Goal: Task Accomplishment & Management: Manage account settings

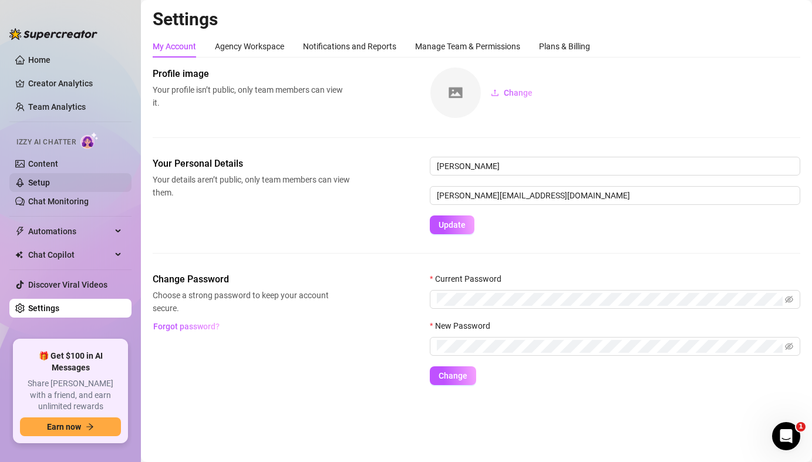
click at [43, 187] on link "Setup" at bounding box center [39, 182] width 22 height 9
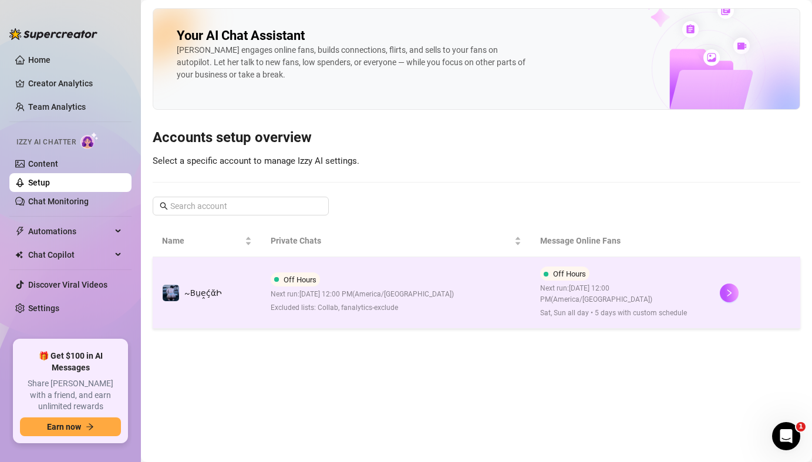
click at [330, 305] on span "Excluded lists: Collab, fanalytics-exclude" at bounding box center [362, 307] width 183 height 11
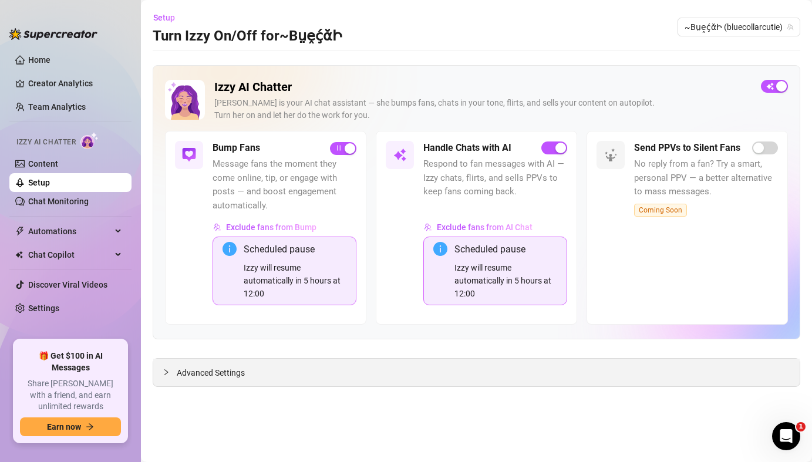
click at [213, 372] on span "Advanced Settings" at bounding box center [211, 372] width 68 height 13
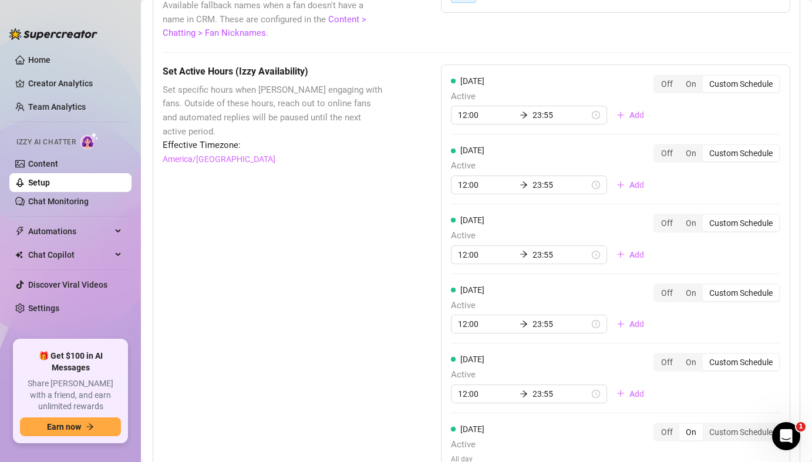
scroll to position [1150, 0]
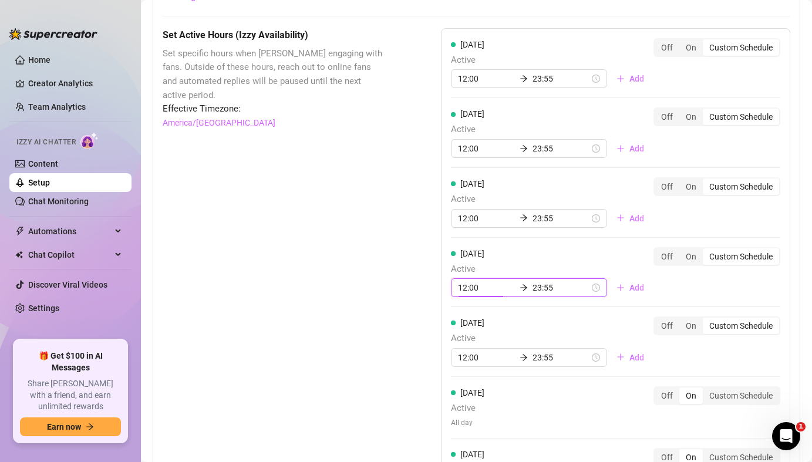
click at [471, 292] on input "12:00" at bounding box center [486, 287] width 57 height 13
click at [468, 288] on input "12:00" at bounding box center [486, 287] width 57 height 13
click at [508, 265] on span "Active" at bounding box center [552, 269] width 203 height 14
click at [469, 293] on input "12:00" at bounding box center [486, 287] width 57 height 13
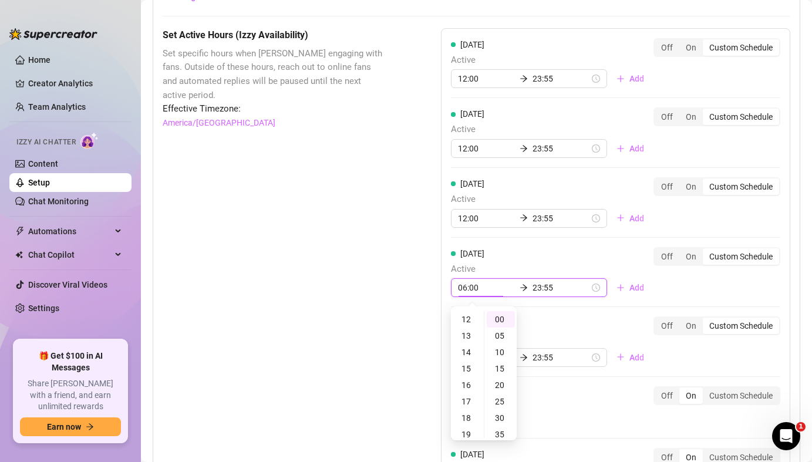
scroll to position [99, 0]
type input "06:00"
click at [469, 322] on div "06" at bounding box center [467, 319] width 28 height 16
click at [467, 320] on div "06" at bounding box center [467, 319] width 28 height 16
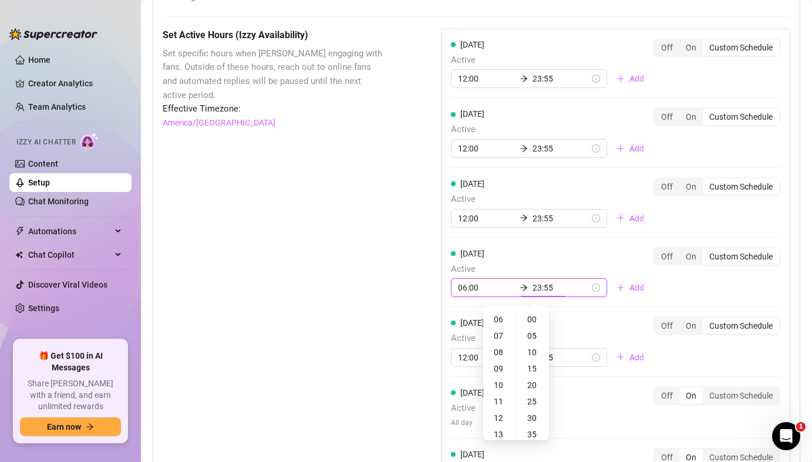
scroll to position [181, 0]
click at [536, 290] on input "23:55" at bounding box center [560, 287] width 57 height 13
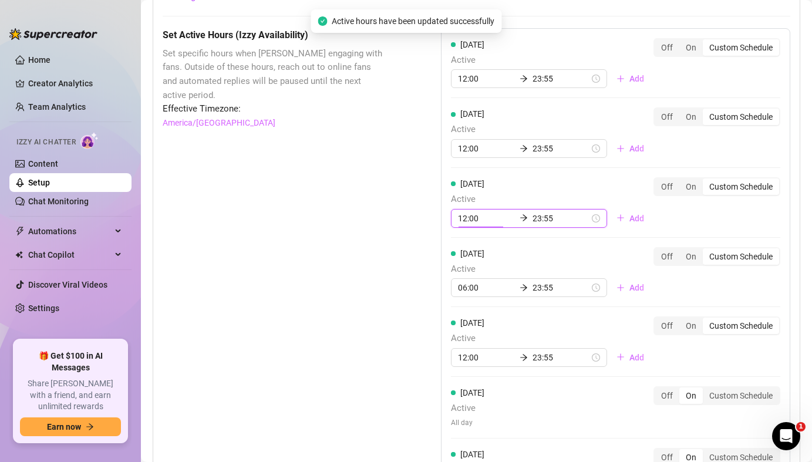
click at [468, 220] on input "12:00" at bounding box center [486, 218] width 57 height 13
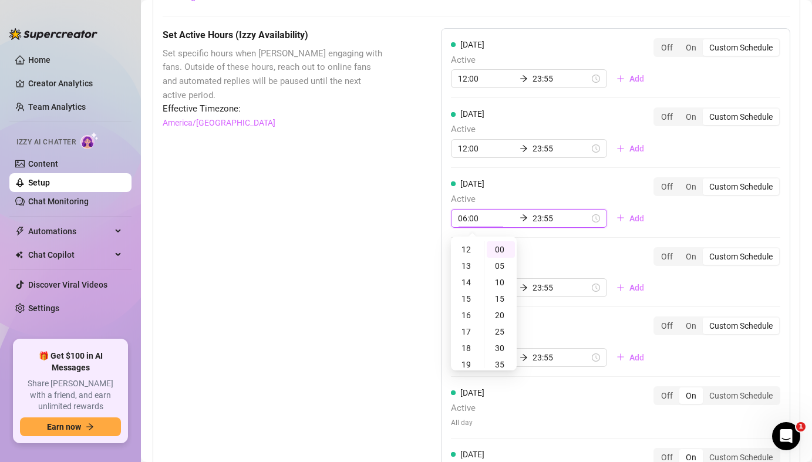
scroll to position [99, 0]
type input "06:00"
click at [467, 248] on div "06" at bounding box center [467, 249] width 28 height 16
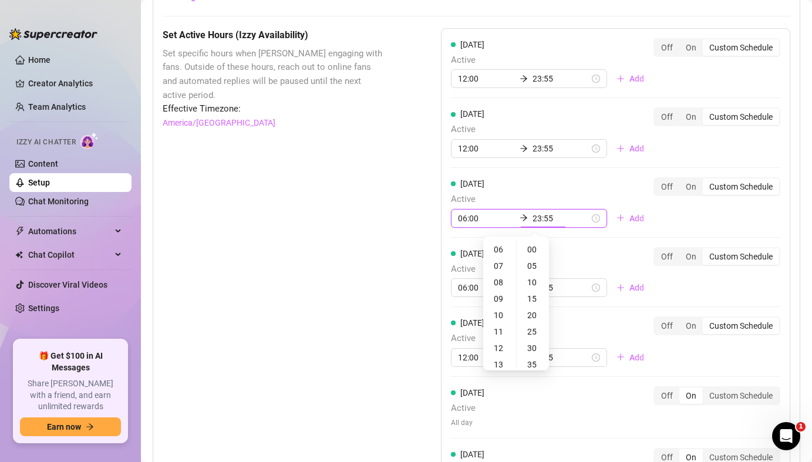
scroll to position [181, 0]
click at [532, 222] on input "23:55" at bounding box center [560, 218] width 57 height 13
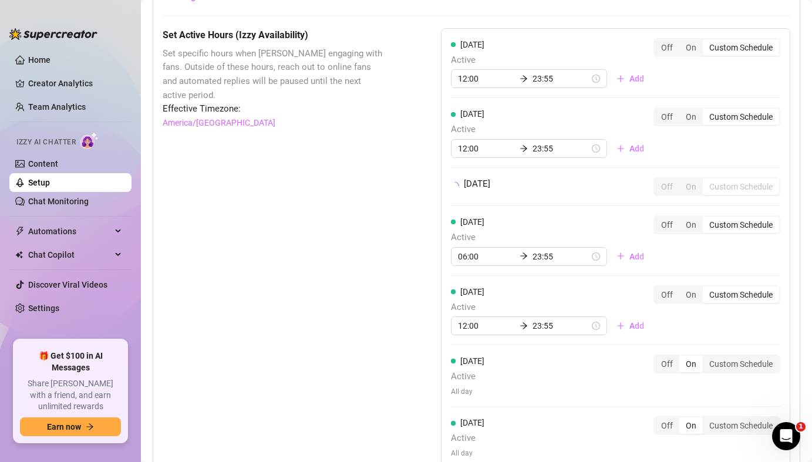
click at [555, 187] on div "Wednesday Off On Custom Schedule" at bounding box center [615, 186] width 329 height 19
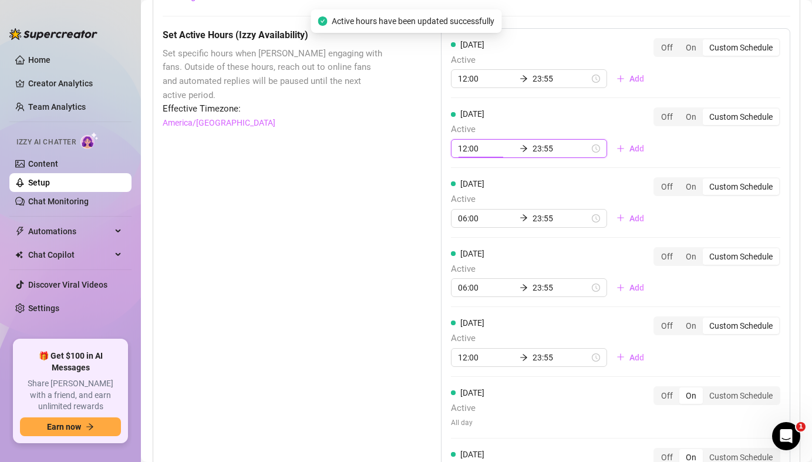
click at [467, 147] on input "12:00" at bounding box center [486, 148] width 57 height 13
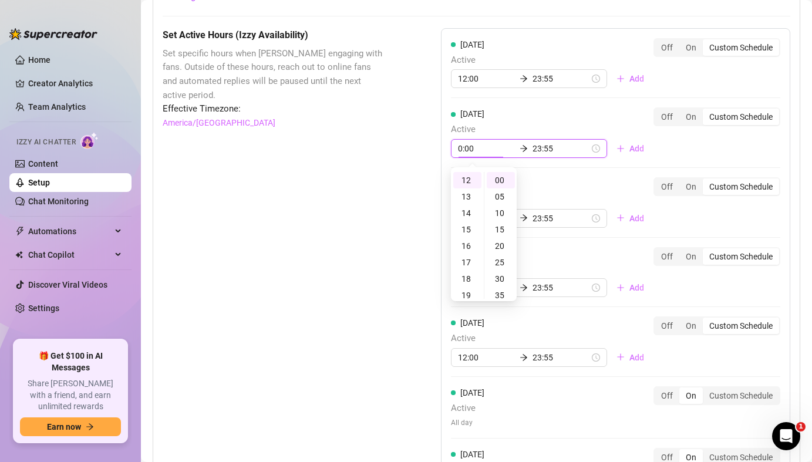
type input "06:00"
click at [547, 120] on div "Tuesday Active 06:00 23:55 Add Off On Custom Schedule" at bounding box center [615, 132] width 329 height 50
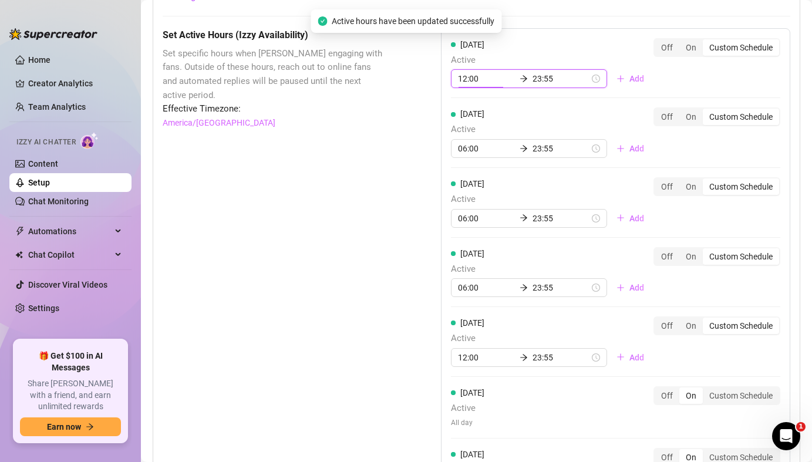
click at [467, 80] on input "12:00" at bounding box center [486, 78] width 57 height 13
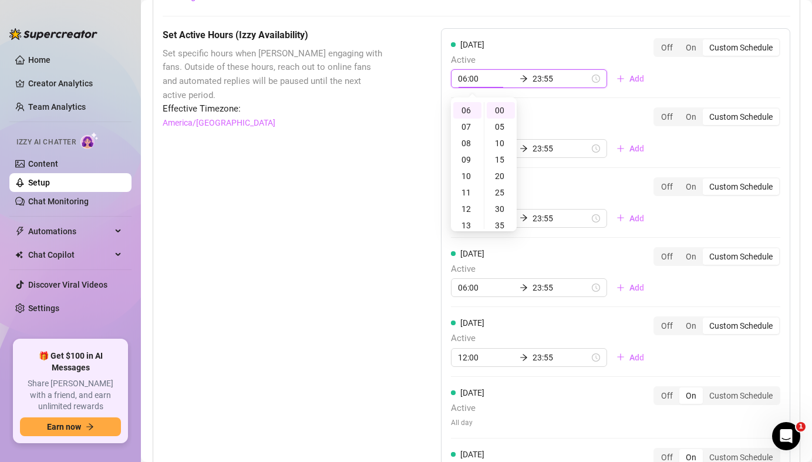
type input "06:00"
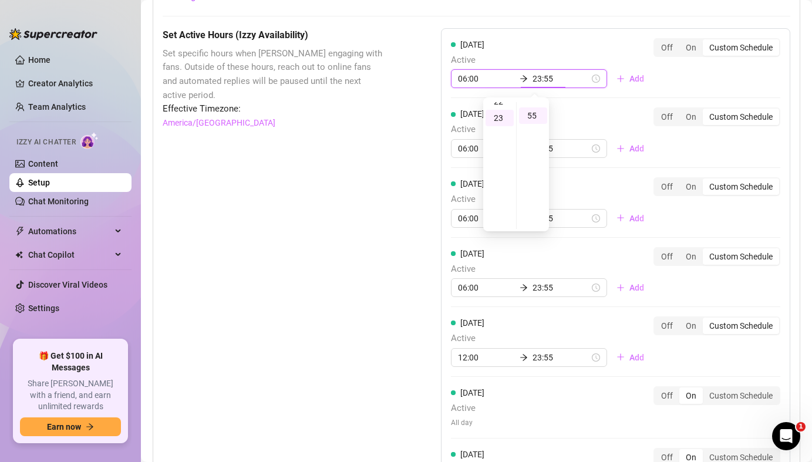
scroll to position [181, 0]
click at [544, 82] on input "23:55" at bounding box center [560, 78] width 57 height 13
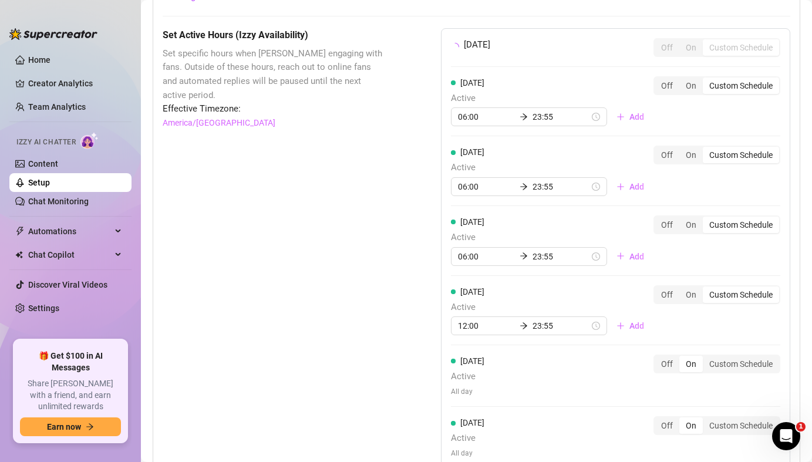
click at [559, 114] on div "Tuesday Active 06:00 23:55 Add" at bounding box center [552, 101] width 203 height 50
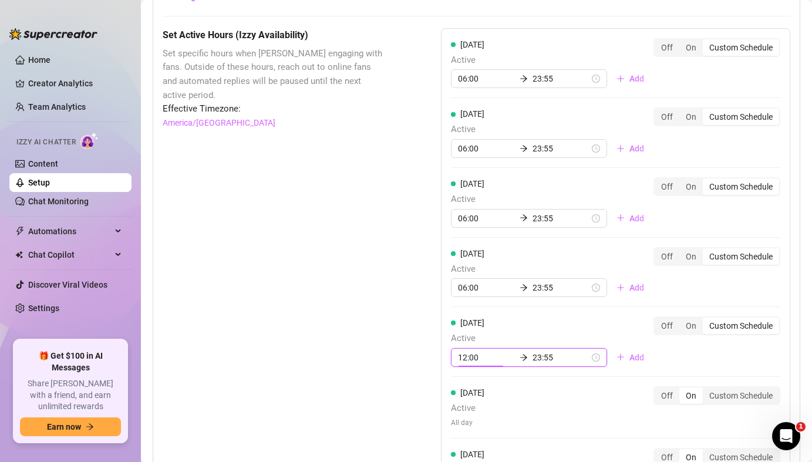
click at [468, 359] on input "12:00" at bounding box center [486, 357] width 57 height 13
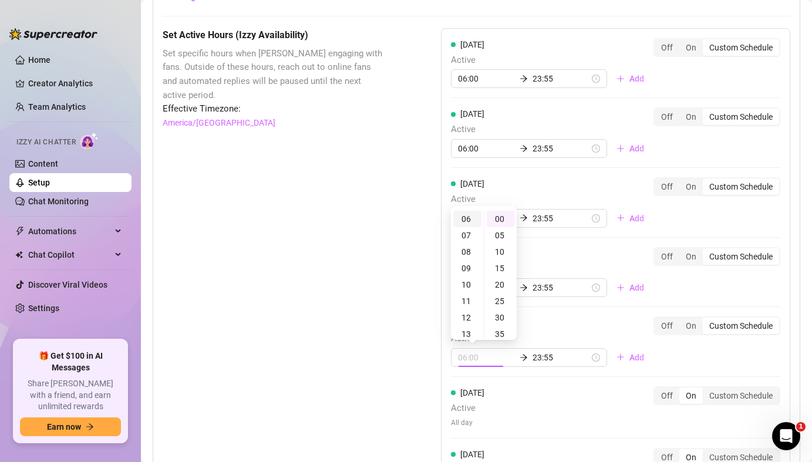
click at [467, 220] on div "06" at bounding box center [467, 219] width 28 height 16
type input "06:00"
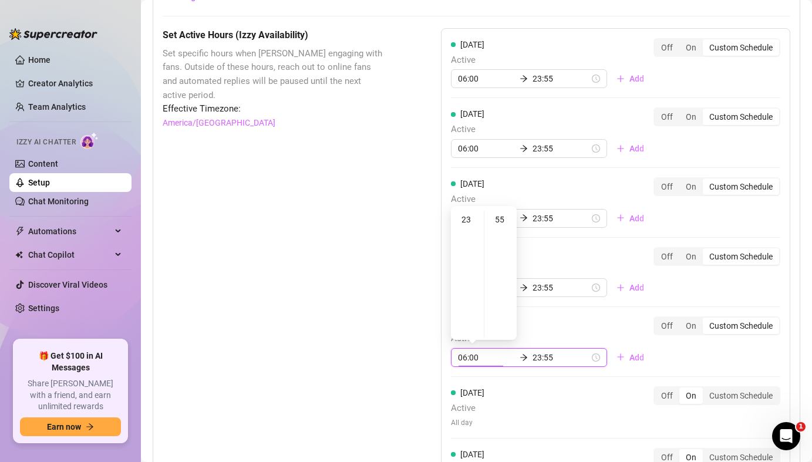
click at [546, 360] on input "23:55" at bounding box center [560, 357] width 57 height 13
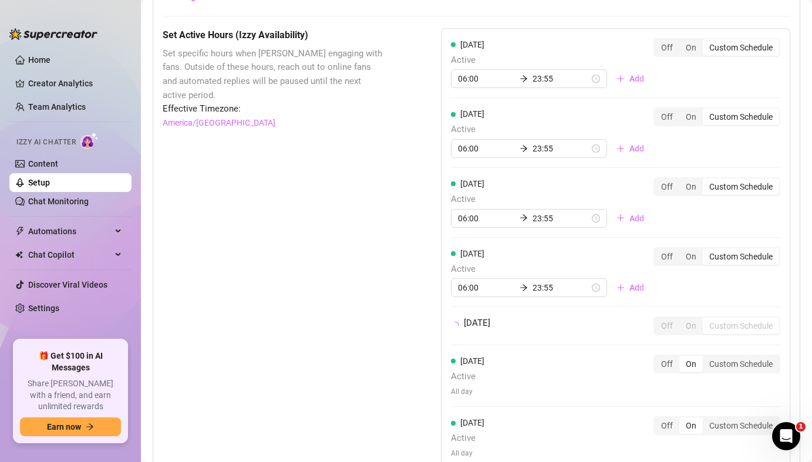
click at [536, 411] on div "Monday Active 06:00 23:55 Add Off On Custom Schedule Tuesday Active 06:00 23:55…" at bounding box center [615, 253] width 349 height 451
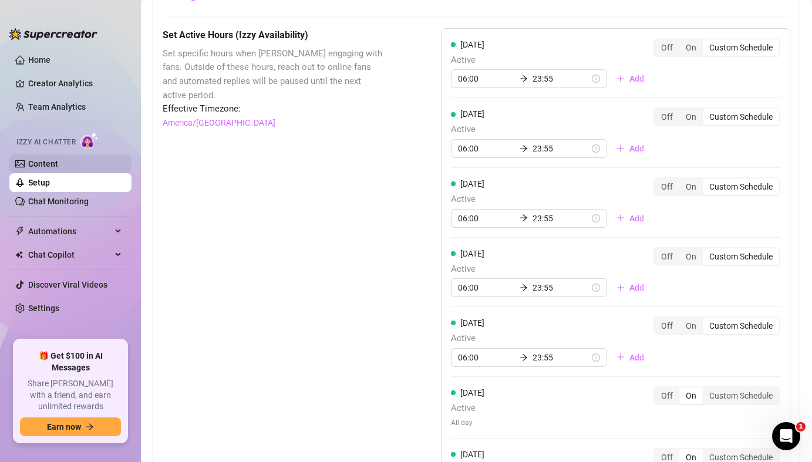
click at [48, 166] on link "Content" at bounding box center [43, 163] width 30 height 9
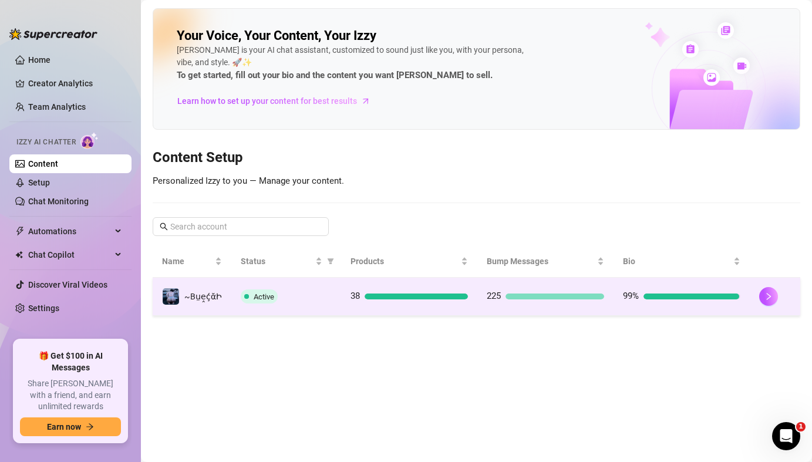
click at [368, 306] on td "38" at bounding box center [409, 297] width 136 height 38
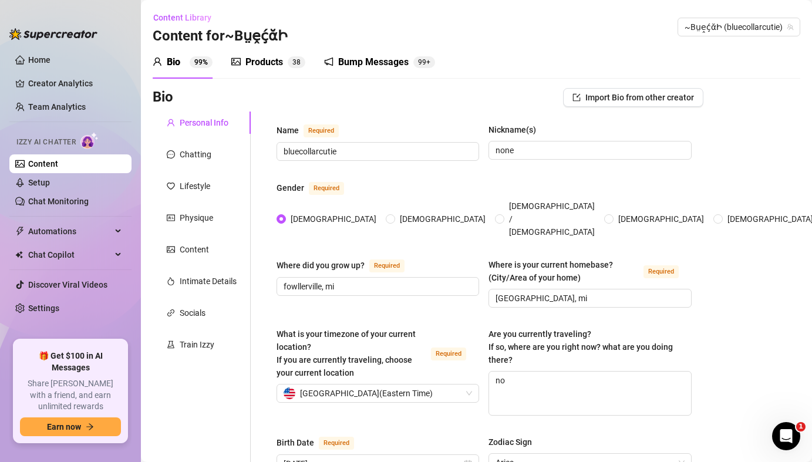
click at [271, 62] on div "Products" at bounding box center [264, 62] width 38 height 14
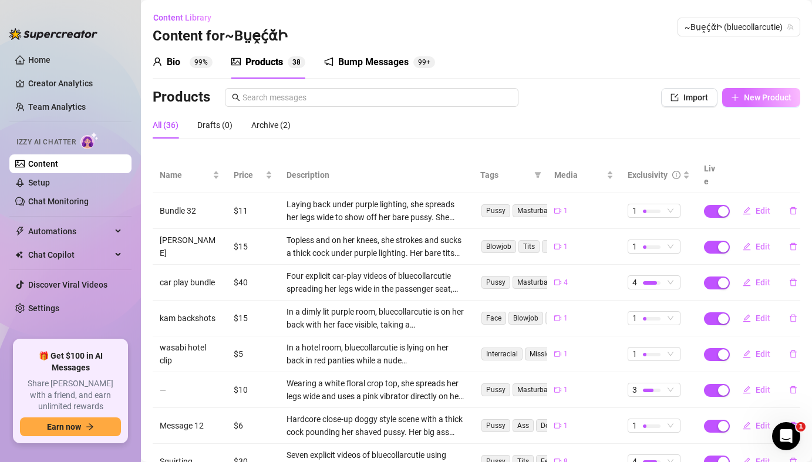
click at [750, 99] on span "New Product" at bounding box center [768, 97] width 48 height 9
type textarea "Type your message here..."
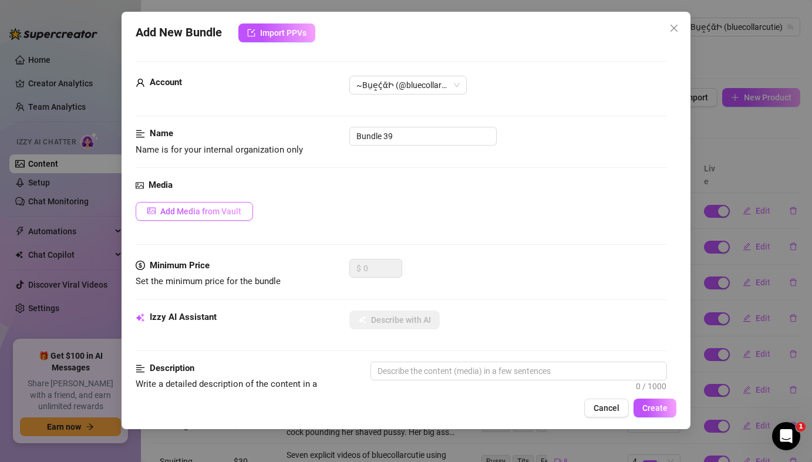
click at [231, 212] on span "Add Media from Vault" at bounding box center [200, 211] width 81 height 9
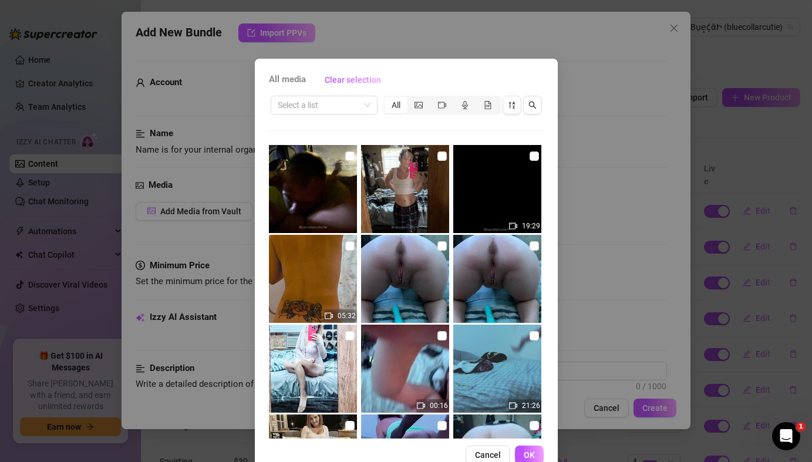
click at [542, 375] on div "21:26" at bounding box center [498, 369] width 90 height 88
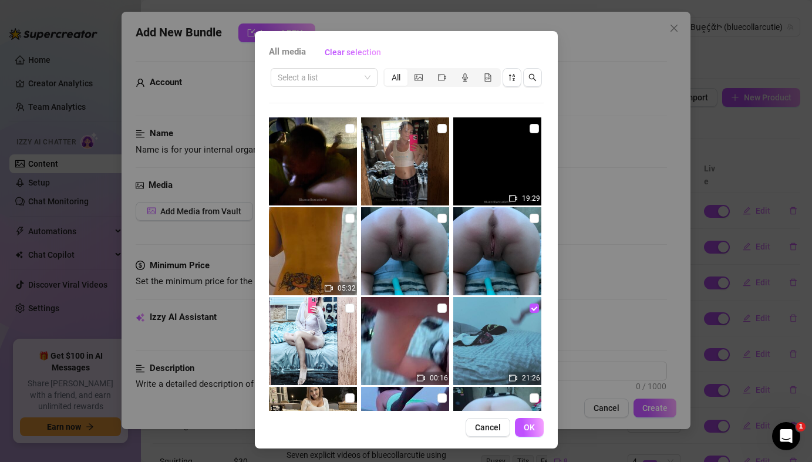
scroll to position [28, 0]
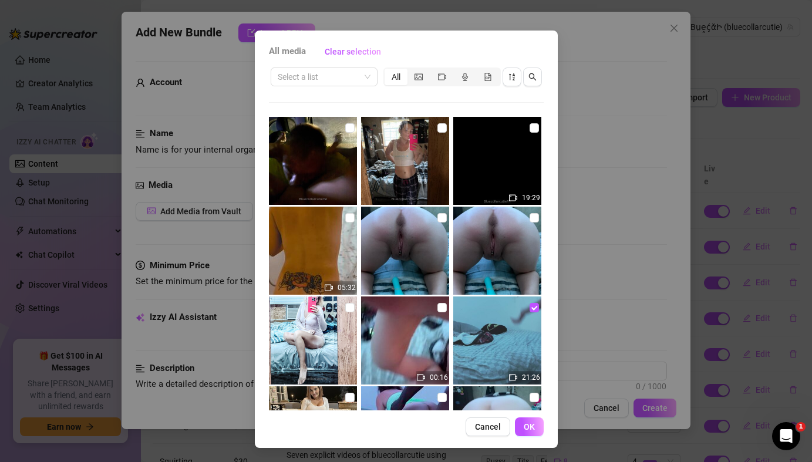
click at [544, 379] on div "All media Clear selection Select a list All 19:29 05:32 00:16 21:26 00:05 01:52…" at bounding box center [406, 239] width 303 height 417
click at [534, 309] on input "checkbox" at bounding box center [533, 307] width 9 height 9
checkbox input "false"
click at [372, 424] on div "Cancel OK" at bounding box center [406, 426] width 275 height 19
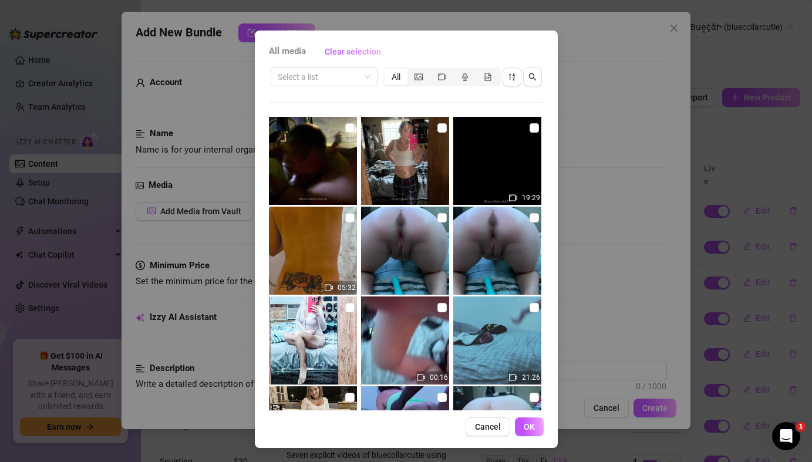
click at [372, 424] on div "Cancel OK" at bounding box center [406, 426] width 275 height 19
click at [359, 384] on div "19:29 05:32 00:16 21:26 00:05 01:52 04:45 04:03 01:03 01:15 00:50 00:56" at bounding box center [406, 263] width 275 height 293
click at [441, 79] on icon "video-camera" at bounding box center [442, 77] width 8 height 8
click at [433, 70] on input "segmented control" at bounding box center [433, 70] width 0 height 0
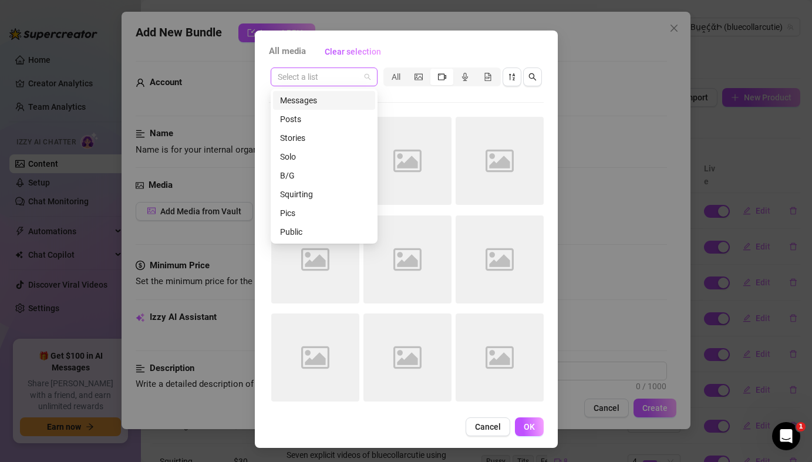
click at [369, 79] on span at bounding box center [324, 77] width 93 height 18
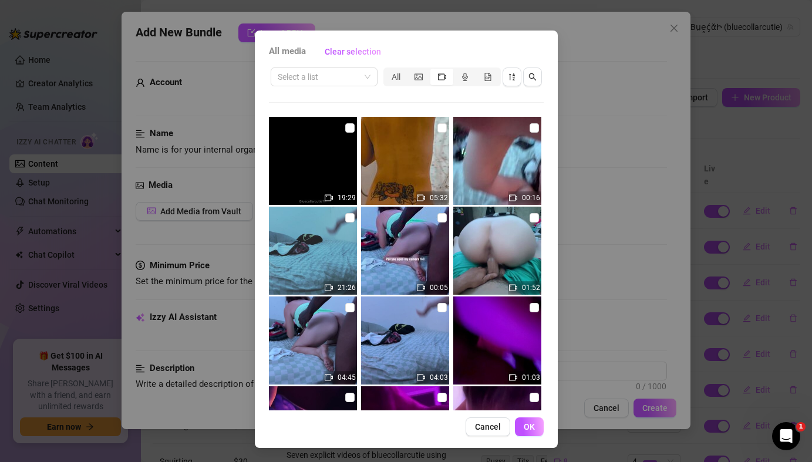
click at [398, 100] on div "Select a list All 19:29 05:32 00:16 21:26 00:05 01:52 04:45 04:03 01:03 01:15 0…" at bounding box center [406, 238] width 275 height 345
click at [544, 390] on div "All media Clear selection Select a list All 19:29 05:32 00:16 21:26 00:05 01:52…" at bounding box center [406, 239] width 303 height 417
click at [452, 407] on div "19:29 05:32 00:16 21:26 00:05 01:52 04:45 04:03 01:03 01:15 00:50 00:56 00:50 0…" at bounding box center [406, 263] width 275 height 293
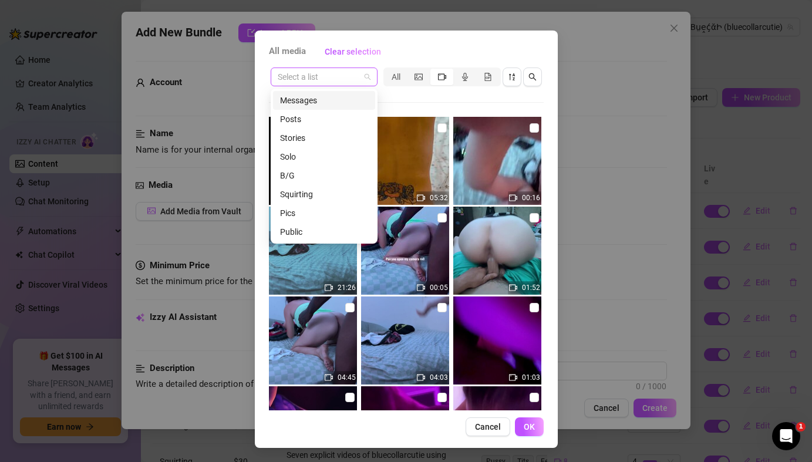
click at [368, 78] on span at bounding box center [324, 77] width 93 height 18
click at [315, 178] on div "B/G" at bounding box center [324, 175] width 88 height 13
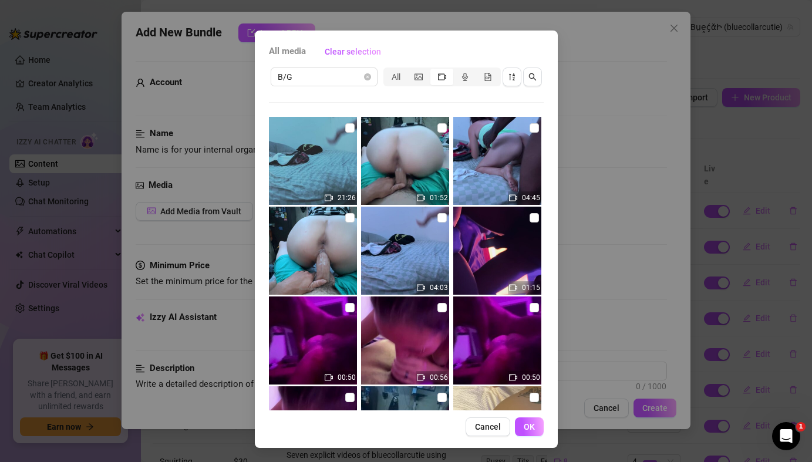
click at [545, 399] on div "All media Clear selection B/G All 21:26 01:52 04:45 04:03 01:15 00:50 00:56 00:…" at bounding box center [406, 239] width 303 height 417
click at [359, 401] on div "21:26 01:52 04:45 04:03 01:15 00:50 00:56 00:50 00:56 00:39 01:39 02:26 11:56 0…" at bounding box center [406, 263] width 275 height 293
click at [529, 80] on span "button" at bounding box center [532, 76] width 8 height 9
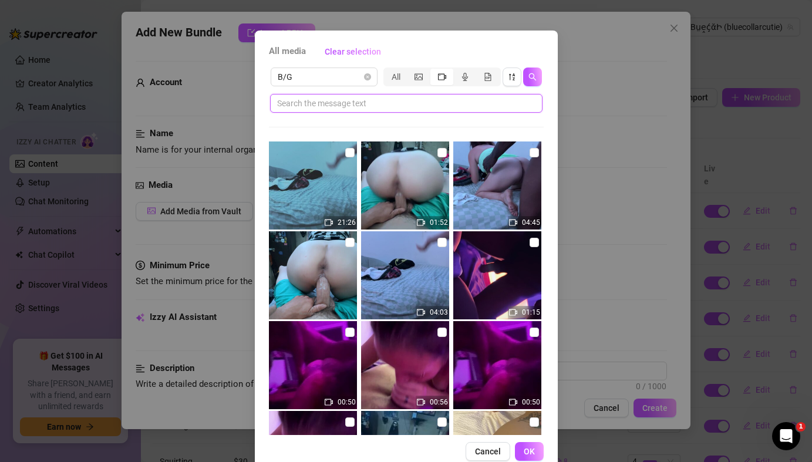
click at [443, 107] on input "text" at bounding box center [401, 103] width 249 height 13
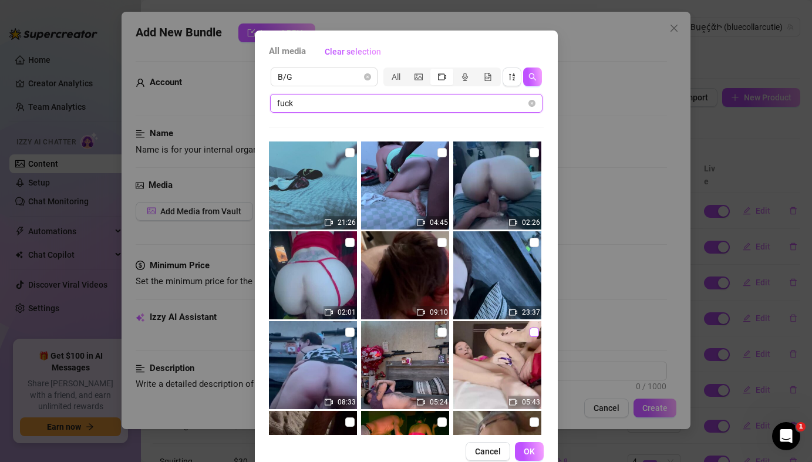
type input "fuck"
click at [532, 336] on input "checkbox" at bounding box center [533, 332] width 9 height 9
checkbox input "true"
click at [533, 454] on span "OK" at bounding box center [529, 451] width 11 height 9
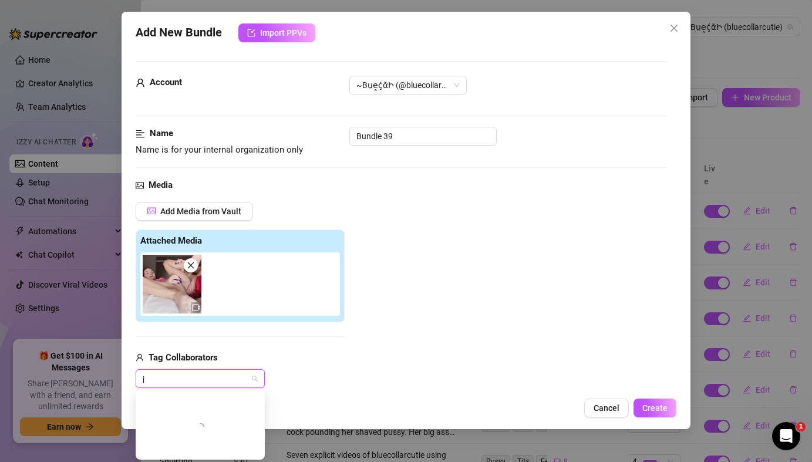
type input "ju"
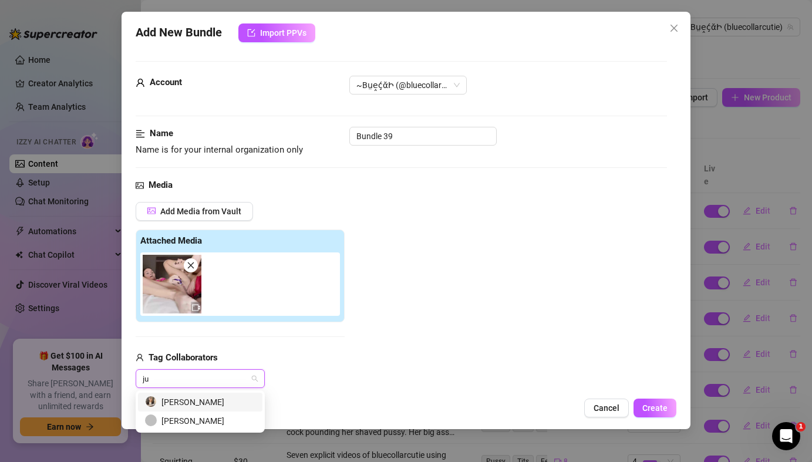
click at [182, 404] on div "[PERSON_NAME]" at bounding box center [200, 402] width 110 height 13
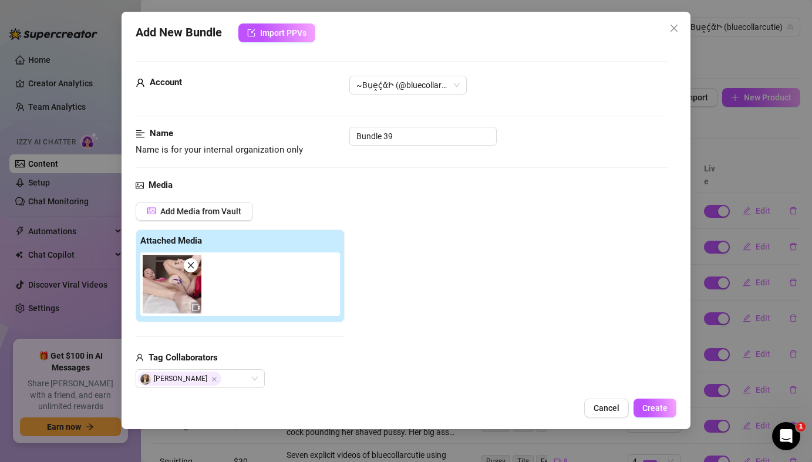
click at [495, 309] on div "Add Media from Vault Attached Media Tag Collaborators Justin" at bounding box center [401, 295] width 531 height 187
click at [477, 303] on div "Add Media from Vault Attached Media Tag Collaborators Justin" at bounding box center [401, 295] width 531 height 187
click at [653, 410] on span "Create" at bounding box center [654, 407] width 25 height 9
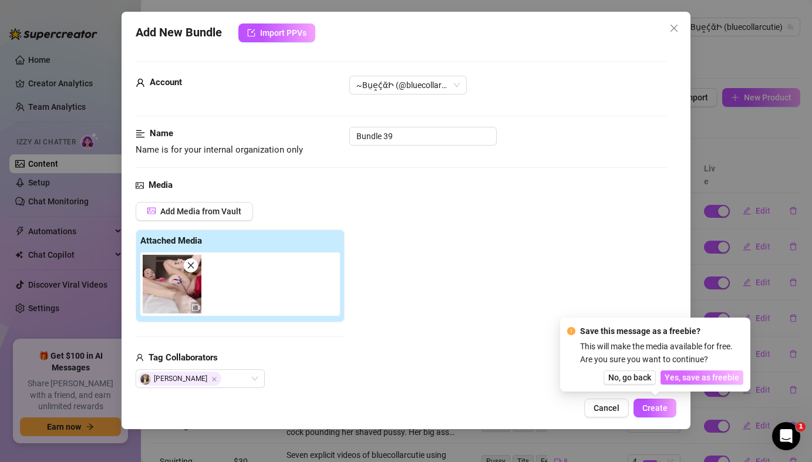
click at [691, 379] on span "Yes, save as freebie" at bounding box center [701, 377] width 75 height 9
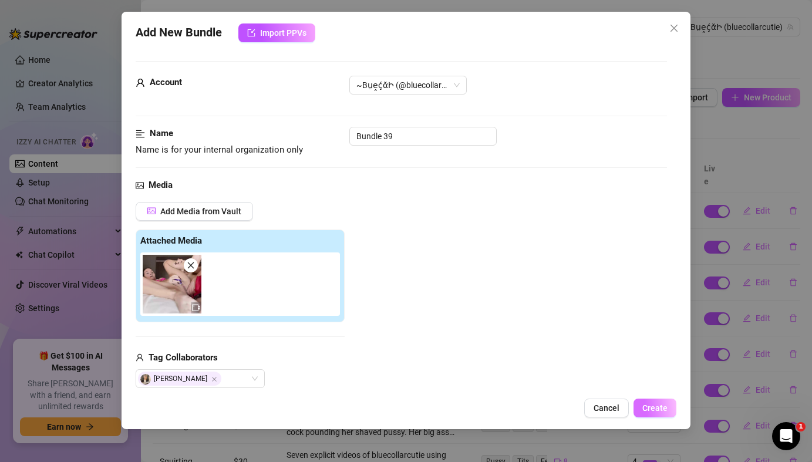
click at [662, 409] on span "Create" at bounding box center [654, 407] width 25 height 9
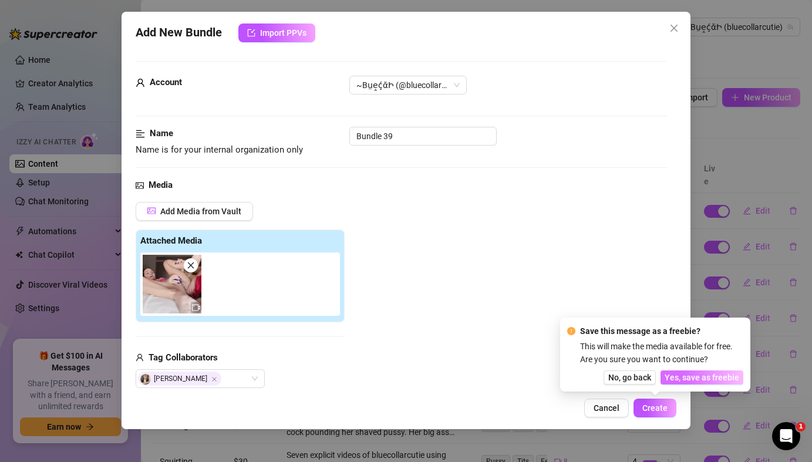
click at [691, 379] on span "Yes, save as freebie" at bounding box center [701, 377] width 75 height 9
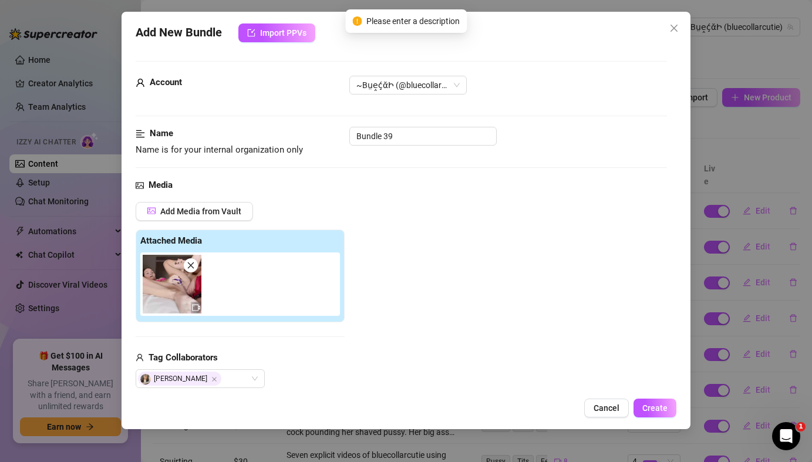
click at [499, 272] on div "Add Media from Vault Attached Media Tag Collaborators Justin" at bounding box center [401, 295] width 531 height 187
click at [745, 190] on div "Add New Bundle Import PPVs Account ~BṳḙḉᾰԻ (@bluecollarcutie) Name Name is for …" at bounding box center [406, 231] width 812 height 462
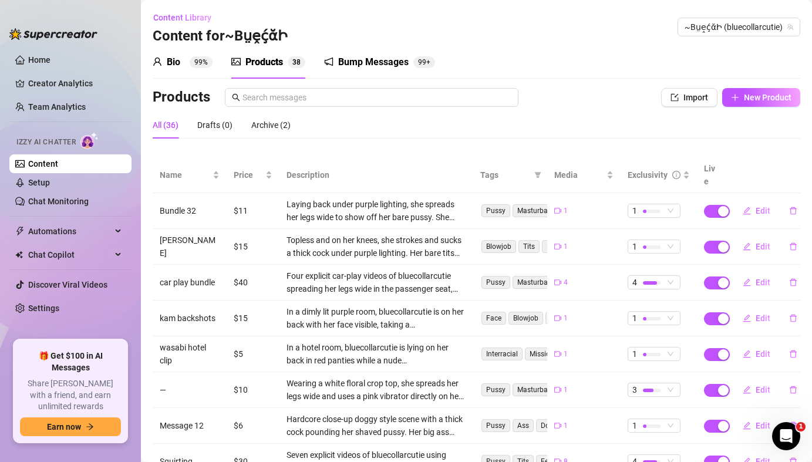
click at [754, 161] on th at bounding box center [763, 175] width 74 height 36
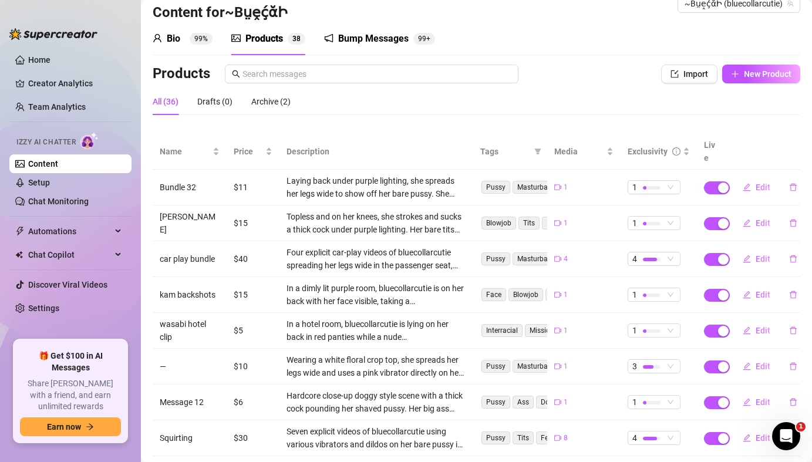
scroll to position [47, 0]
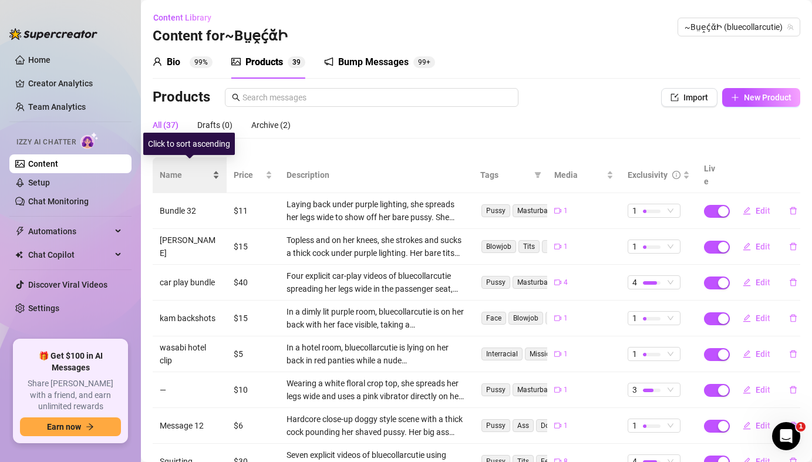
click at [217, 173] on div "Name" at bounding box center [190, 174] width 60 height 13
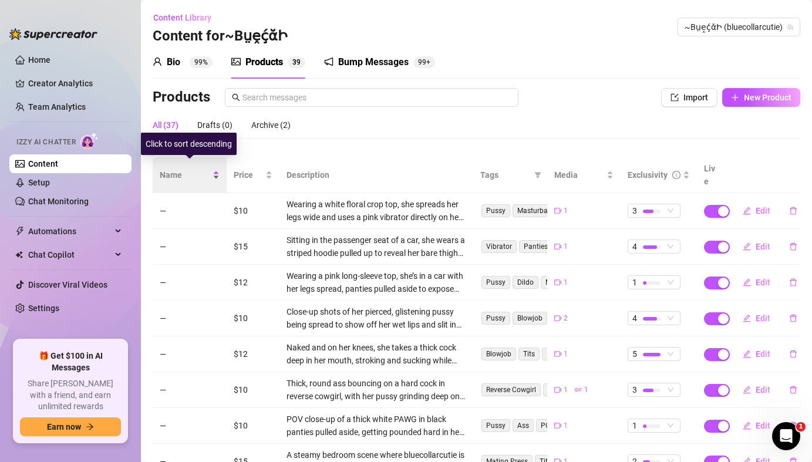
click at [217, 173] on div "Name" at bounding box center [190, 174] width 60 height 13
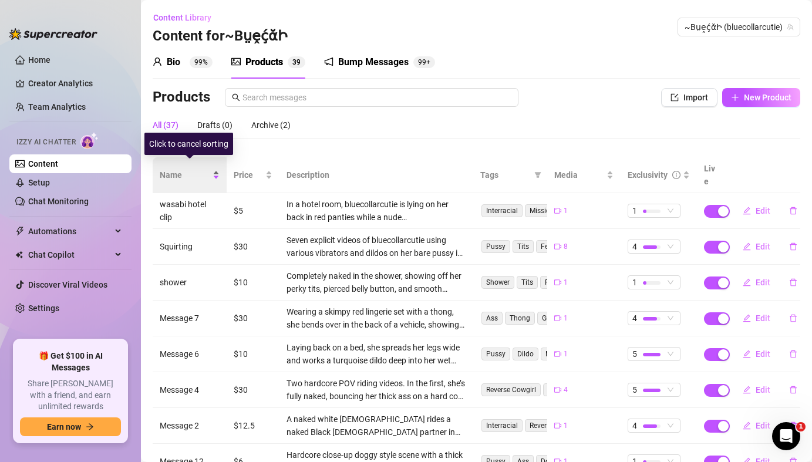
click at [217, 173] on div "Name" at bounding box center [190, 174] width 60 height 13
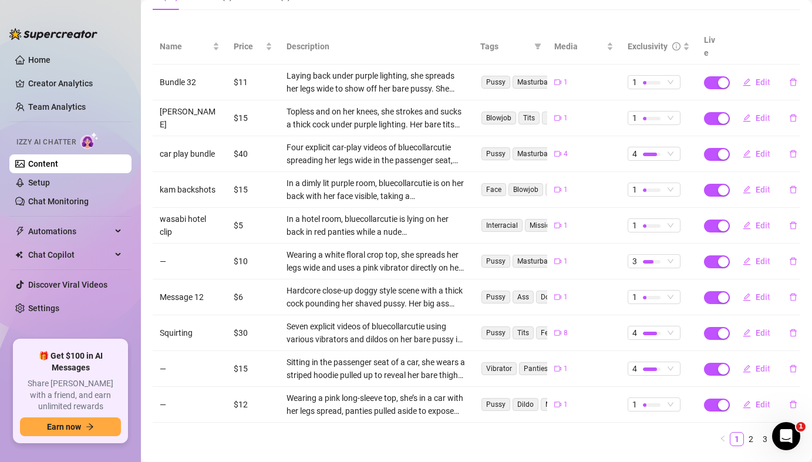
scroll to position [144, 0]
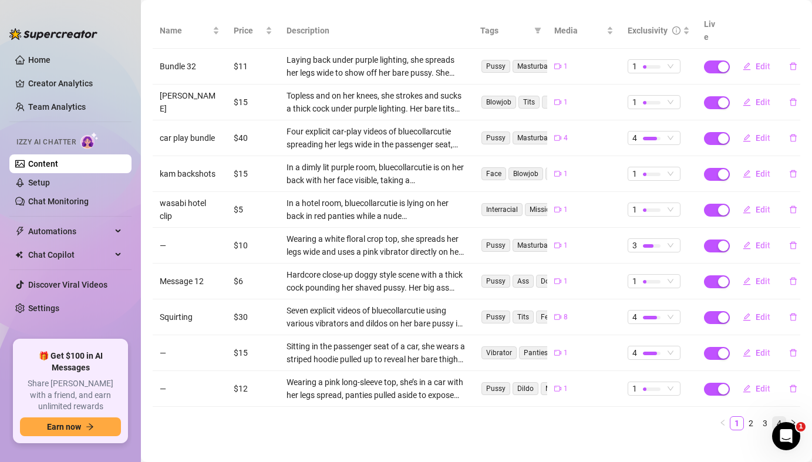
click at [775, 417] on link "4" at bounding box center [778, 423] width 13 height 13
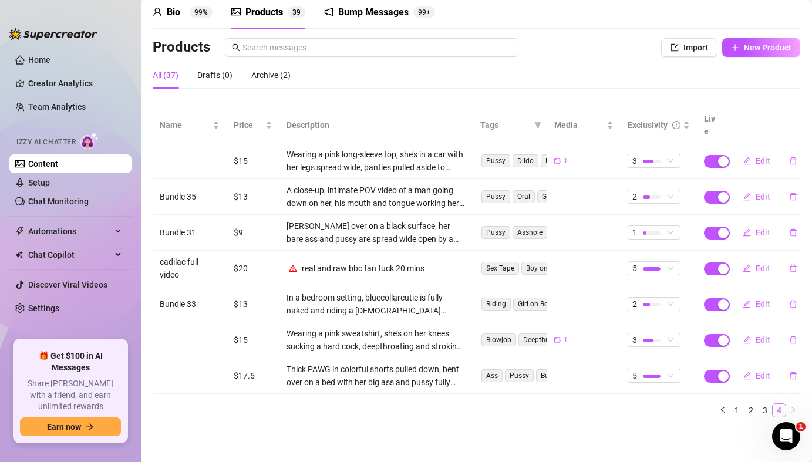
scroll to position [37, 0]
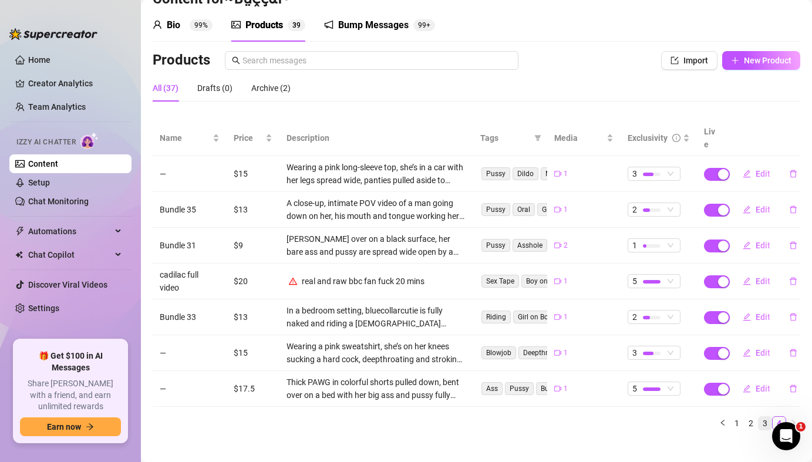
click at [768, 417] on link "3" at bounding box center [764, 423] width 13 height 13
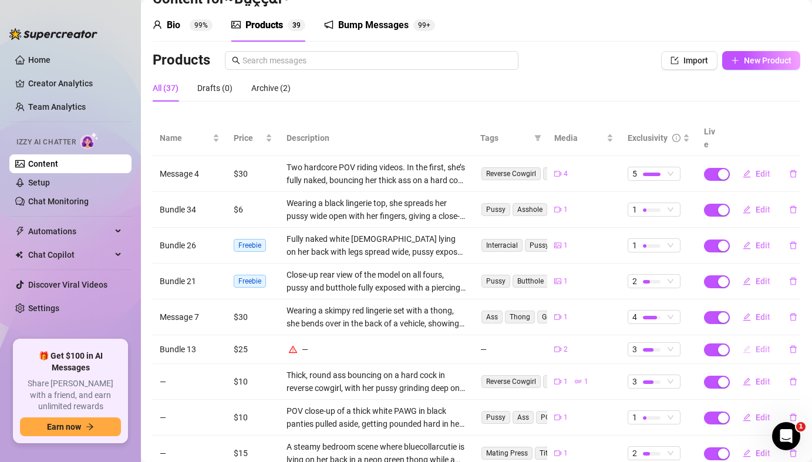
click at [759, 345] on span "Edit" at bounding box center [762, 349] width 15 height 9
type textarea "3, 2, 1... I'm about to fucking squirt so much!! 💦"
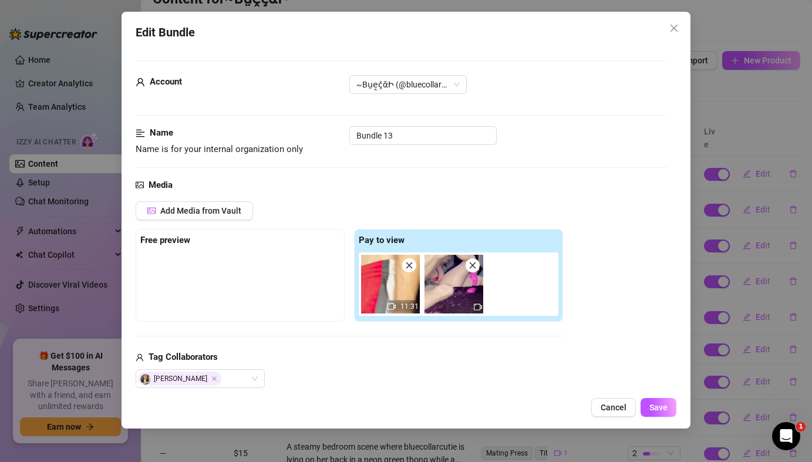
click at [625, 314] on div "Add Media from Vault Free preview Pay to view 11:31 Tag Collaborators [PERSON_N…" at bounding box center [401, 294] width 531 height 187
click at [613, 409] on span "Cancel" at bounding box center [613, 407] width 26 height 9
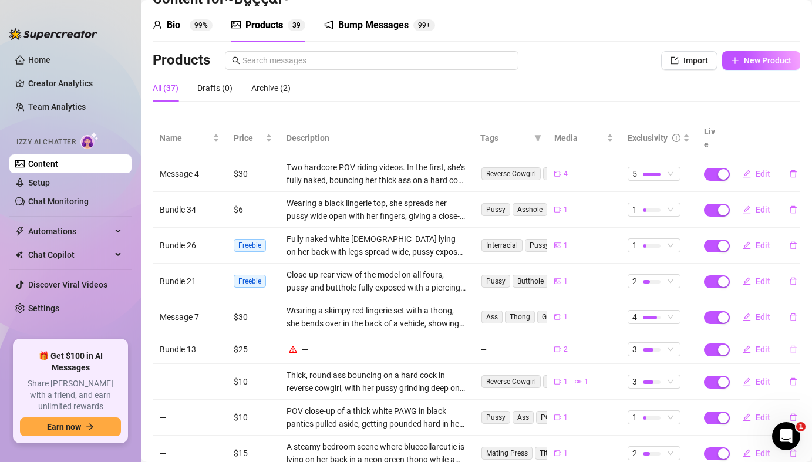
click at [794, 346] on icon "delete" at bounding box center [792, 350] width 7 height 8
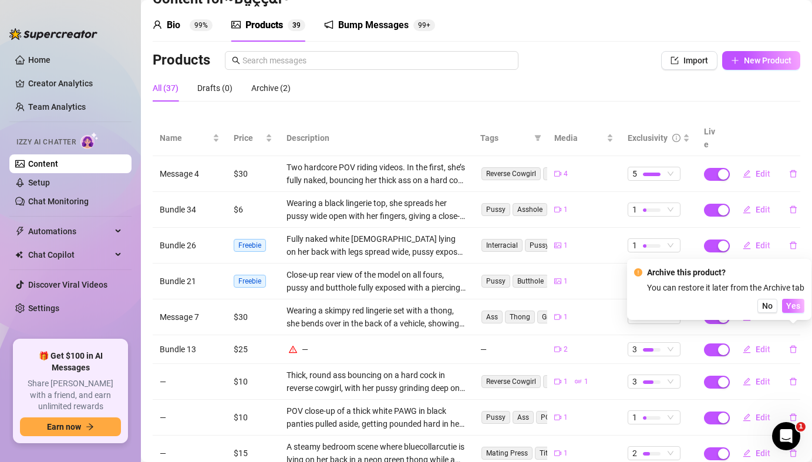
click at [795, 304] on span "Yes" at bounding box center [793, 305] width 14 height 9
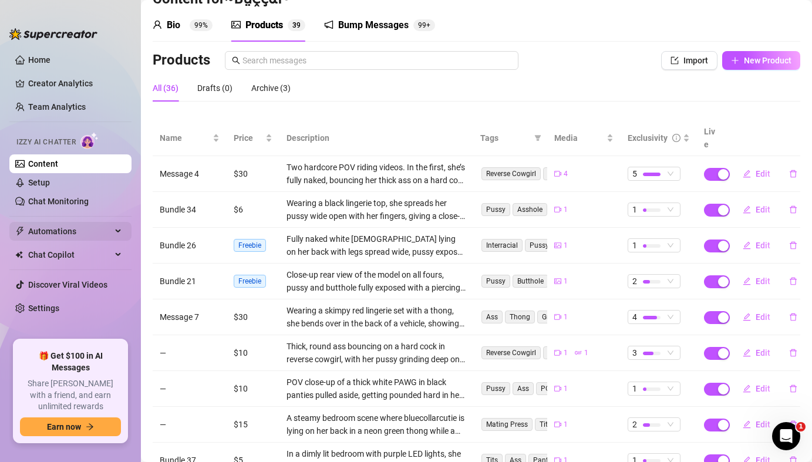
click at [73, 237] on span "Automations" at bounding box center [69, 231] width 83 height 19
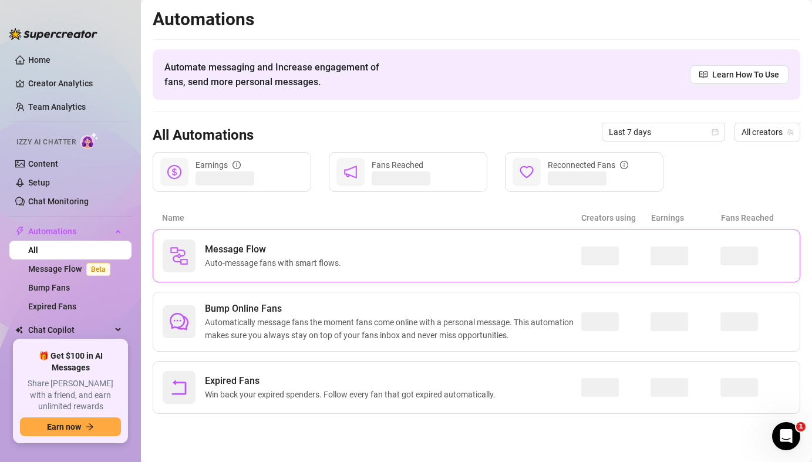
click at [238, 259] on span "Auto-message fans with smart flows." at bounding box center [275, 263] width 141 height 13
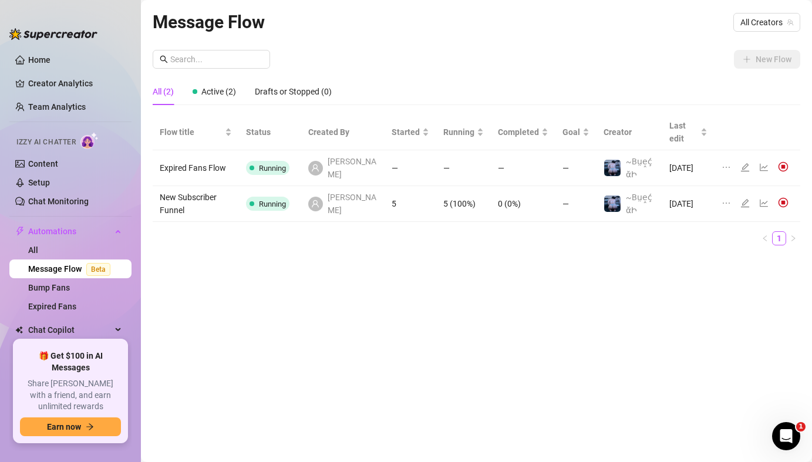
click at [368, 186] on td "[PERSON_NAME]" at bounding box center [342, 204] width 83 height 36
click at [744, 198] on icon "edit" at bounding box center [744, 202] width 9 height 9
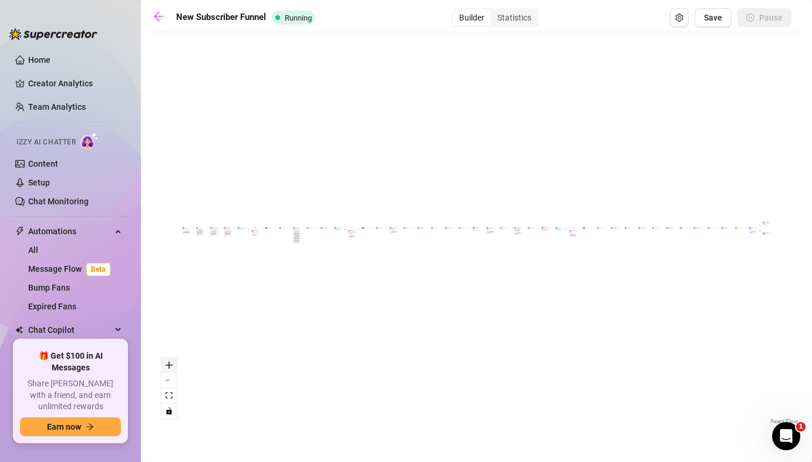
click at [172, 363] on icon "zoom in" at bounding box center [169, 365] width 7 height 7
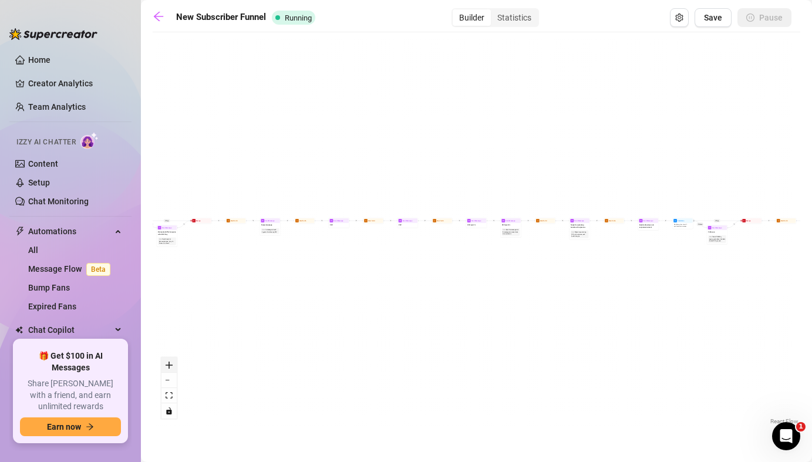
click at [172, 363] on icon "zoom in" at bounding box center [169, 365] width 7 height 7
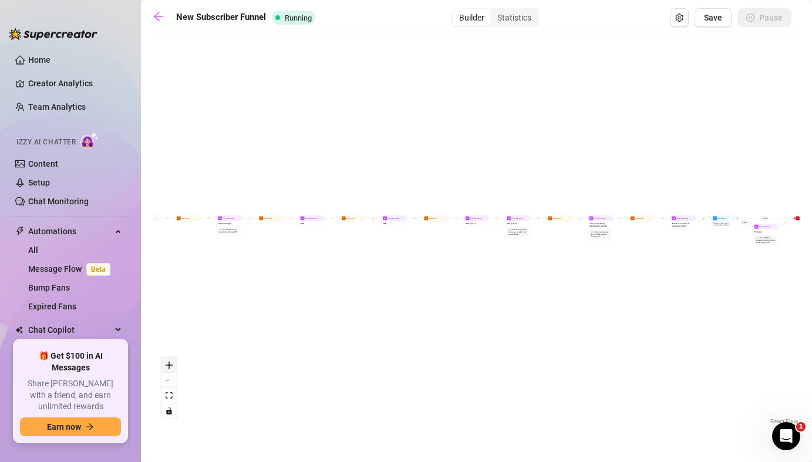
click at [172, 363] on icon "zoom in" at bounding box center [169, 365] width 7 height 7
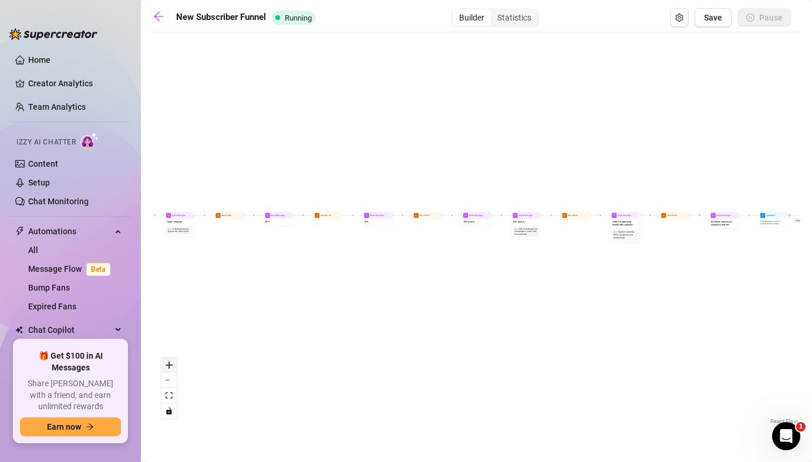
click at [172, 363] on icon "zoom in" at bounding box center [169, 365] width 7 height 7
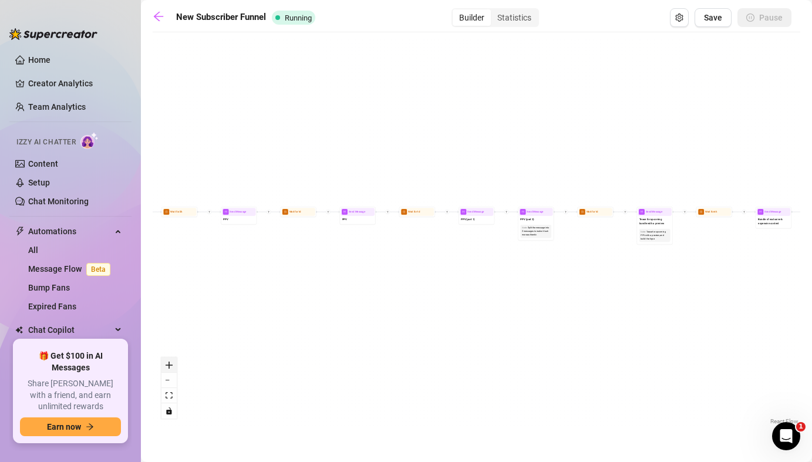
click at [172, 363] on icon "zoom in" at bounding box center [169, 365] width 7 height 7
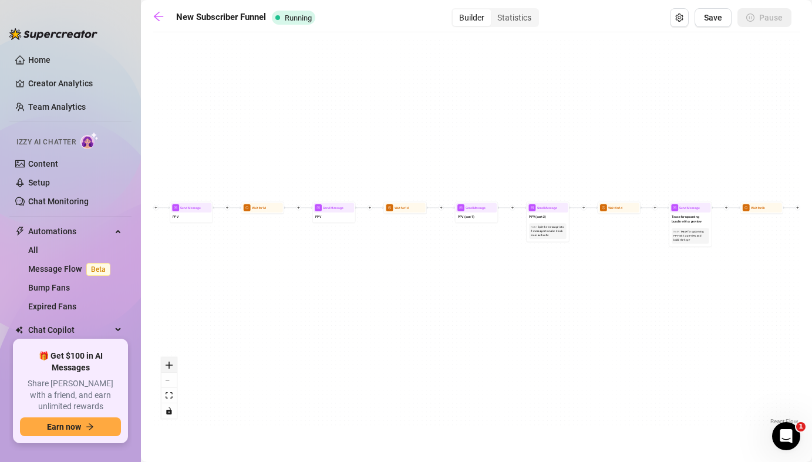
click at [172, 363] on icon "zoom in" at bounding box center [169, 365] width 7 height 7
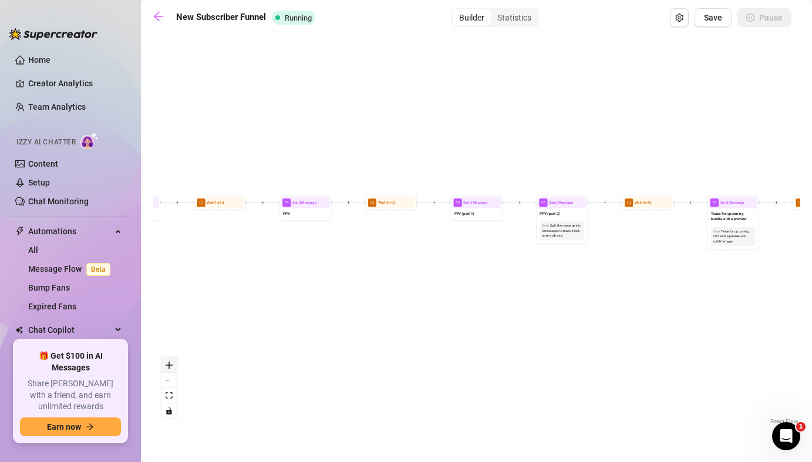
click at [172, 363] on icon "zoom in" at bounding box center [169, 365] width 7 height 7
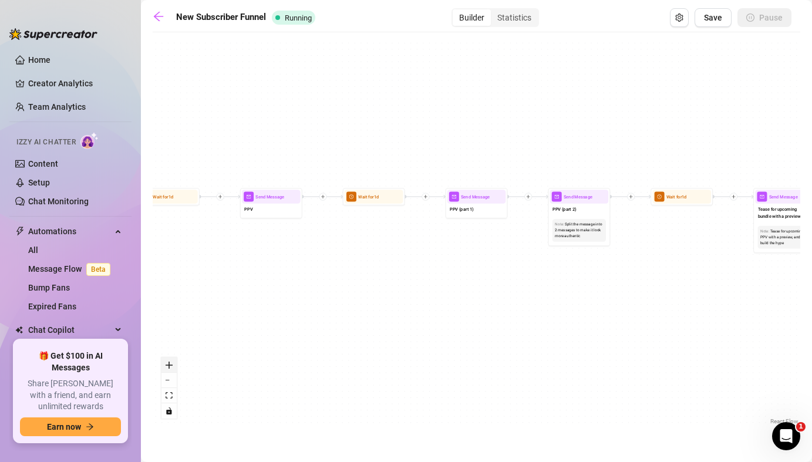
click at [172, 363] on icon "zoom in" at bounding box center [169, 365] width 7 height 7
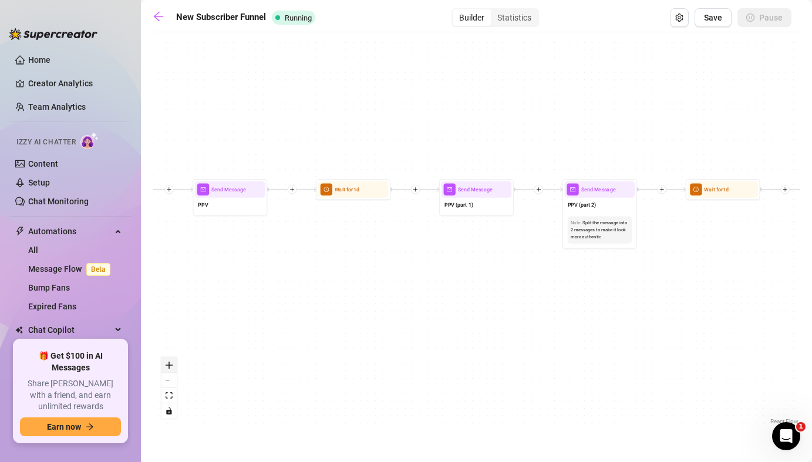
click at [172, 363] on icon "zoom in" at bounding box center [169, 365] width 7 height 7
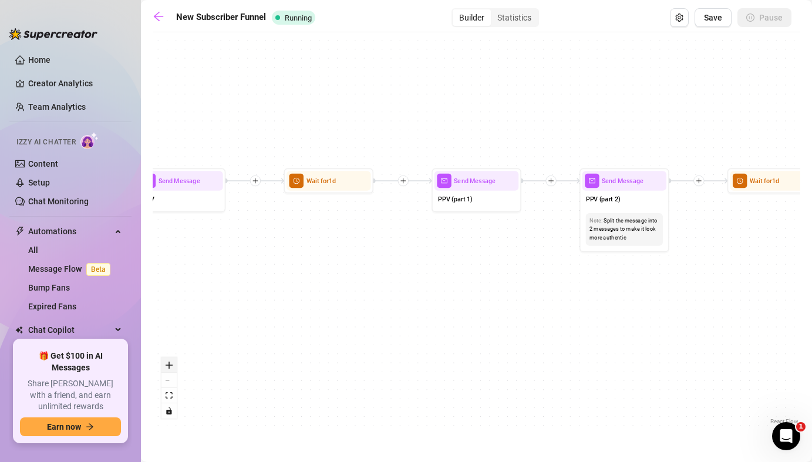
click at [172, 363] on icon "zoom in" at bounding box center [169, 365] width 7 height 7
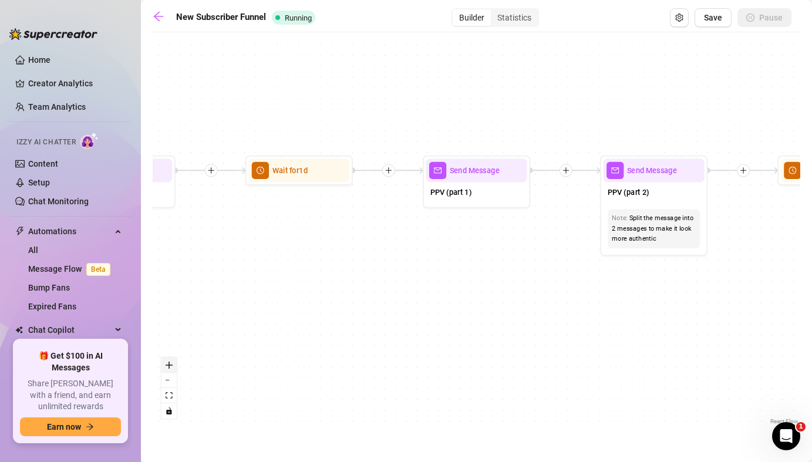
click at [172, 363] on icon "zoom in" at bounding box center [169, 365] width 7 height 7
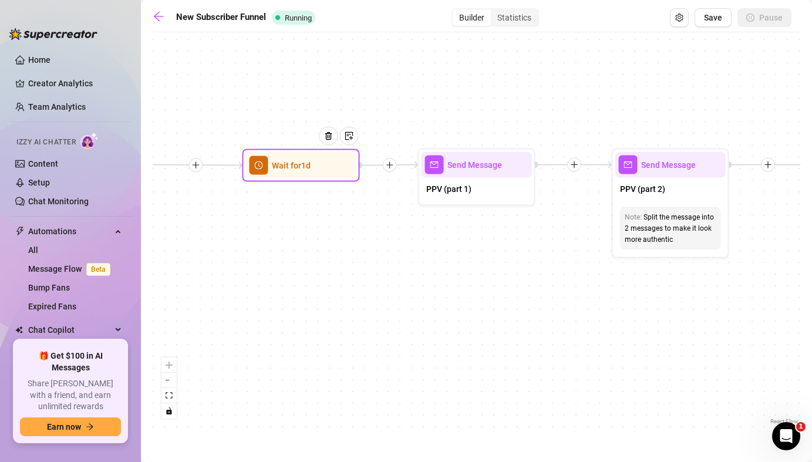
drag, startPoint x: 274, startPoint y: 176, endPoint x: 295, endPoint y: 177, distance: 20.6
click at [295, 177] on div "Wait for 1d" at bounding box center [301, 166] width 110 height 26
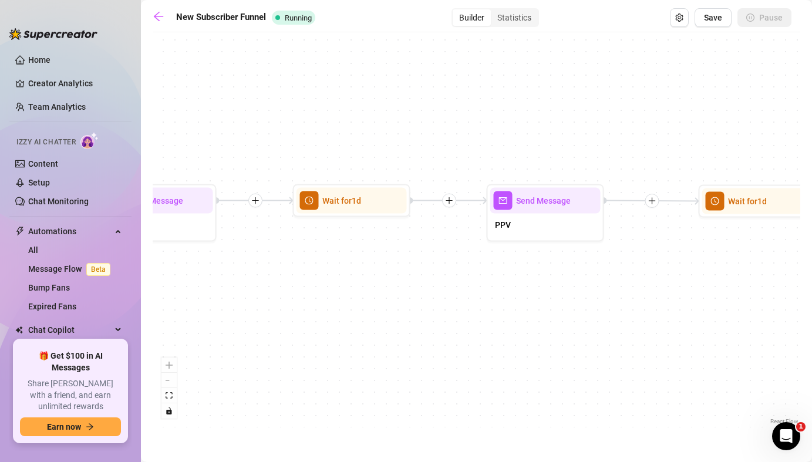
drag, startPoint x: 237, startPoint y: 208, endPoint x: 693, endPoint y: 244, distance: 457.5
click at [693, 244] on div "If True If True If True If False If False If False If True If False Merge Merge…" at bounding box center [476, 232] width 647 height 389
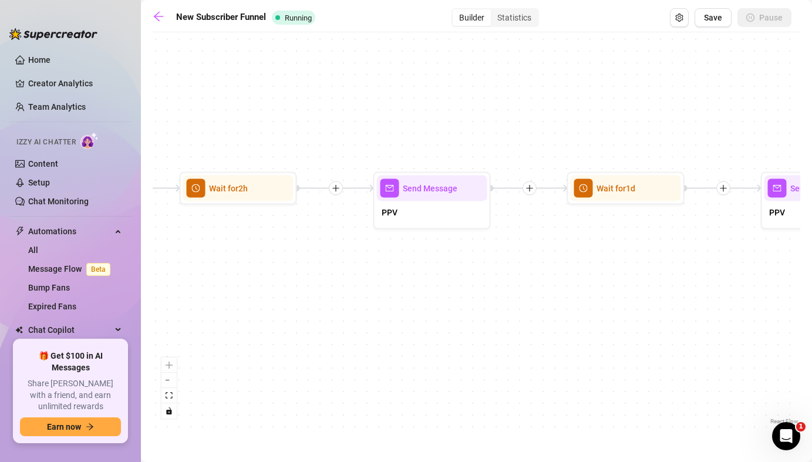
drag, startPoint x: 315, startPoint y: 311, endPoint x: 589, endPoint y: 299, distance: 274.4
click at [589, 299] on div "If True If True If True If False If False If False If True If False Merge Merge…" at bounding box center [476, 232] width 647 height 389
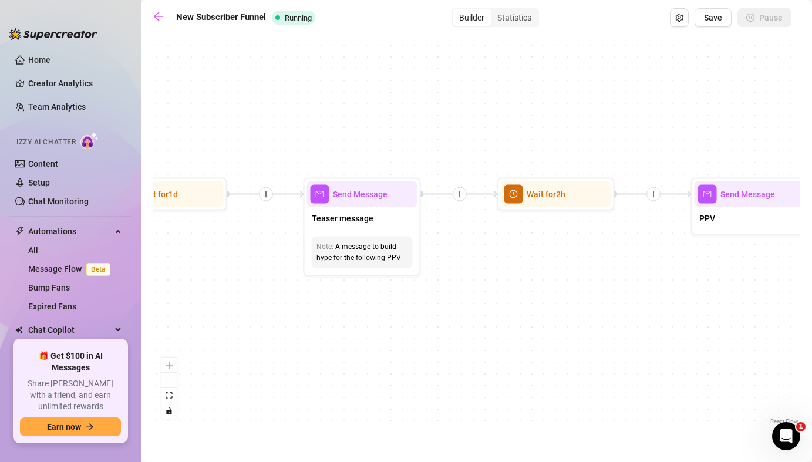
drag, startPoint x: 308, startPoint y: 275, endPoint x: 626, endPoint y: 281, distance: 317.6
click at [626, 281] on div "If True If True If True If False If False If False If True If False Merge Merge…" at bounding box center [476, 232] width 647 height 389
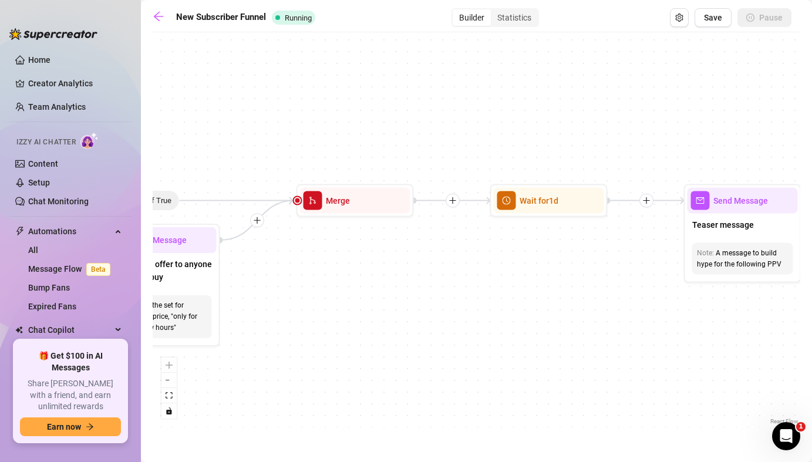
drag, startPoint x: 255, startPoint y: 300, endPoint x: 635, endPoint y: 306, distance: 380.4
click at [635, 306] on div "If True If True If True If False If False If False If True If False Merge Merge…" at bounding box center [476, 232] width 647 height 389
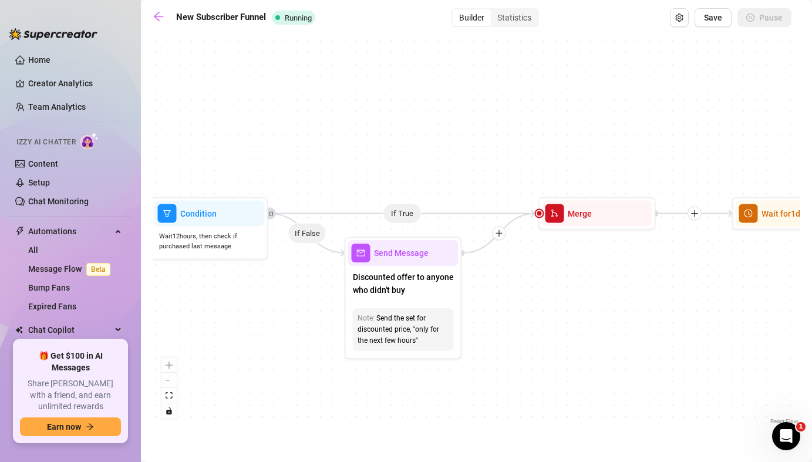
drag, startPoint x: 335, startPoint y: 293, endPoint x: 577, endPoint y: 306, distance: 242.2
click at [577, 306] on div "If True If True If True If False If False If False If True If False Merge Merge…" at bounding box center [476, 232] width 647 height 389
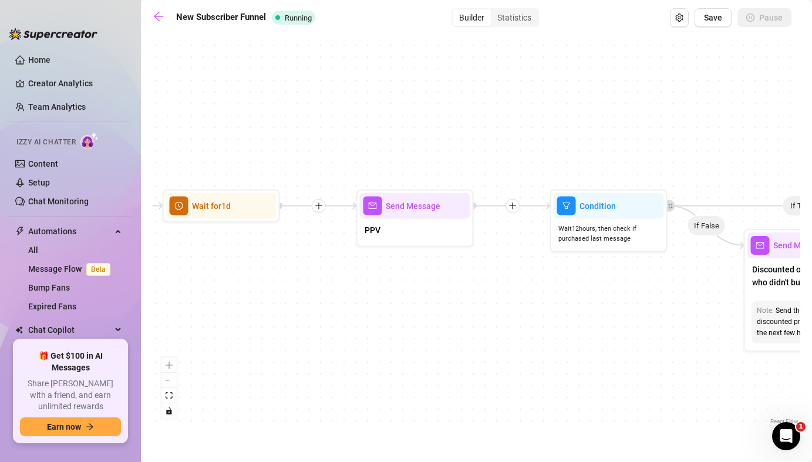
drag, startPoint x: 272, startPoint y: 317, endPoint x: 676, endPoint y: 309, distance: 403.3
click at [676, 309] on div "If True If True If True If False If False If False If True If False Merge Merge…" at bounding box center [476, 232] width 647 height 389
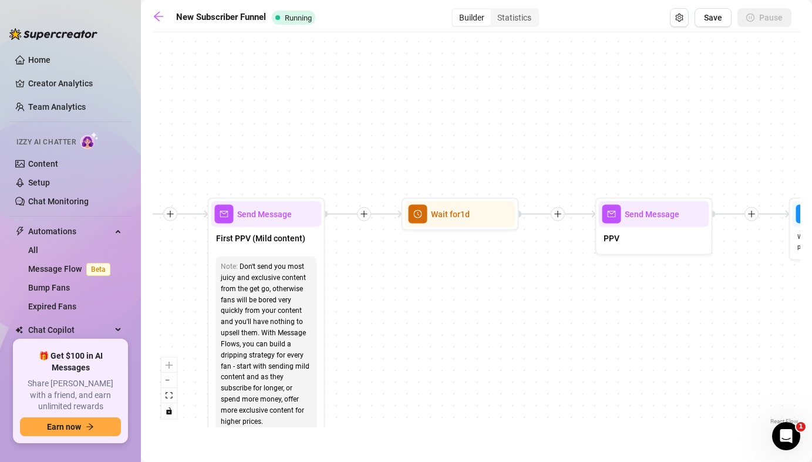
drag, startPoint x: 324, startPoint y: 306, endPoint x: 552, endPoint y: 312, distance: 228.4
click at [562, 312] on div "If True If True If True If False If False If False If True If False Merge Merge…" at bounding box center [476, 232] width 647 height 389
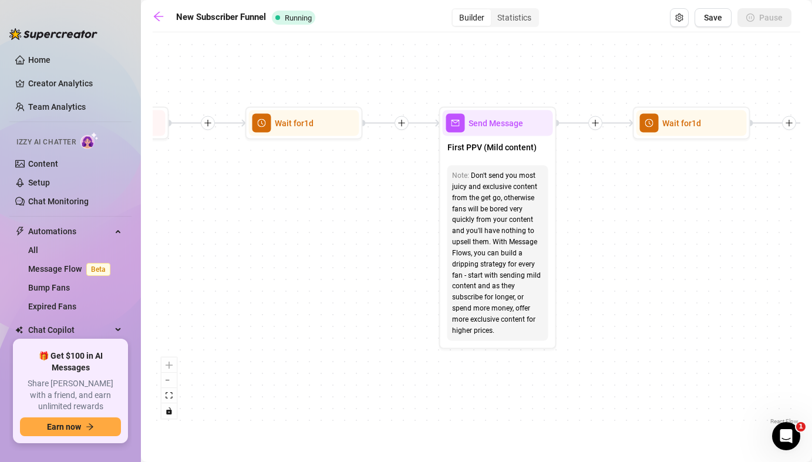
drag, startPoint x: 400, startPoint y: 306, endPoint x: 647, endPoint y: 221, distance: 261.9
click at [647, 221] on div "If True If True If True If False If False If False If True If False Merge Merge…" at bounding box center [476, 232] width 647 height 389
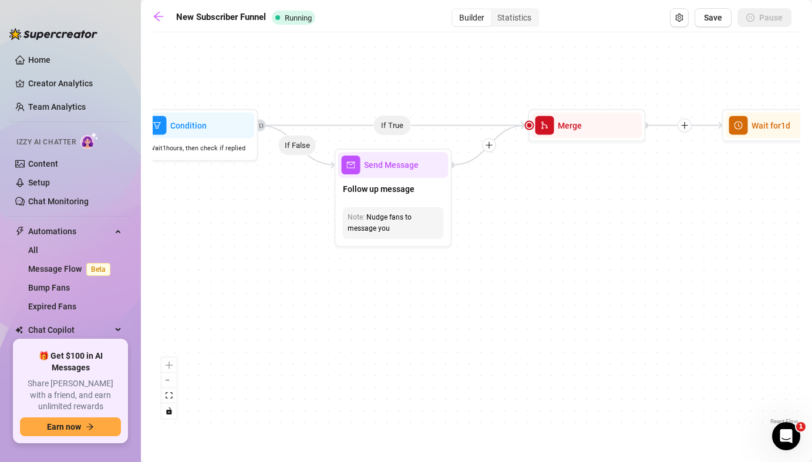
drag, startPoint x: 235, startPoint y: 244, endPoint x: 692, endPoint y: 242, distance: 456.7
click at [692, 242] on div "If True If True If True If False If False If False If True If False Merge Merge…" at bounding box center [476, 232] width 647 height 389
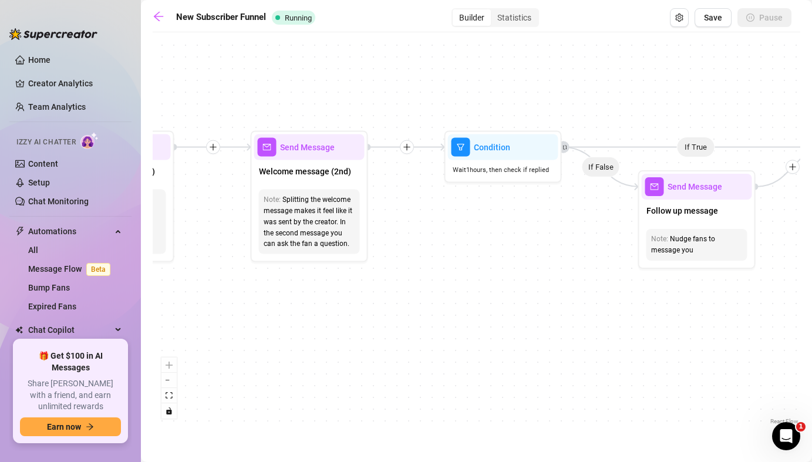
drag, startPoint x: 323, startPoint y: 297, endPoint x: 627, endPoint y: 319, distance: 304.2
click at [627, 319] on div "If True If True If True If False If False If False If True If False Merge Merge…" at bounding box center [476, 232] width 647 height 389
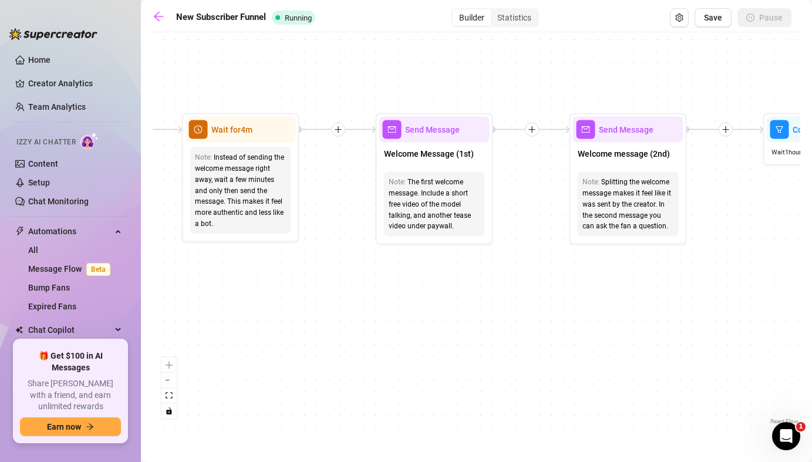
drag, startPoint x: 327, startPoint y: 325, endPoint x: 646, endPoint y: 307, distance: 319.2
click at [646, 307] on div "If True If True If True If False If False If False If True If False Merge Merge…" at bounding box center [476, 232] width 647 height 389
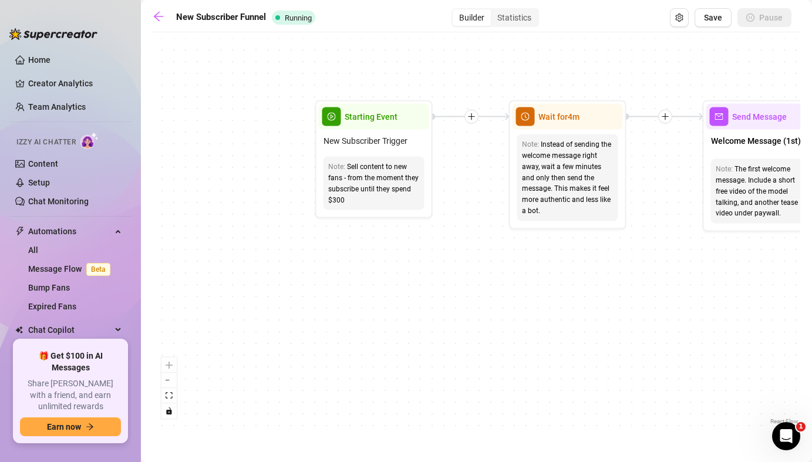
drag, startPoint x: 342, startPoint y: 303, endPoint x: 669, endPoint y: 291, distance: 327.2
click at [669, 291] on div "If True If True If True If False If False If False If True If False Merge Merge…" at bounding box center [476, 232] width 647 height 389
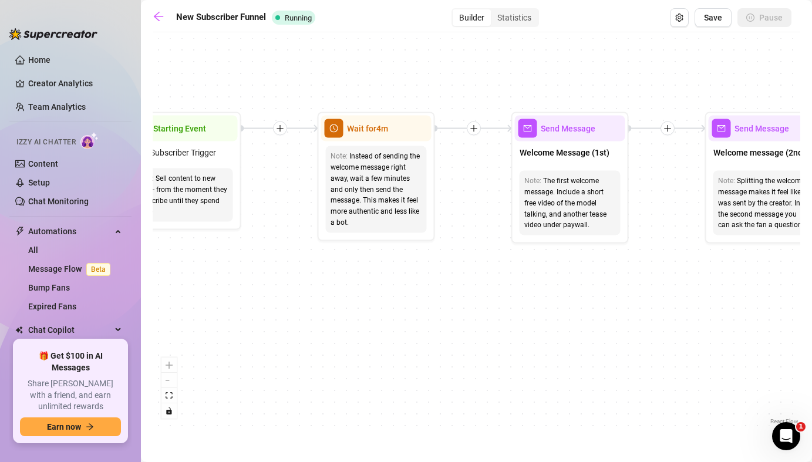
drag, startPoint x: 522, startPoint y: 274, endPoint x: 330, endPoint y: 286, distance: 191.7
click at [330, 286] on div "If True If True If True If False If False If False If True If False Merge Merge…" at bounding box center [476, 232] width 647 height 389
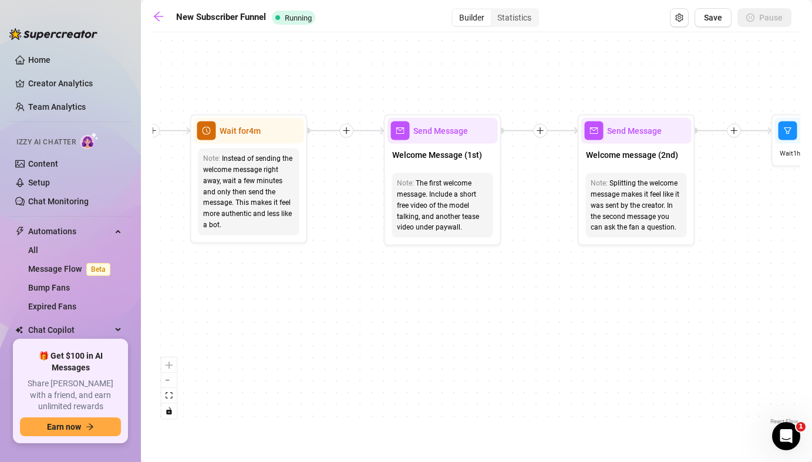
drag, startPoint x: 551, startPoint y: 302, endPoint x: 424, endPoint y: 304, distance: 127.4
click at [424, 304] on div "If True If True If True If False If False If False If True If False Merge Merge…" at bounding box center [476, 232] width 647 height 389
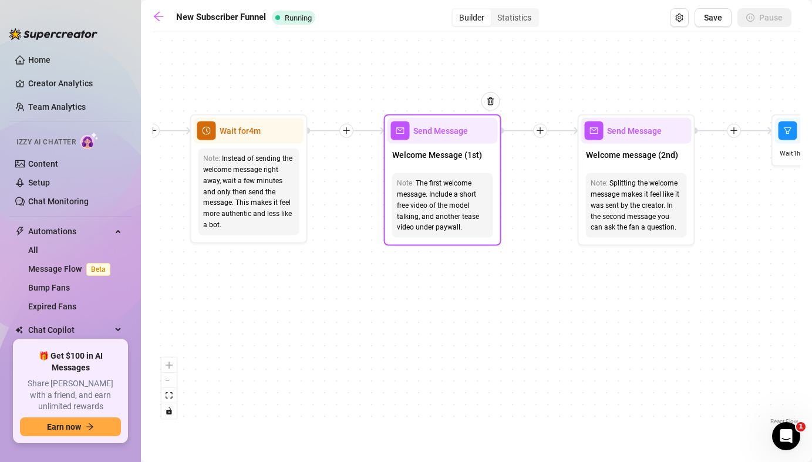
click at [465, 229] on div "The first welcome message. Include a short free video of the model talking, and…" at bounding box center [443, 205] width 92 height 55
drag, startPoint x: 465, startPoint y: 229, endPoint x: 420, endPoint y: 185, distance: 63.5
click at [420, 185] on div "The first welcome message. Include a short free video of the model talking, and…" at bounding box center [443, 205] width 92 height 55
drag, startPoint x: 417, startPoint y: 183, endPoint x: 437, endPoint y: 191, distance: 21.6
click at [437, 191] on div "The first welcome message. Include a short free video of the model talking, and…" at bounding box center [443, 205] width 92 height 55
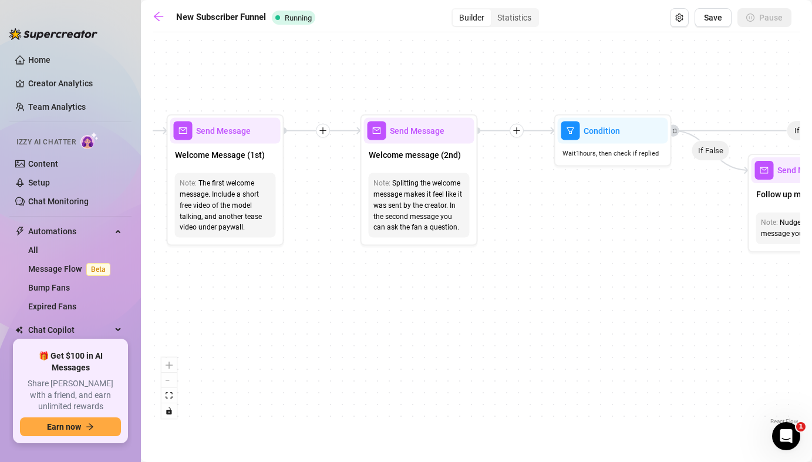
drag, startPoint x: 625, startPoint y: 271, endPoint x: 408, endPoint y: 271, distance: 217.2
click at [408, 271] on div "If True If True If True If False If False If False If True If False Merge Merge…" at bounding box center [476, 232] width 647 height 389
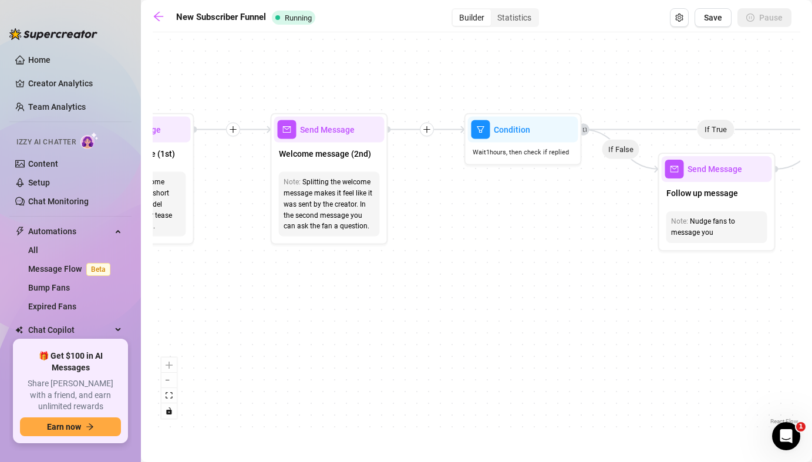
drag, startPoint x: 381, startPoint y: 309, endPoint x: 291, endPoint y: 308, distance: 89.8
click at [291, 308] on div "If True If True If True If False If False If False If True If False Merge Merge…" at bounding box center [476, 232] width 647 height 389
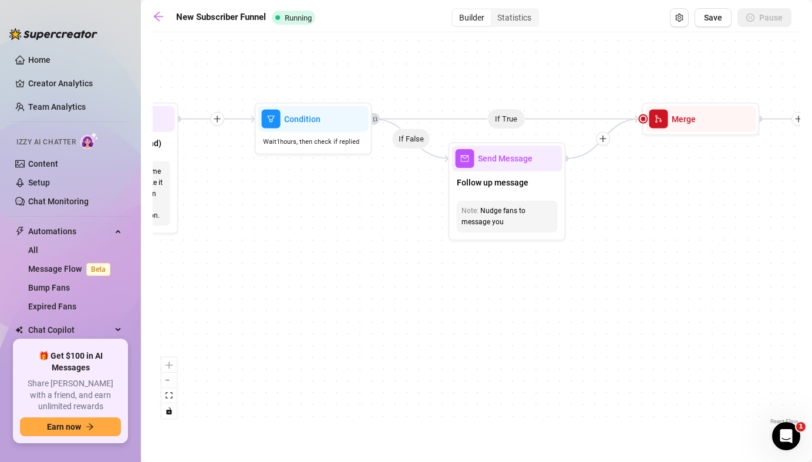
drag, startPoint x: 578, startPoint y: 233, endPoint x: 369, endPoint y: 222, distance: 209.8
click at [369, 222] on div "If True If True If True If False If False If False If True If False Merge Merge…" at bounding box center [476, 232] width 647 height 389
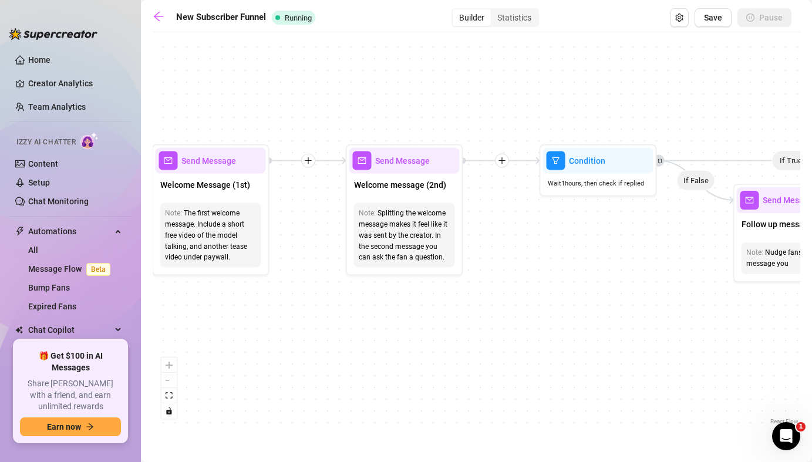
drag, startPoint x: 363, startPoint y: 248, endPoint x: 647, endPoint y: 290, distance: 287.7
click at [647, 290] on div "If True If True If True If False If False If False If True If False Merge Merge…" at bounding box center [476, 232] width 647 height 389
click at [682, 19] on icon "setting" at bounding box center [679, 18] width 8 height 8
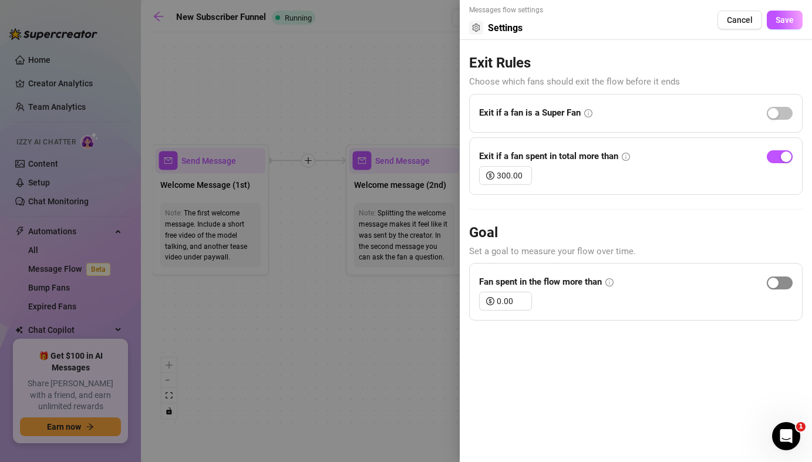
click at [772, 284] on div "button" at bounding box center [773, 283] width 11 height 11
click at [518, 302] on span "Decrease Value" at bounding box center [524, 304] width 13 height 11
type input "0"
type input "100.00"
click at [614, 381] on div "Messages flow settings Settings Cancel Save Exit Rules Choose which fans should…" at bounding box center [636, 231] width 352 height 462
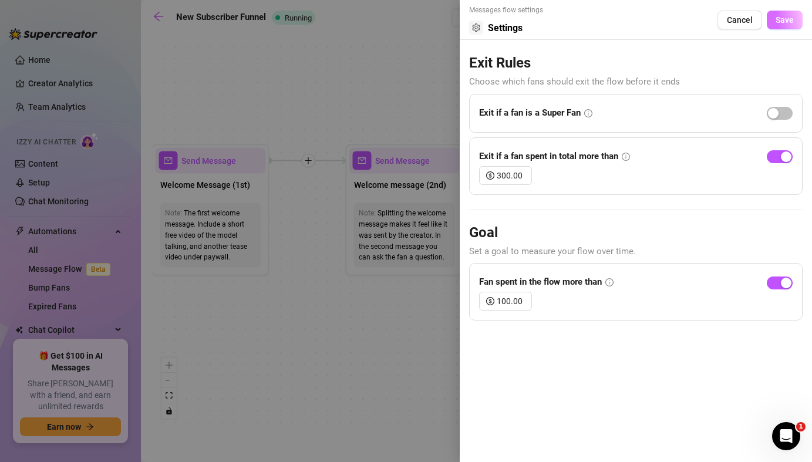
click at [787, 20] on span "Save" at bounding box center [784, 19] width 18 height 9
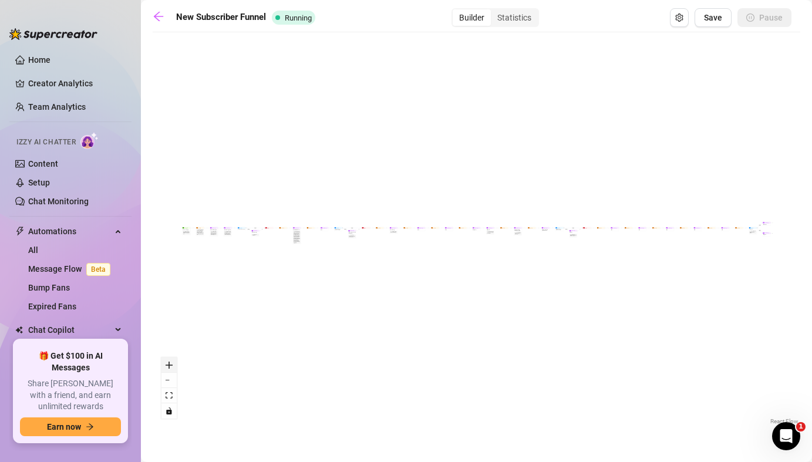
click at [170, 368] on button "zoom in" at bounding box center [168, 364] width 15 height 15
click at [170, 397] on icon "fit view" at bounding box center [169, 395] width 7 height 6
click at [168, 367] on icon "zoom in" at bounding box center [169, 365] width 7 height 7
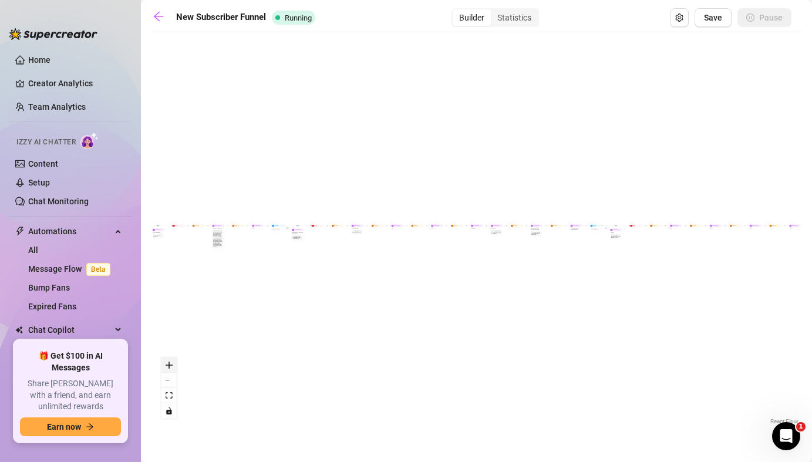
click at [168, 367] on icon "zoom in" at bounding box center [169, 365] width 7 height 7
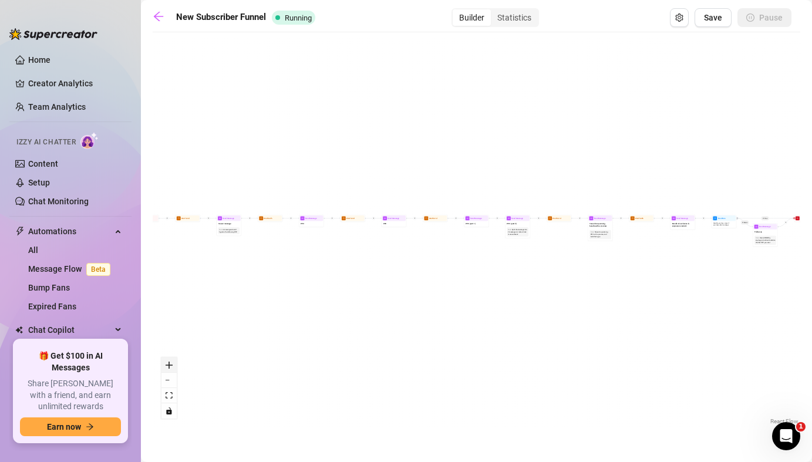
click at [168, 367] on icon "zoom in" at bounding box center [169, 365] width 7 height 7
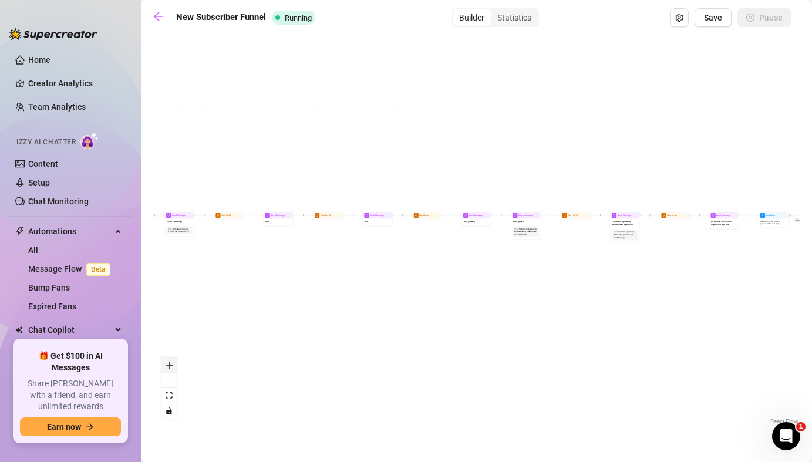
click at [168, 367] on icon "zoom in" at bounding box center [169, 365] width 7 height 7
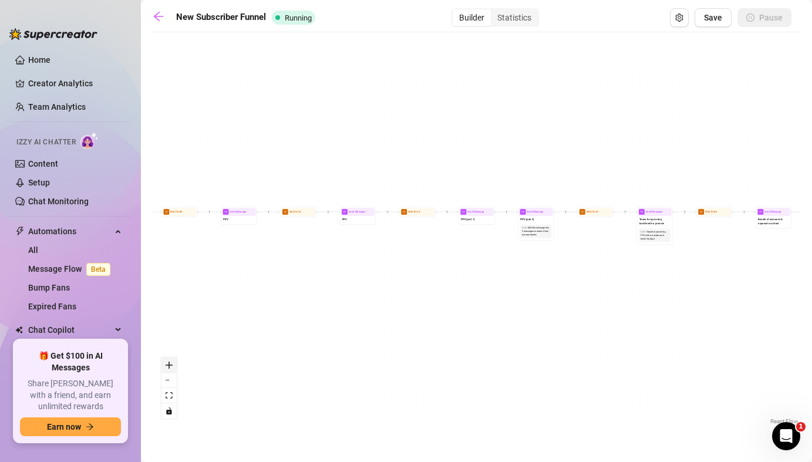
click at [168, 367] on icon "zoom in" at bounding box center [169, 365] width 7 height 7
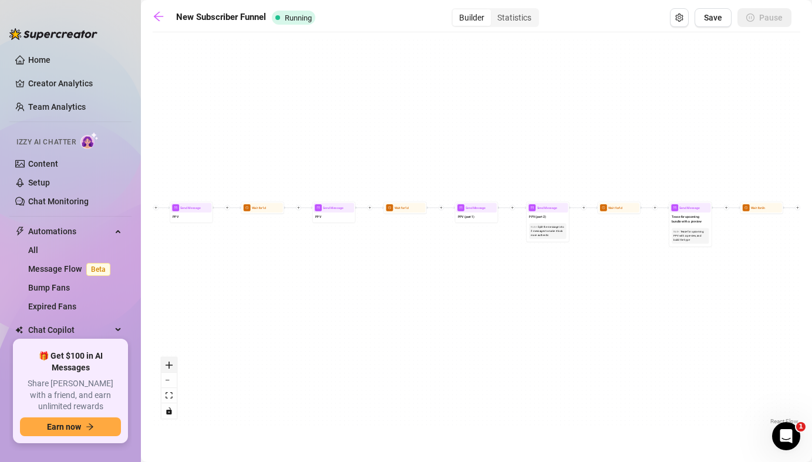
click at [168, 367] on icon "zoom in" at bounding box center [169, 365] width 7 height 7
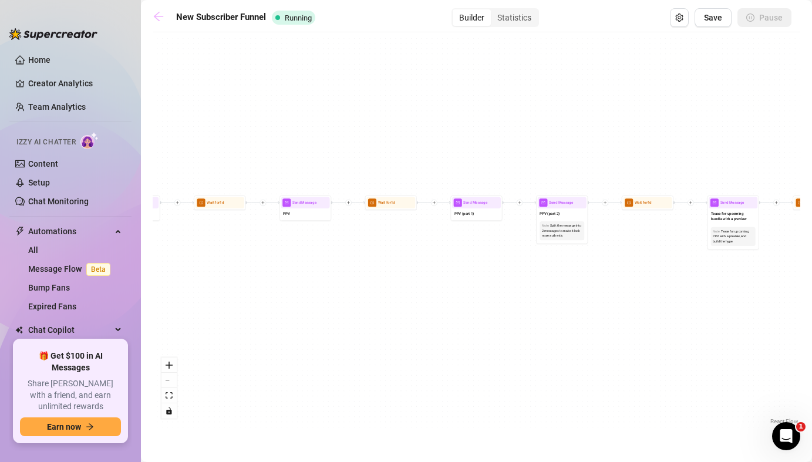
click at [160, 16] on icon "arrow-left" at bounding box center [158, 16] width 9 height 9
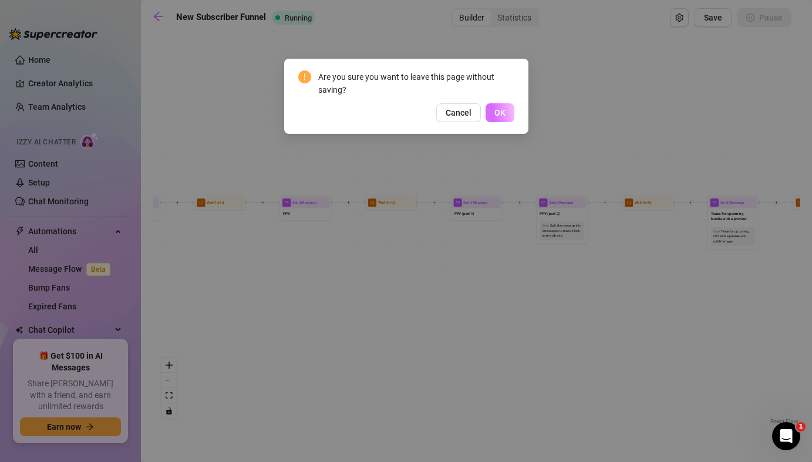
click at [500, 116] on span "OK" at bounding box center [499, 112] width 11 height 9
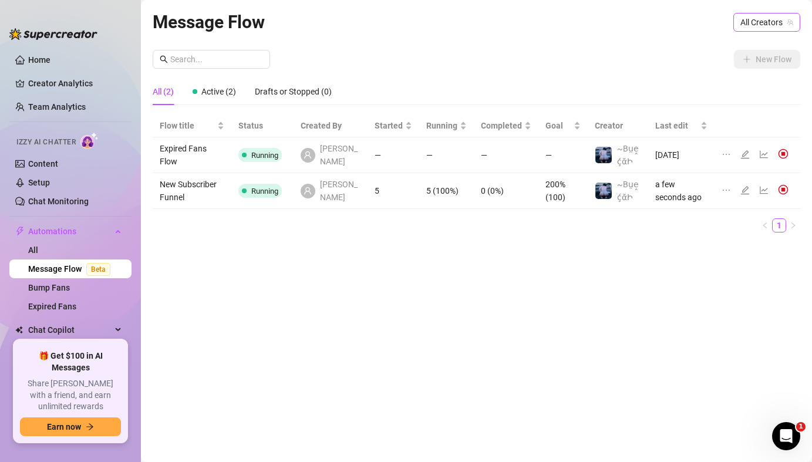
click at [765, 28] on span "All Creators" at bounding box center [766, 23] width 53 height 18
click at [732, 70] on span "( bluecollarcutie )" at bounding box center [761, 65] width 59 height 13
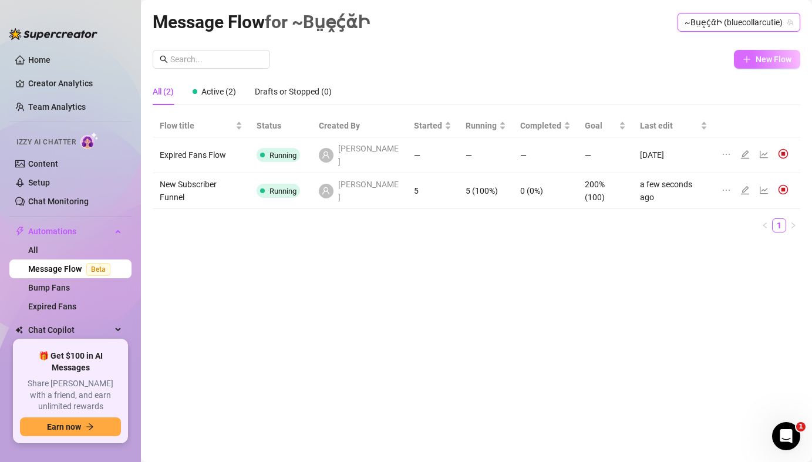
click at [767, 62] on span "New Flow" at bounding box center [773, 59] width 36 height 9
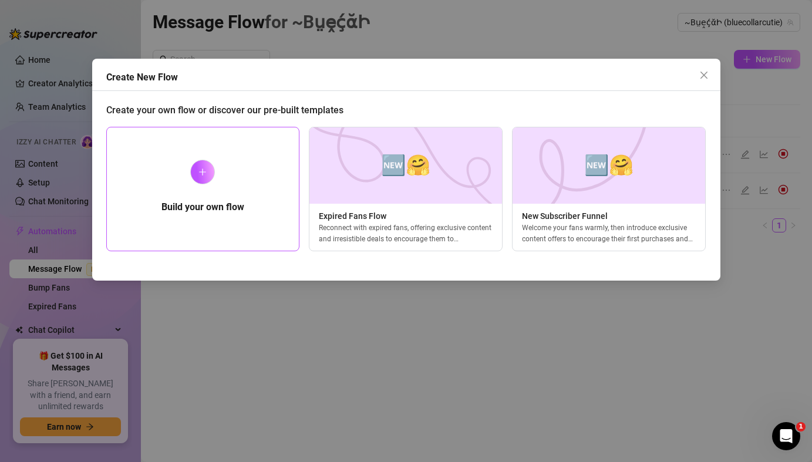
click at [205, 179] on div at bounding box center [202, 172] width 25 height 25
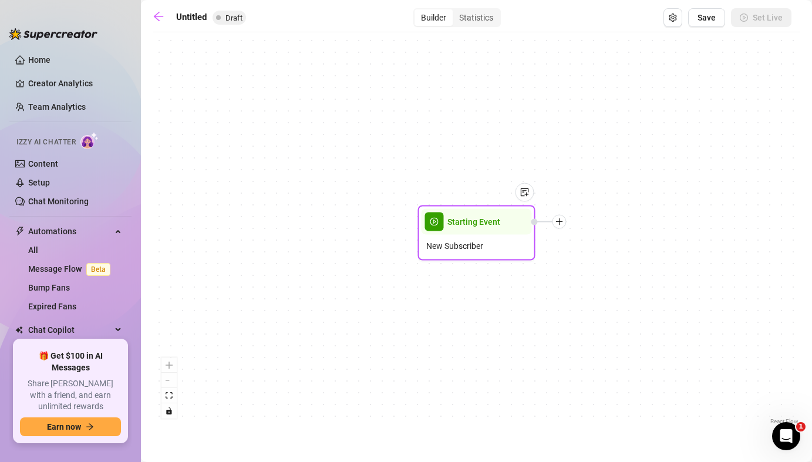
click at [490, 249] on div "New Subscriber" at bounding box center [476, 246] width 110 height 22
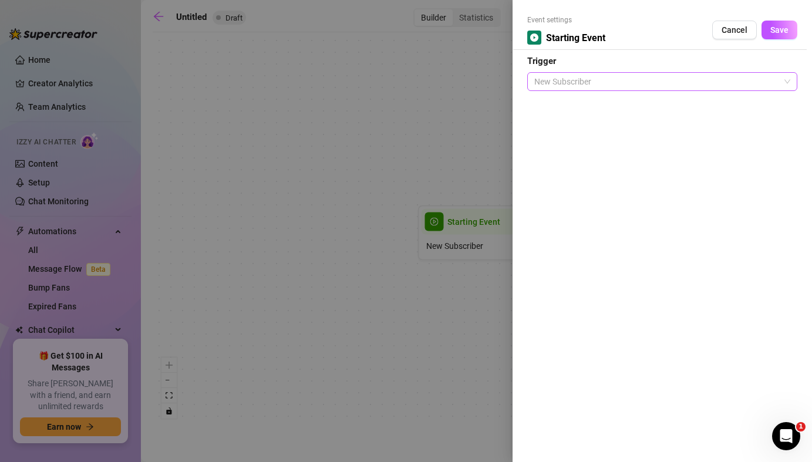
click at [603, 80] on span "New Subscriber" at bounding box center [662, 82] width 256 height 18
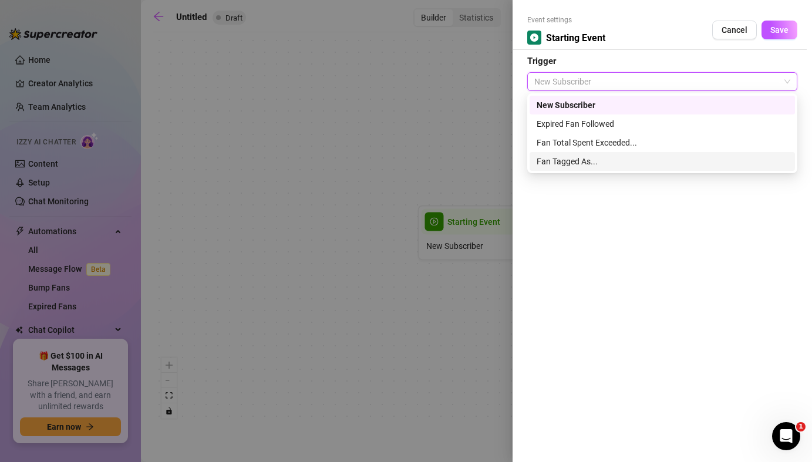
click at [600, 161] on div "Fan Tagged As..." at bounding box center [661, 161] width 251 height 13
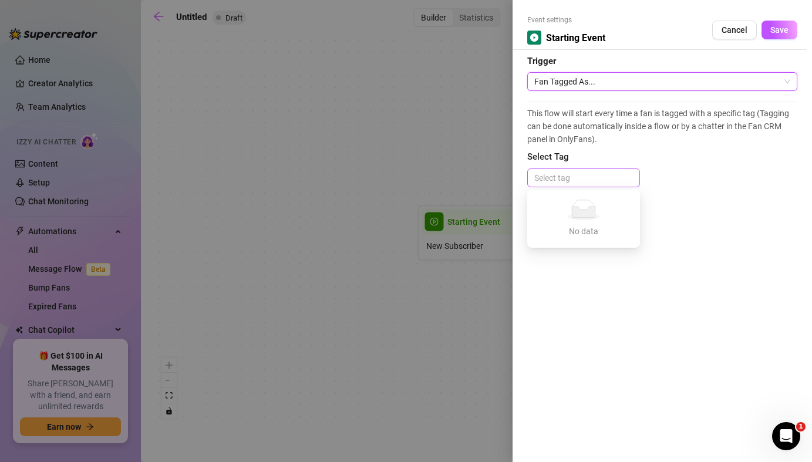
click at [572, 177] on div at bounding box center [583, 178] width 108 height 16
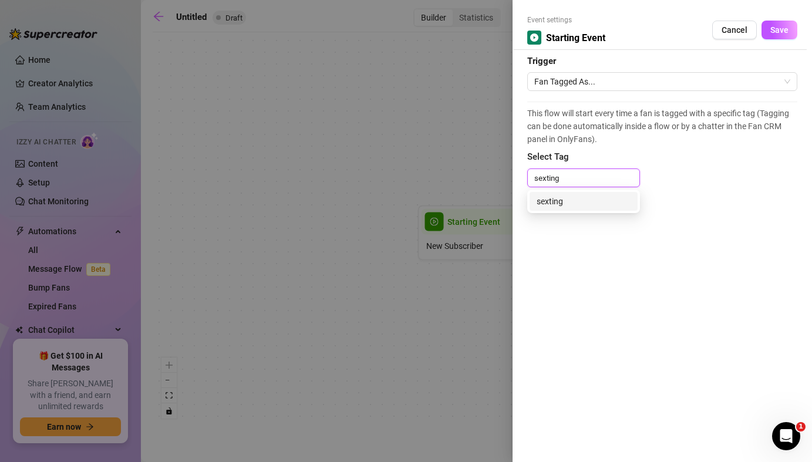
type input "sexting"
click at [602, 266] on div "Event settings Starting Event Cancel Save Trigger Fan Tagged As... This flow wi…" at bounding box center [661, 231] width 299 height 462
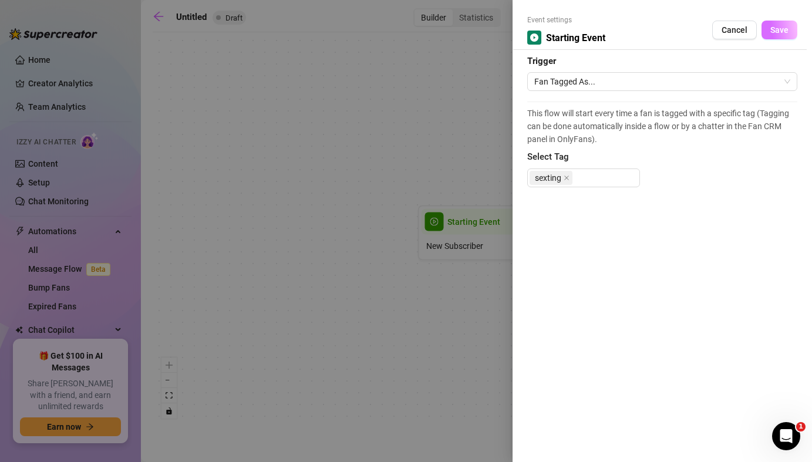
click at [784, 33] on span "Save" at bounding box center [779, 29] width 18 height 9
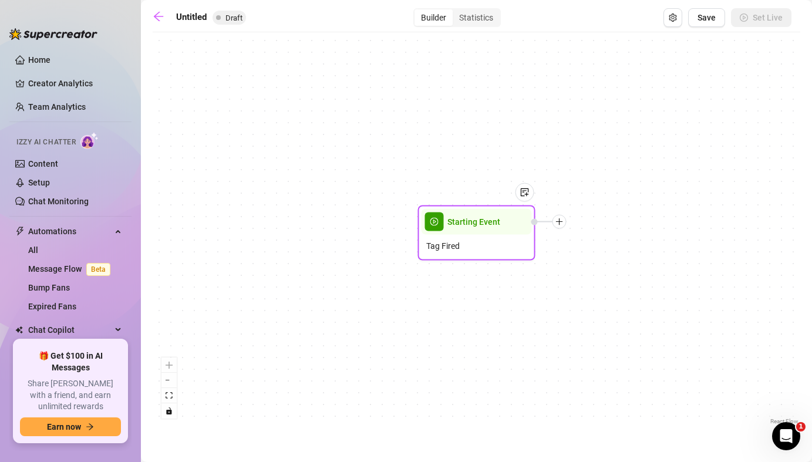
click at [561, 222] on icon "plus" at bounding box center [559, 222] width 8 height 8
click at [608, 286] on div "Tag Fan" at bounding box center [618, 283] width 86 height 20
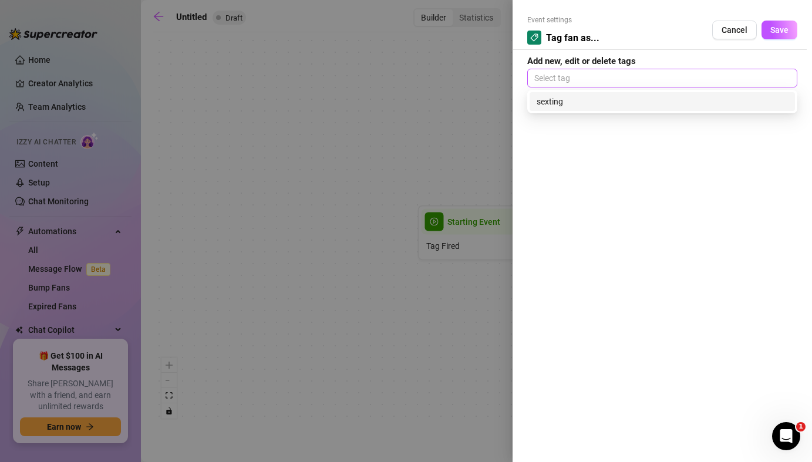
click at [586, 78] on div at bounding box center [661, 78] width 265 height 16
click at [565, 104] on div "sexting" at bounding box center [661, 101] width 251 height 13
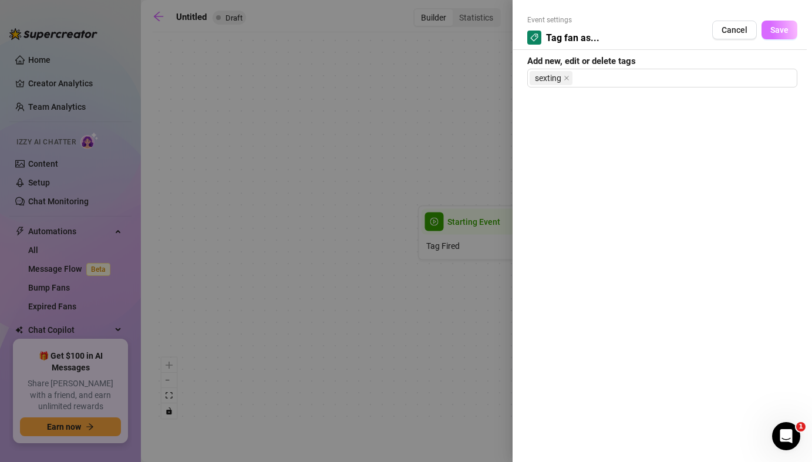
click at [779, 34] on span "Save" at bounding box center [779, 29] width 18 height 9
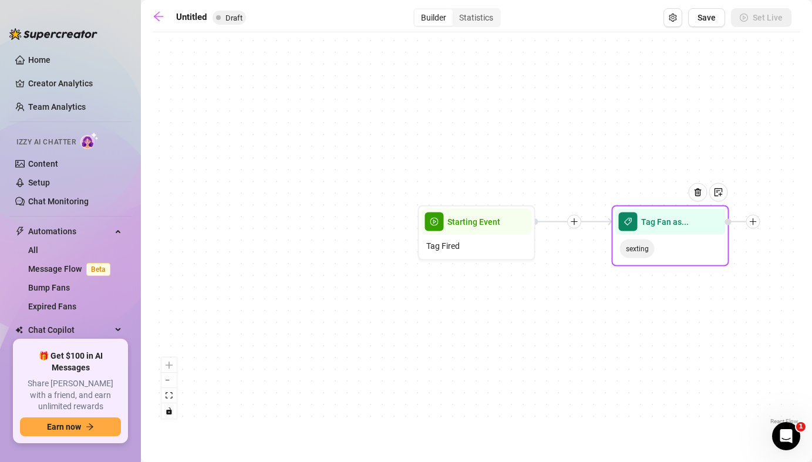
click at [755, 228] on div at bounding box center [742, 222] width 35 height 14
click at [755, 223] on icon "plus" at bounding box center [753, 222] width 8 height 8
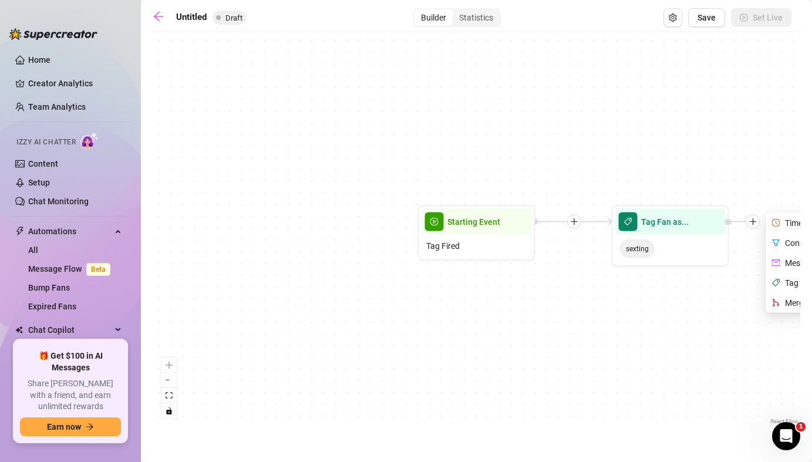
click at [573, 224] on icon "plus" at bounding box center [574, 222] width 8 height 8
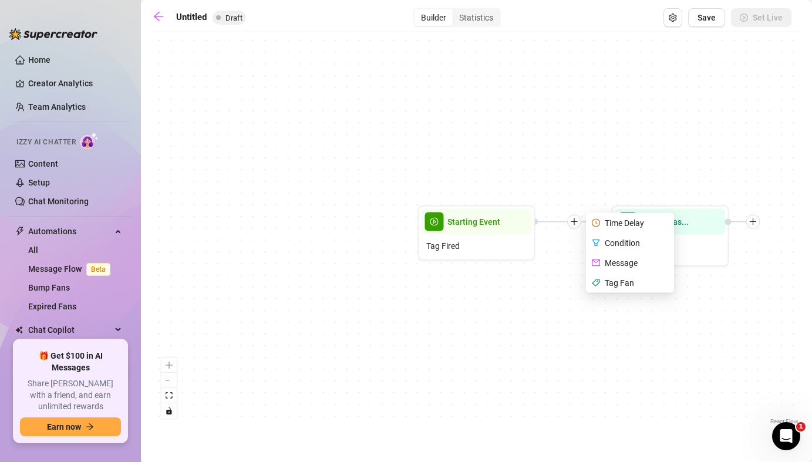
click at [617, 245] on div "Condition" at bounding box center [631, 243] width 86 height 20
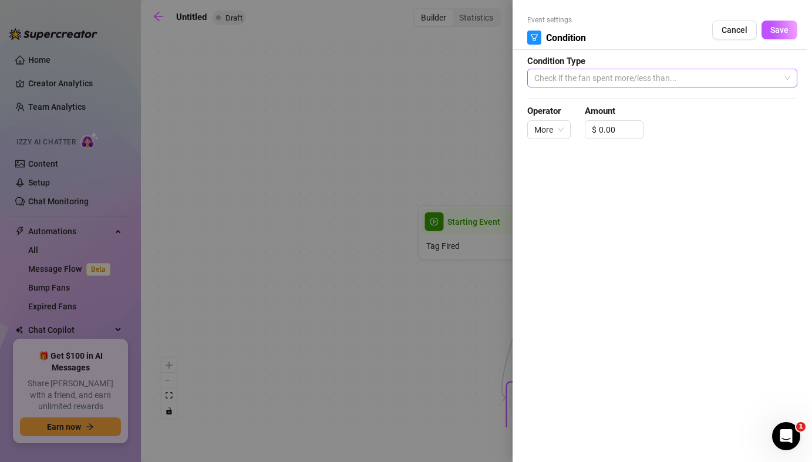
click at [676, 81] on span "Check if the fan spent more/less than..." at bounding box center [662, 78] width 256 height 18
click at [489, 119] on div at bounding box center [406, 231] width 812 height 462
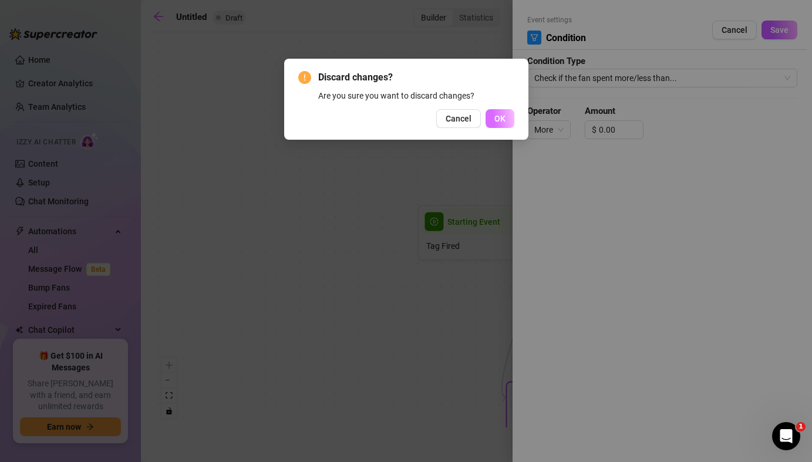
click at [498, 123] on span "OK" at bounding box center [499, 118] width 11 height 9
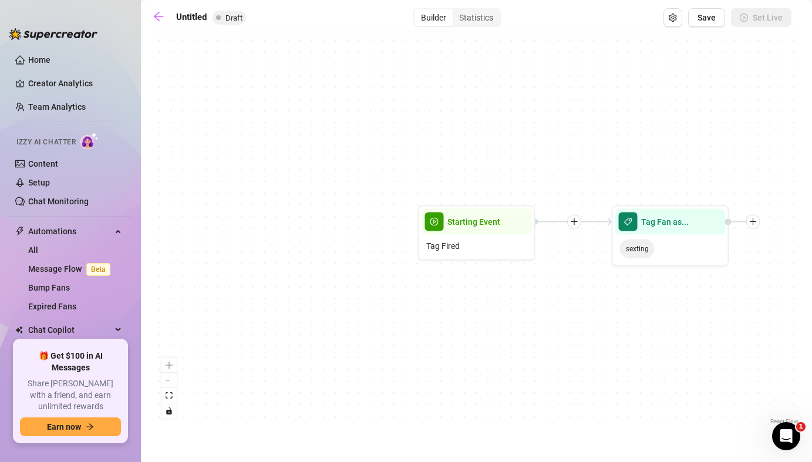
click at [755, 229] on div "Tag Fan as... sexting Starting Event Tag Fired" at bounding box center [476, 232] width 647 height 389
click at [755, 222] on icon "plus" at bounding box center [753, 222] width 8 height 8
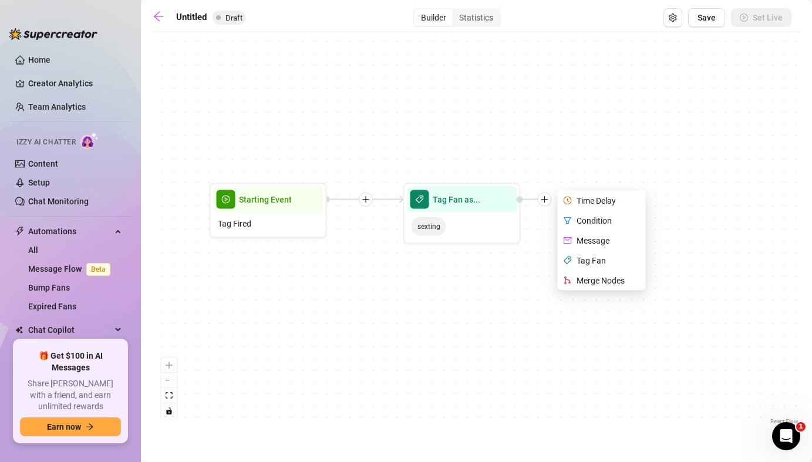
drag, startPoint x: 657, startPoint y: 381, endPoint x: 449, endPoint y: 359, distance: 209.6
click at [449, 359] on div "Tag Fan as... sexting Time Delay Condition Message Tag Fan Merge Nodes Starting…" at bounding box center [476, 232] width 647 height 389
click at [594, 241] on div "Message" at bounding box center [603, 241] width 86 height 20
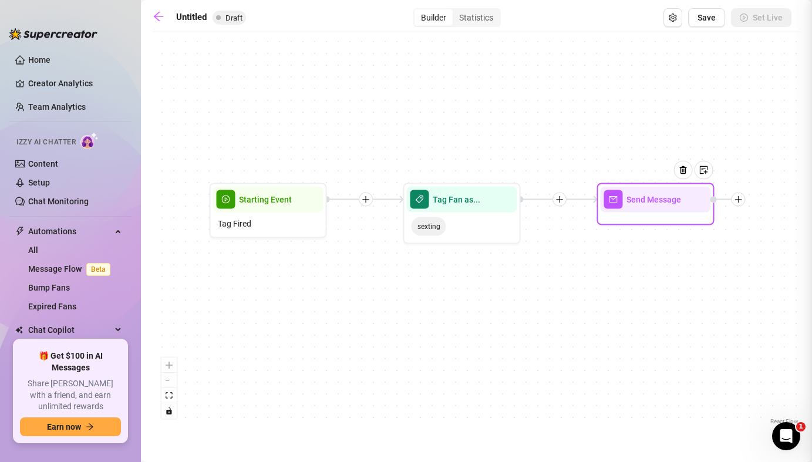
type textarea "Write your message here"
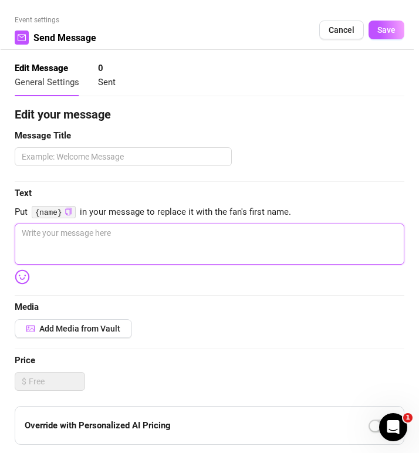
click at [30, 239] on textarea at bounding box center [210, 244] width 390 height 41
paste textarea "Mmm, I can’t stop thinking about the way you’d look at me if I were right in fr…"
type textarea "Mmm, I can’t stop thinking about the way you’d look at me if I were right in fr…"
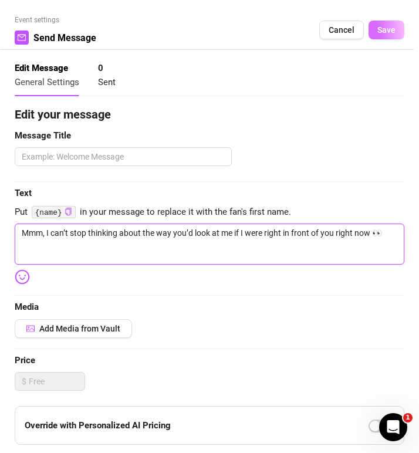
type textarea "Mmm, I can’t stop thinking about the way you’d look at me if I were right in fr…"
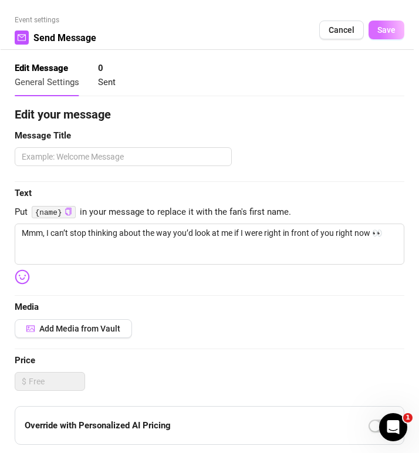
click at [388, 34] on span "Save" at bounding box center [386, 29] width 18 height 9
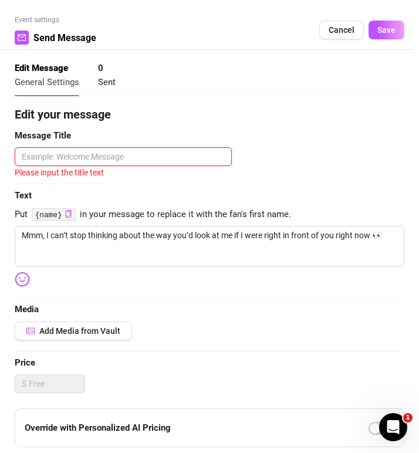
click at [68, 157] on textarea at bounding box center [123, 156] width 217 height 19
click at [43, 156] on textarea at bounding box center [123, 156] width 217 height 19
paste textarea "Flirty Hook"
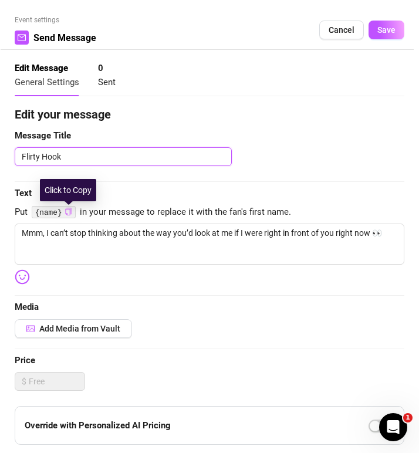
type textarea "Flirty Hook"
click at [69, 214] on icon "copy" at bounding box center [69, 212] width 8 height 8
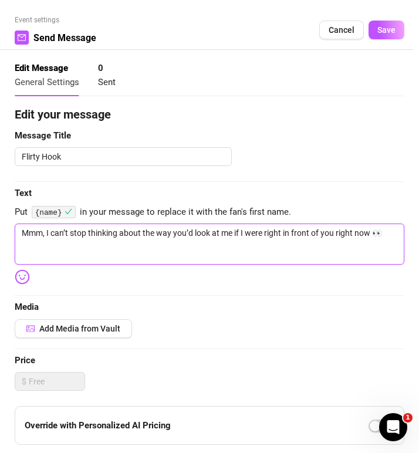
click at [20, 233] on textarea "Mmm, I can’t stop thinking about the way you’d look at me if I were right in fr…" at bounding box center [210, 244] width 390 height 41
click at [43, 234] on textarea "Mmm, I can’t stop thinking about the way you’d look at me if I were right in fr…" at bounding box center [210, 244] width 390 height 41
type textarea "Mmm , I can’t stop thinking about the way you’d look at me if I were right in f…"
paste textarea "{name}"
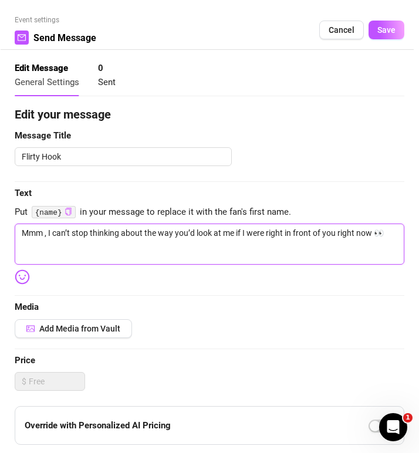
type textarea "Mmm {name}, I can’t stop thinking about the way you’d look at me if I were righ…"
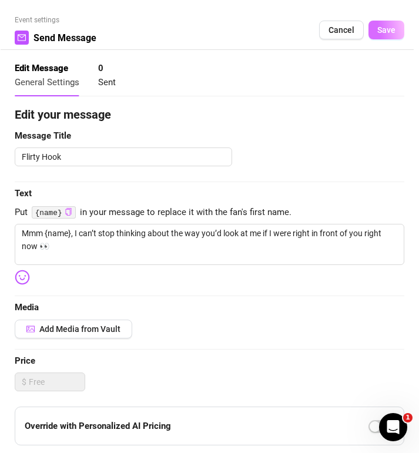
click at [389, 31] on span "Save" at bounding box center [386, 29] width 18 height 9
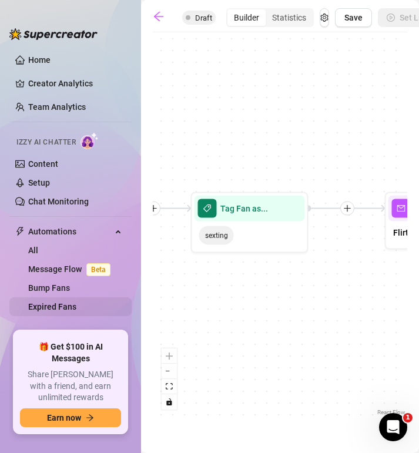
drag, startPoint x: 324, startPoint y: 292, endPoint x: 112, endPoint y: 301, distance: 212.7
click at [112, 301] on div "Home Creator Analytics Team Analytics Izzy AI Chatter Content Setup Chat Monito…" at bounding box center [209, 226] width 419 height 453
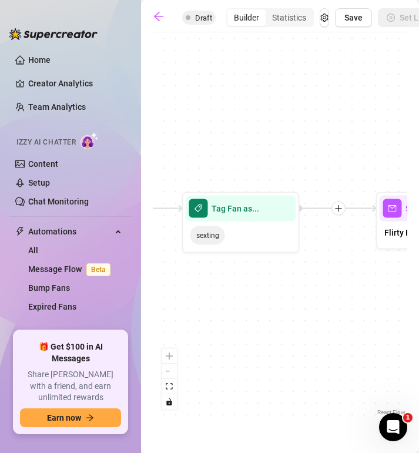
drag, startPoint x: 235, startPoint y: 302, endPoint x: 227, endPoint y: 302, distance: 8.8
click at [227, 302] on div "Send Message Flirty Hook Tag Fan as... sexting Starting Event Tag Fired" at bounding box center [280, 228] width 254 height 380
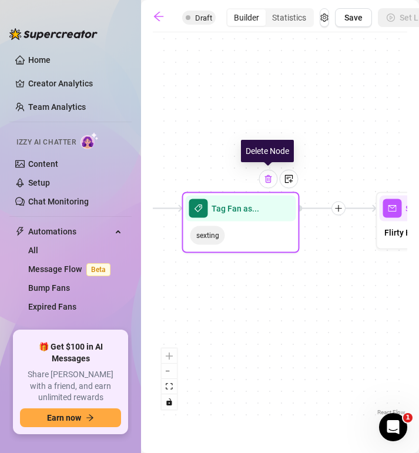
click at [269, 181] on img at bounding box center [268, 178] width 9 height 9
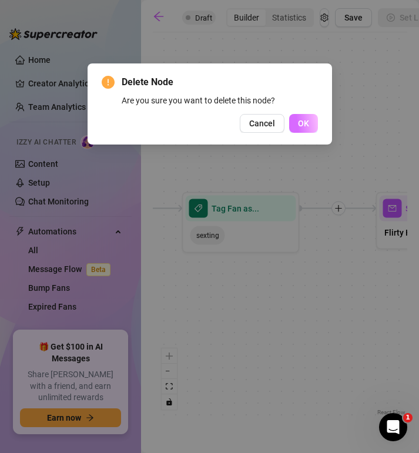
click at [309, 128] on button "OK" at bounding box center [303, 123] width 29 height 19
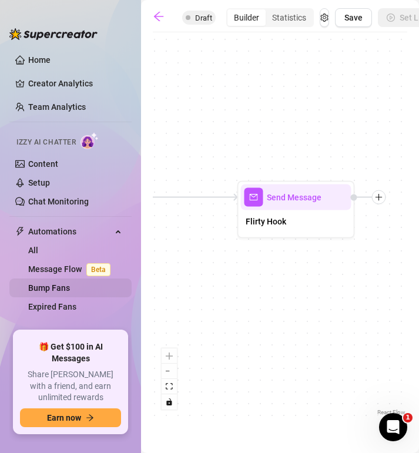
drag, startPoint x: 238, startPoint y: 291, endPoint x: 100, endPoint y: 280, distance: 138.4
click at [100, 280] on div "Home Creator Analytics Team Analytics Izzy AI Chatter Content Setup Chat Monito…" at bounding box center [209, 226] width 419 height 453
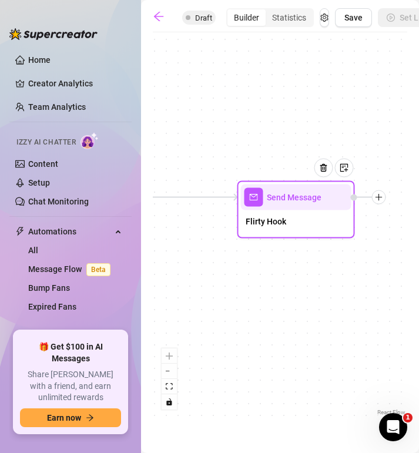
click at [379, 200] on icon "plus" at bounding box center [378, 197] width 8 height 8
click at [401, 221] on icon "filter" at bounding box center [400, 218] width 7 height 6
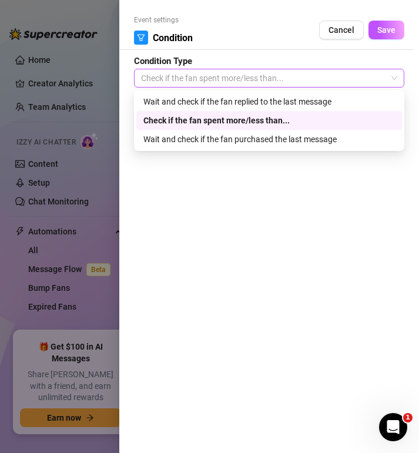
click at [283, 81] on span "Check if the fan spent more/less than..." at bounding box center [269, 78] width 256 height 18
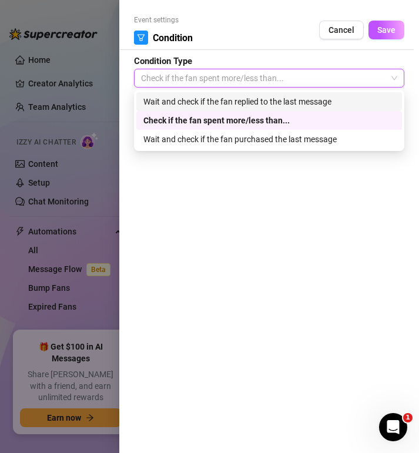
click at [281, 106] on div "Wait and check if the fan replied to the last message" at bounding box center [268, 101] width 251 height 13
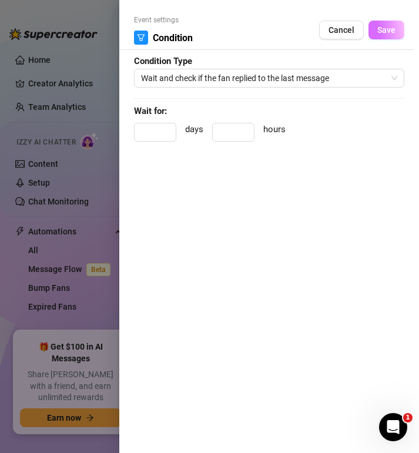
click at [389, 33] on span "Save" at bounding box center [386, 29] width 18 height 9
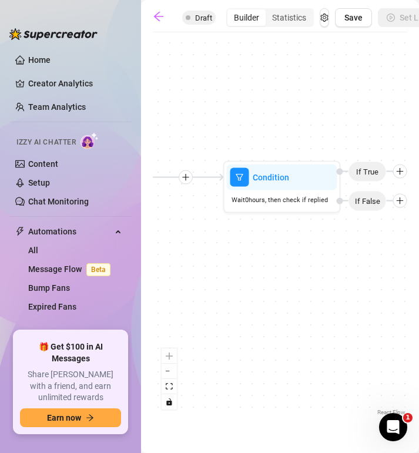
drag, startPoint x: 340, startPoint y: 302, endPoint x: 132, endPoint y: 282, distance: 208.7
click at [132, 282] on div "Home Creator Analytics Team Analytics Izzy AI Chatter Content Setup Chat Monito…" at bounding box center [209, 226] width 419 height 453
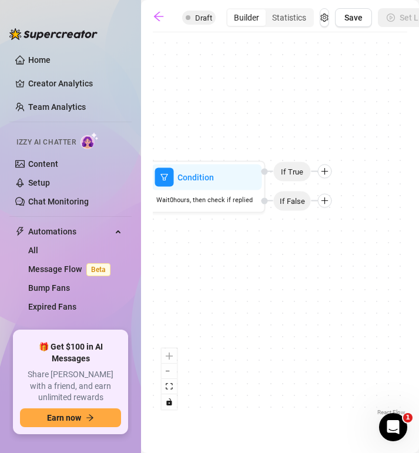
drag, startPoint x: 262, startPoint y: 267, endPoint x: 187, endPoint y: 267, distance: 75.1
click at [187, 267] on div "Condition Wait 0 hours, then check if replied If False If True Send Message Fli…" at bounding box center [280, 228] width 254 height 380
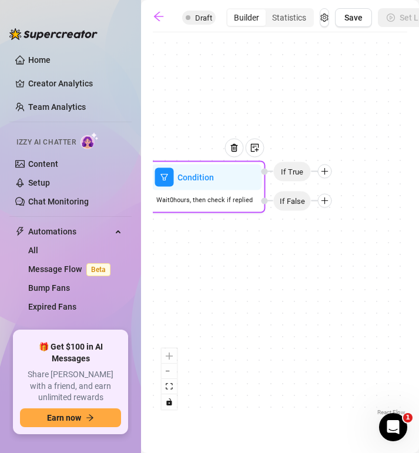
click at [325, 174] on icon "plus" at bounding box center [324, 171] width 8 height 8
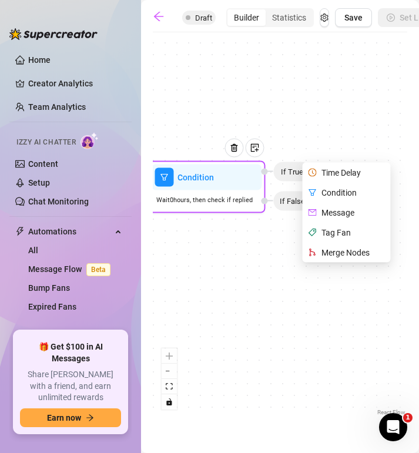
click at [338, 212] on div "Message" at bounding box center [348, 213] width 86 height 20
type textarea "Write your message here"
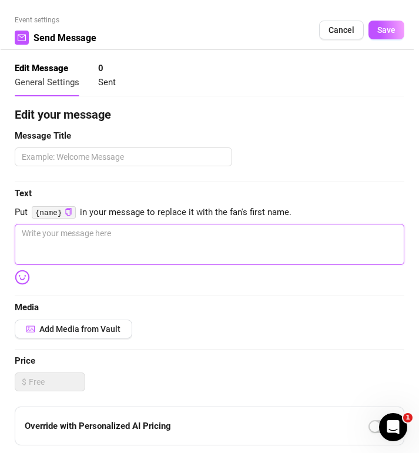
click at [30, 232] on textarea at bounding box center [209, 244] width 389 height 41
paste textarea "I’m blushing just thinking about telling you what I’d do if we were alone… wann…"
type textarea "I’m blushing just thinking about telling you what I’d do if we were alone… wann…"
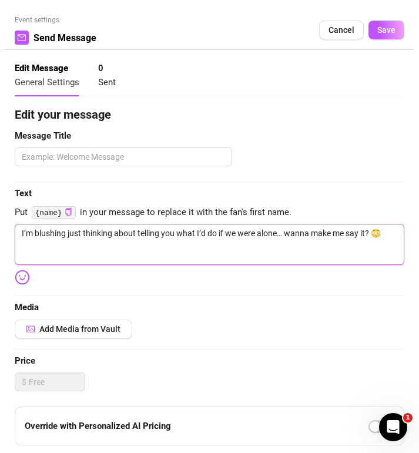
type textarea "I’m blushing just thinking about telling you what I’d do if we were alone… wann…"
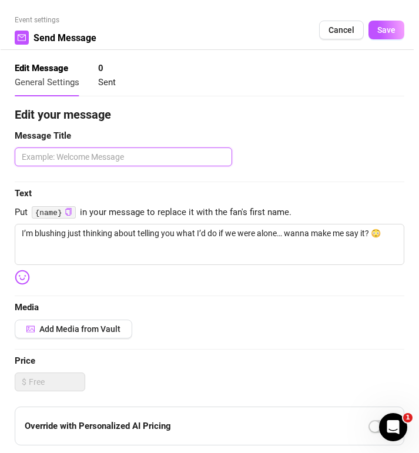
click at [41, 158] on textarea at bounding box center [123, 156] width 217 height 19
paste textarea "Teasing Build-Up"
type textarea "Teasing Build-Up"
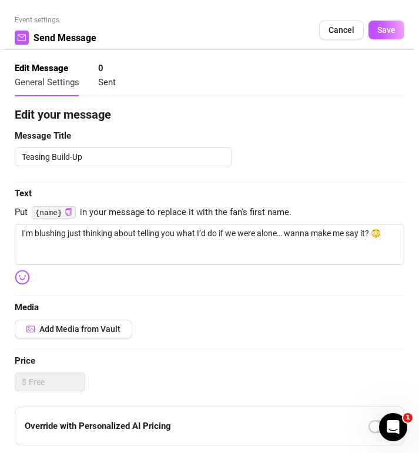
click at [193, 336] on div "Add Media from Vault" at bounding box center [209, 328] width 389 height 19
click at [109, 330] on span "Add Media from Vault" at bounding box center [79, 328] width 81 height 9
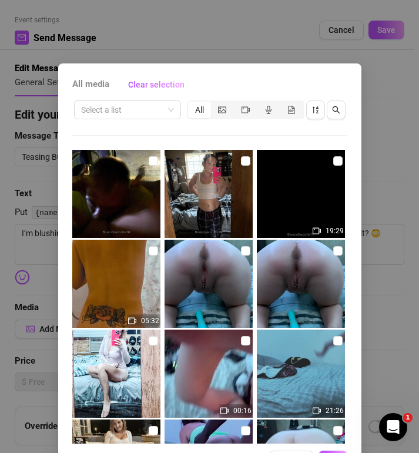
click at [385, 118] on div "All media Clear selection Select a list All 19:29 05:32 00:16 21:26 00:05 01:52…" at bounding box center [209, 226] width 419 height 453
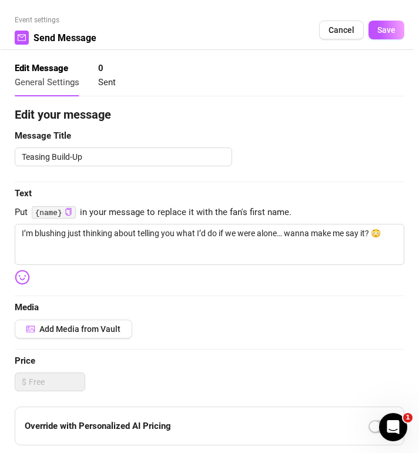
click at [321, 164] on div "Teasing Build-Up" at bounding box center [209, 156] width 389 height 19
click at [257, 340] on div "Edit your message Message Title Teasing Build-Up Text Put {name} in your messag…" at bounding box center [209, 363] width 389 height 514
click at [391, 31] on span "Save" at bounding box center [386, 29] width 18 height 9
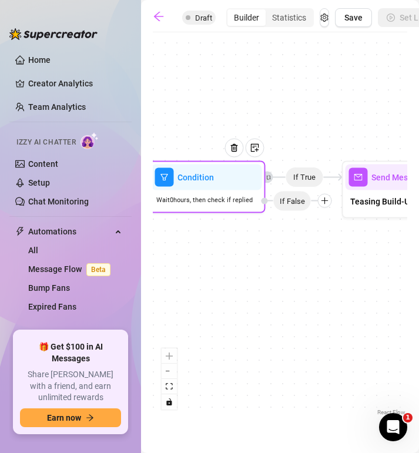
click at [324, 205] on div at bounding box center [325, 201] width 14 height 14
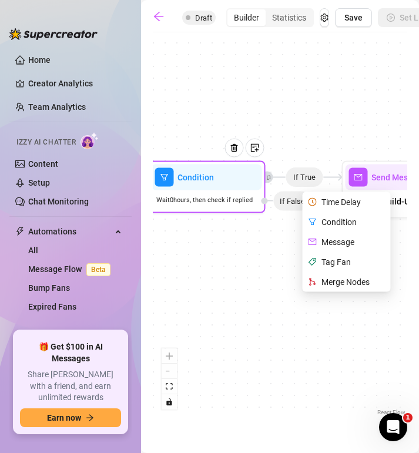
click at [325, 244] on div "Message" at bounding box center [348, 242] width 86 height 20
type textarea "Write your message here"
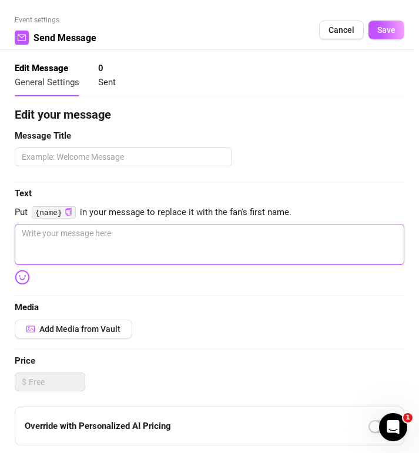
click at [32, 238] on textarea at bounding box center [209, 244] width 389 height 41
paste textarea "You’d probably have me squirming in your lap before I even finished my drink, w…"
type textarea "You’d probably have me squirming in your lap before I even finished my drink, w…"
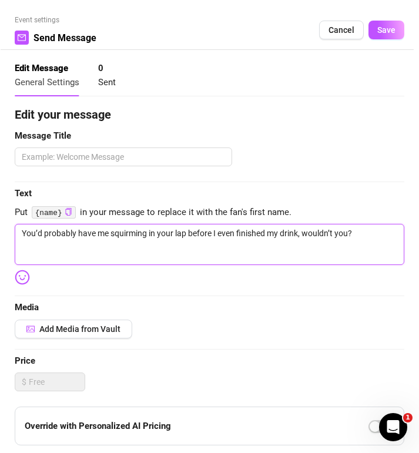
type textarea "You’d probably have me squirming in your lap before I even finished my drink, w…"
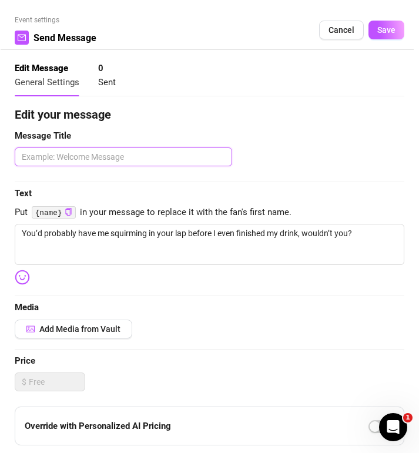
click at [53, 159] on textarea at bounding box center [123, 156] width 217 height 19
paste textarea "Teasing Build-Up"
type textarea "Teasing Build-Up"
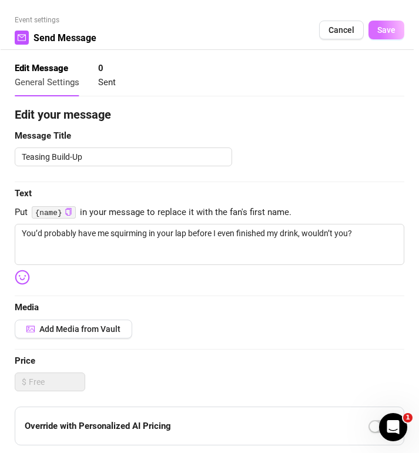
click at [390, 36] on button "Save" at bounding box center [386, 30] width 36 height 19
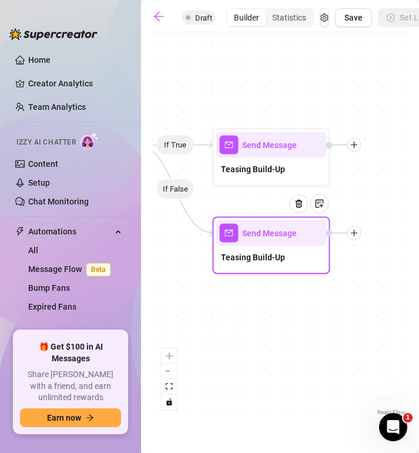
drag, startPoint x: 305, startPoint y: 359, endPoint x: 229, endPoint y: 322, distance: 84.8
click at [177, 328] on div "If True If False Send Message Teasing Build-Up Send Message Teasing Build-Up Co…" at bounding box center [280, 228] width 254 height 380
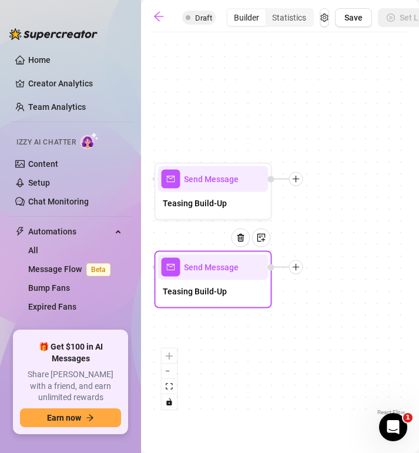
drag, startPoint x: 299, startPoint y: 323, endPoint x: 241, endPoint y: 356, distance: 67.6
click at [241, 356] on div "If True If False Send Message Teasing Build-Up Send Message Teasing Build-Up Co…" at bounding box center [280, 228] width 254 height 380
click at [298, 268] on icon "plus" at bounding box center [296, 267] width 8 height 8
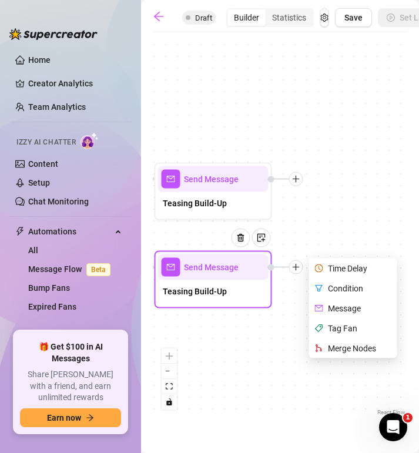
click at [336, 288] on div "Condition" at bounding box center [354, 288] width 86 height 20
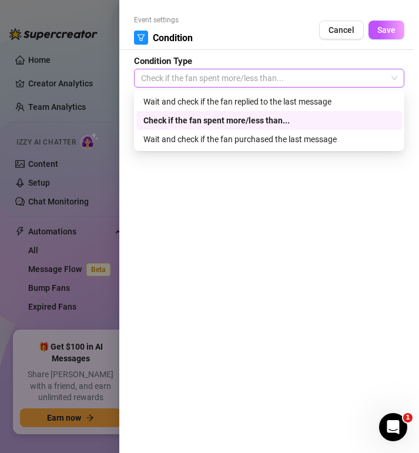
click at [311, 79] on span "Check if the fan spent more/less than..." at bounding box center [269, 78] width 256 height 18
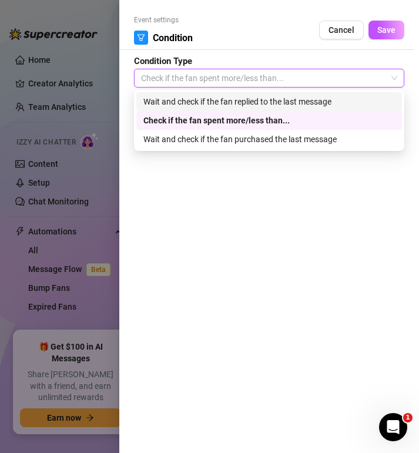
click at [299, 102] on div "Wait and check if the fan replied to the last message" at bounding box center [268, 101] width 251 height 13
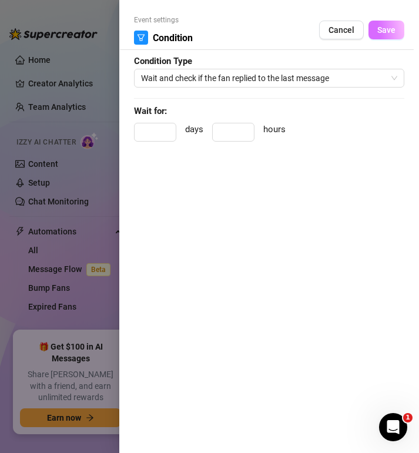
click at [391, 34] on span "Save" at bounding box center [386, 29] width 18 height 9
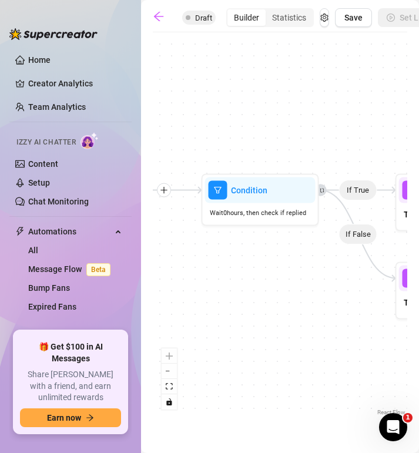
drag, startPoint x: 190, startPoint y: 322, endPoint x: 431, endPoint y: 333, distance: 240.9
click at [419, 333] on html "Home Creator Analytics Team Analytics Izzy AI Chatter Content Setup Chat Monito…" at bounding box center [209, 226] width 419 height 453
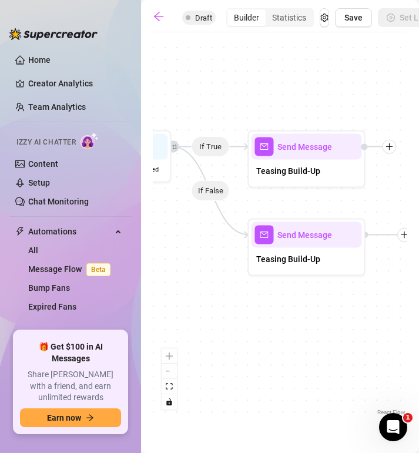
drag, startPoint x: 285, startPoint y: 293, endPoint x: 137, endPoint y: 250, distance: 153.6
click at [137, 250] on div "Home Creator Analytics Team Analytics Izzy AI Chatter Content Setup Chat Monito…" at bounding box center [209, 226] width 419 height 453
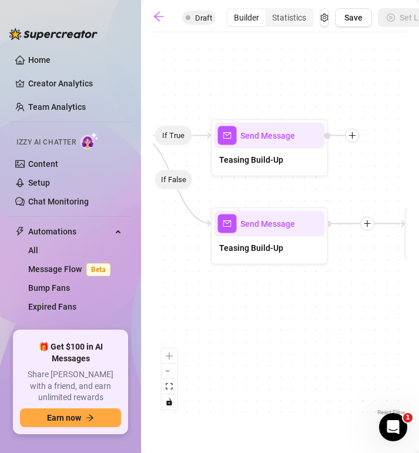
drag, startPoint x: 240, startPoint y: 319, endPoint x: 203, endPoint y: 308, distance: 38.6
click at [203, 308] on div "If True If False Condition Wait 0 hours, then check if replied If False If True…" at bounding box center [280, 228] width 254 height 380
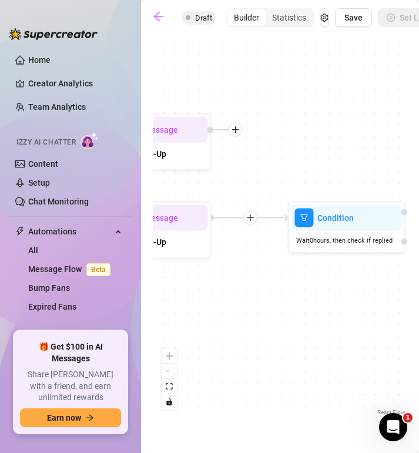
drag, startPoint x: 264, startPoint y: 320, endPoint x: 147, endPoint y: 315, distance: 117.0
click at [147, 315] on main "Untitled Draft Builder Statistics Save Set Live If True If False Condition Wait…" at bounding box center [280, 226] width 278 height 453
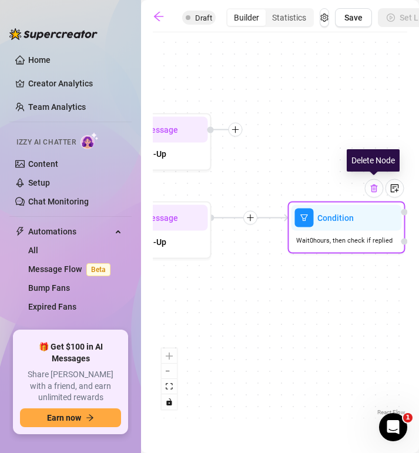
click at [375, 191] on img at bounding box center [373, 188] width 9 height 9
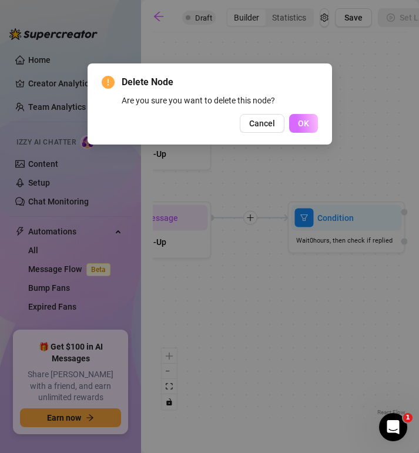
click at [306, 123] on span "OK" at bounding box center [303, 123] width 11 height 9
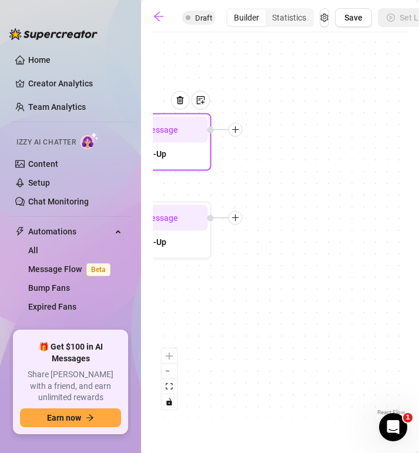
click at [238, 134] on div at bounding box center [235, 130] width 14 height 14
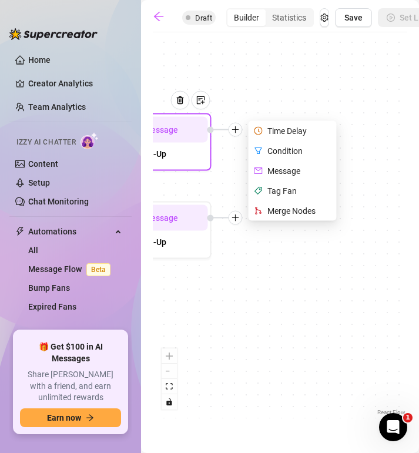
click at [285, 170] on div "Message" at bounding box center [294, 171] width 86 height 20
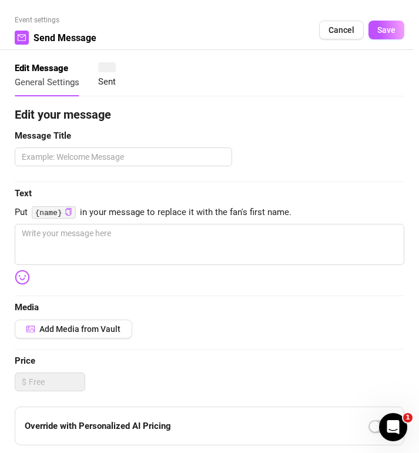
type textarea "Write your message here"
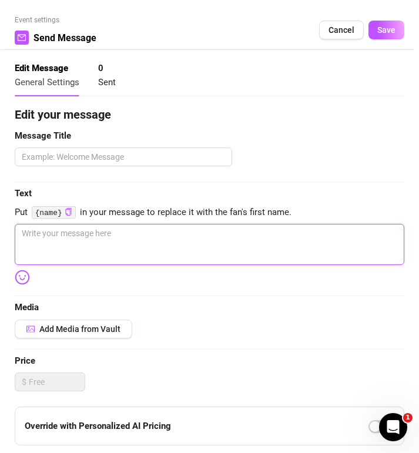
click at [32, 238] on textarea at bounding box center [209, 244] width 389 height 41
paste textarea "Close your eyes and imagine me sliding my tongue real slow… do you feel me yet?…"
type textarea "Close your eyes and imagine me sliding my tongue real slow… do you feel me yet?…"
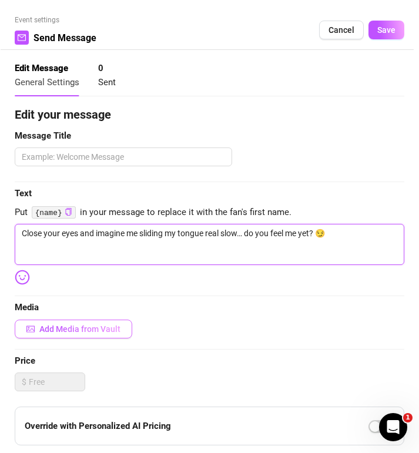
type textarea "Close your eyes and imagine me sliding my tongue real slow… do you feel me yet?…"
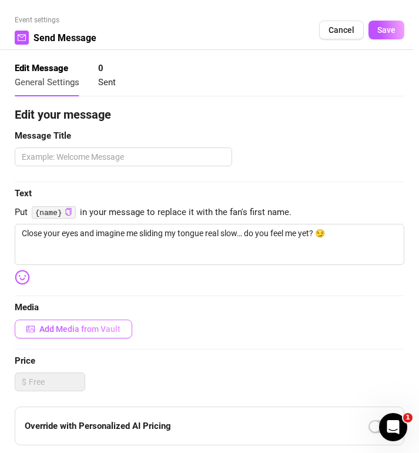
click at [103, 330] on span "Add Media from Vault" at bounding box center [79, 328] width 81 height 9
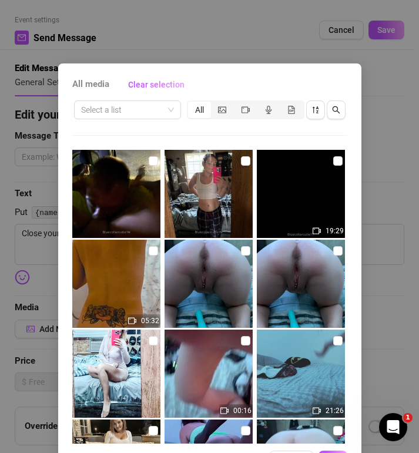
click at [391, 190] on div "All media Clear selection Select a list All 19:29 05:32 00:16 21:26 00:05 01:52…" at bounding box center [209, 226] width 419 height 453
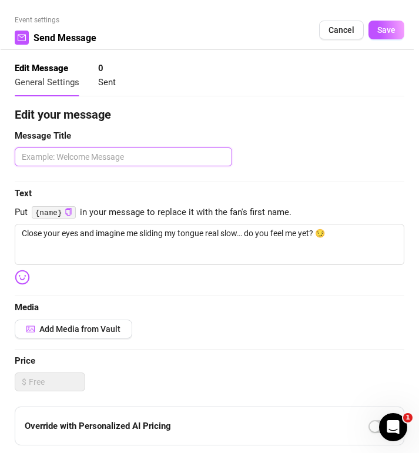
click at [69, 157] on textarea at bounding box center [123, 156] width 217 height 19
paste textarea "Naughty Visualization"
type textarea "Naughty Visualization"
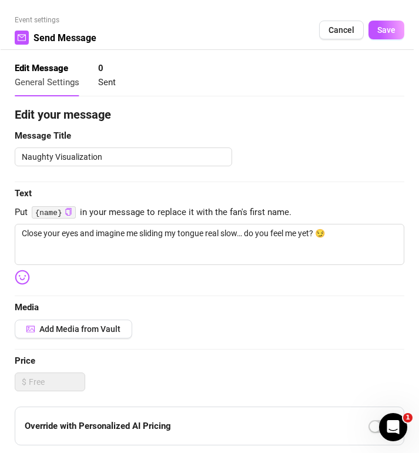
click at [198, 363] on span "Price" at bounding box center [209, 361] width 389 height 14
click at [387, 31] on span "Save" at bounding box center [386, 29] width 18 height 9
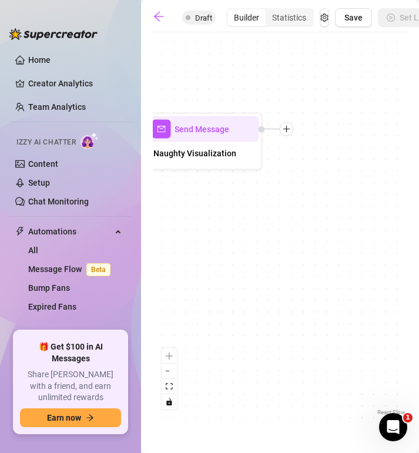
drag, startPoint x: 299, startPoint y: 282, endPoint x: 157, endPoint y: 282, distance: 142.6
click at [157, 282] on div "If True If False Send Message Naughty Visualization Send Message Teasing Build-…" at bounding box center [280, 228] width 254 height 380
click at [66, 272] on link "Message Flow Beta" at bounding box center [71, 268] width 87 height 9
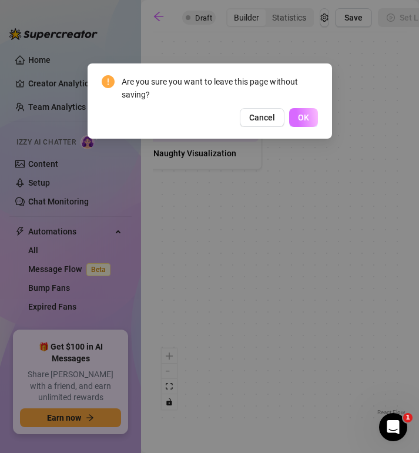
click at [302, 120] on span "OK" at bounding box center [303, 117] width 11 height 9
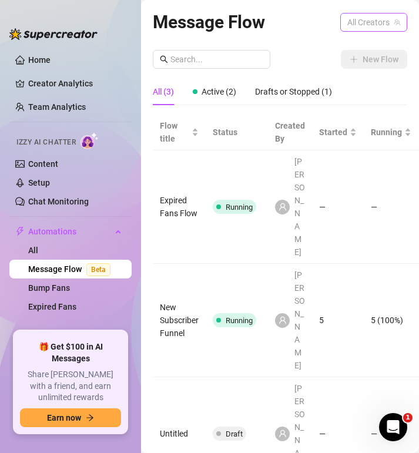
click at [381, 23] on span "All Creators" at bounding box center [373, 23] width 53 height 18
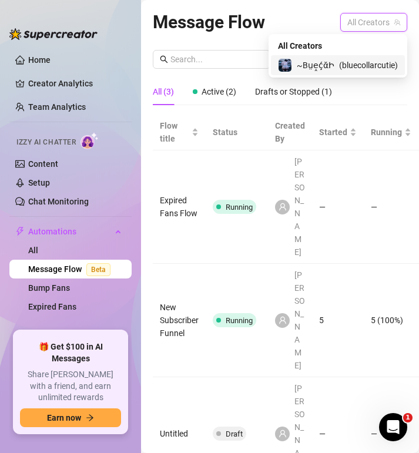
click at [353, 68] on span "( bluecollarcutie )" at bounding box center [368, 65] width 59 height 13
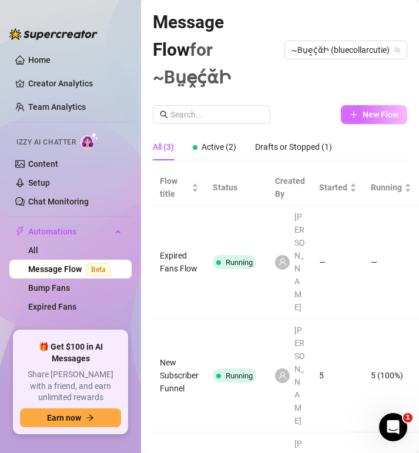
click at [366, 110] on span "New Flow" at bounding box center [380, 114] width 36 height 9
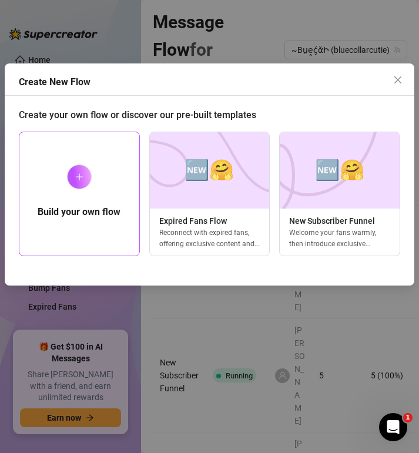
click at [85, 187] on div at bounding box center [79, 176] width 25 height 25
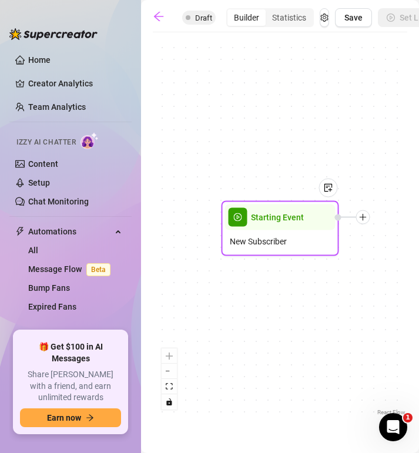
click at [285, 243] on span "New Subscriber" at bounding box center [258, 241] width 57 height 13
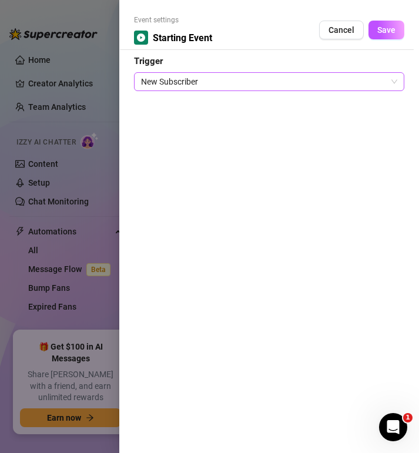
click at [253, 85] on span "New Subscriber" at bounding box center [269, 82] width 256 height 18
click at [395, 84] on span "New Subscriber" at bounding box center [269, 82] width 256 height 18
click at [221, 86] on span "New Subscriber" at bounding box center [269, 82] width 256 height 18
click at [390, 83] on span "New Subscriber" at bounding box center [269, 82] width 256 height 18
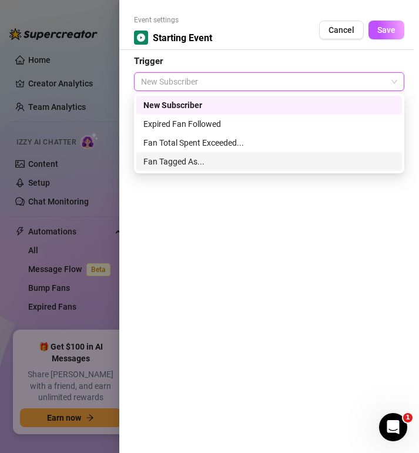
click at [198, 163] on div "Fan Tagged As..." at bounding box center [268, 161] width 251 height 13
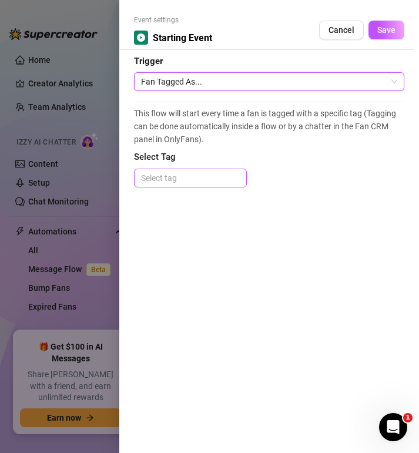
click at [178, 176] on div at bounding box center [190, 178] width 108 height 16
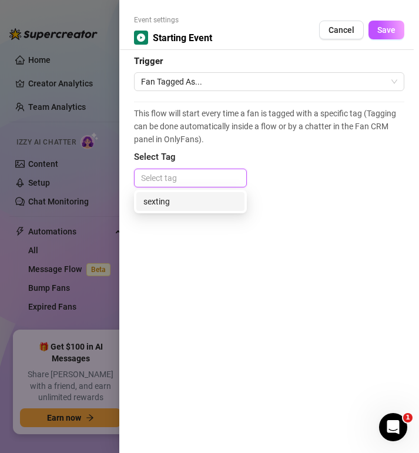
click at [169, 205] on div "sexting" at bounding box center [190, 201] width 94 height 13
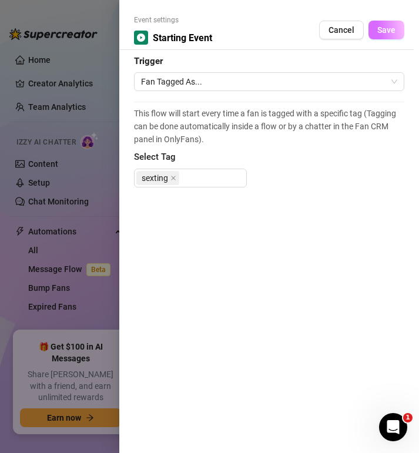
click at [387, 33] on span "Save" at bounding box center [386, 29] width 18 height 9
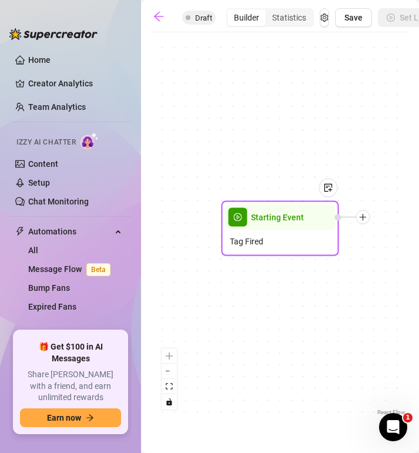
click at [365, 220] on icon "plus" at bounding box center [363, 217] width 8 height 8
click at [393, 260] on div "Message" at bounding box center [421, 258] width 86 height 20
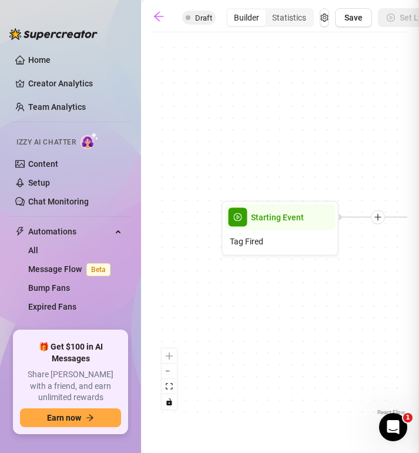
type textarea "Write your message here"
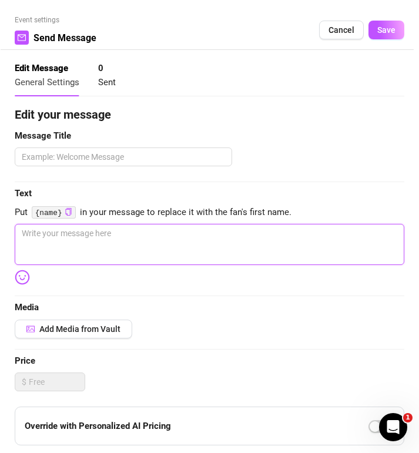
click at [38, 236] on textarea at bounding box center [209, 244] width 389 height 41
paste textarea "Good boy 💕 You’re mine for the night. Pick your poison, cowboy: 1️⃣ Cowgirl Rid…"
type textarea "Good boy 💕 You’re mine for the night. Pick your poison, cowboy: 1️⃣ Cowgirl Rid…"
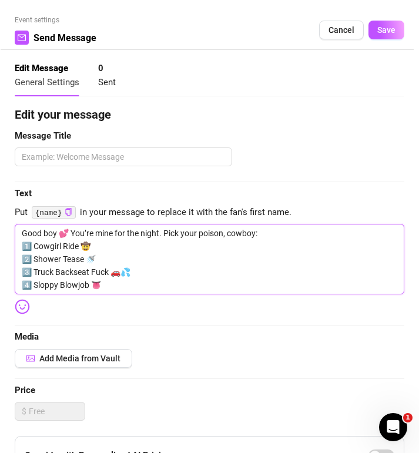
type textarea "Good boy 💕 You’re mine for the night. Pick your poison, cowboy: 1️⃣ Cowgirl Rid…"
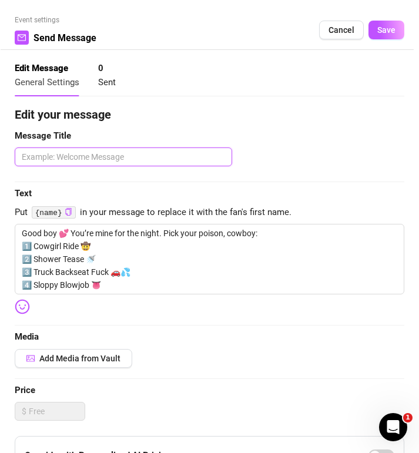
click at [26, 158] on textarea at bounding box center [123, 156] width 217 height 19
paste textarea "Menu Options"
type textarea "Menu Options"
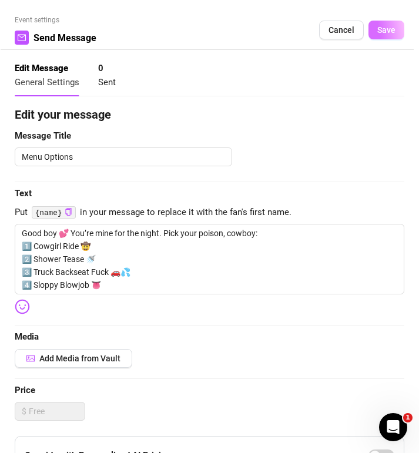
click at [392, 36] on button "Save" at bounding box center [386, 30] width 36 height 19
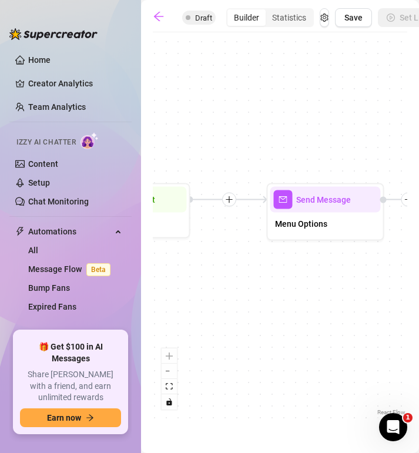
drag, startPoint x: 323, startPoint y: 352, endPoint x: 175, endPoint y: 334, distance: 149.5
click at [175, 334] on div "Send Message Menu Options Starting Event Tag Fired" at bounding box center [280, 228] width 254 height 380
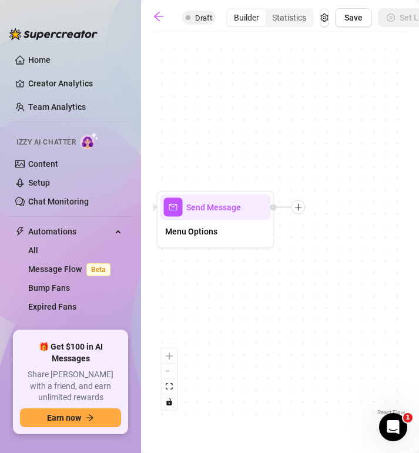
drag, startPoint x: 289, startPoint y: 303, endPoint x: 179, endPoint y: 311, distance: 110.0
click at [179, 311] on div "Send Message Menu Options Starting Event Tag Fired" at bounding box center [280, 228] width 254 height 380
click at [302, 211] on div at bounding box center [298, 207] width 14 height 14
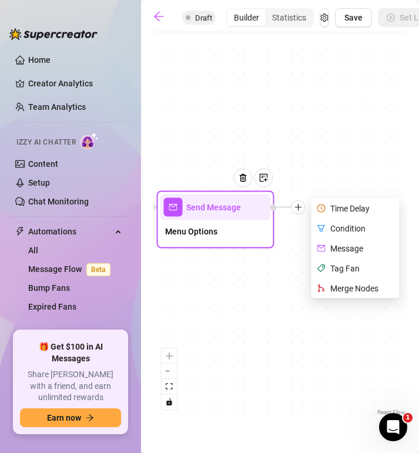
click at [345, 289] on div "Merge Nodes" at bounding box center [356, 288] width 86 height 20
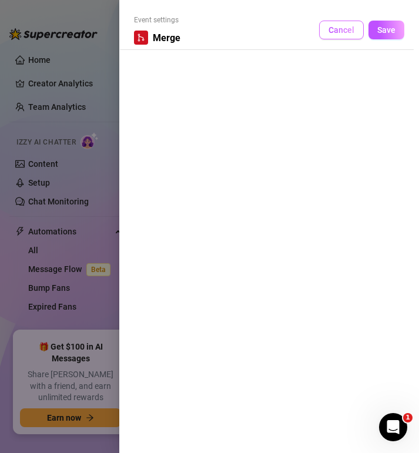
click at [349, 32] on span "Cancel" at bounding box center [341, 29] width 26 height 9
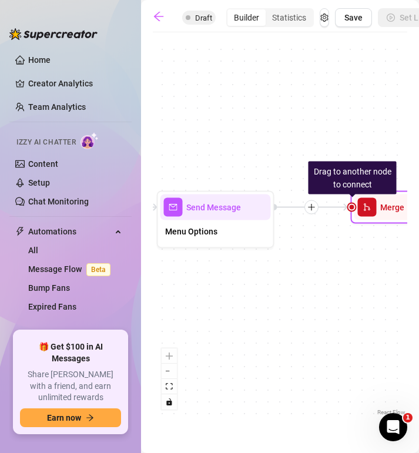
click at [366, 209] on icon "merge" at bounding box center [367, 207] width 8 height 8
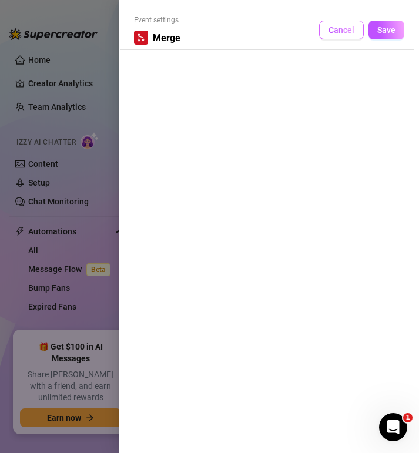
click at [349, 29] on span "Cancel" at bounding box center [341, 29] width 26 height 9
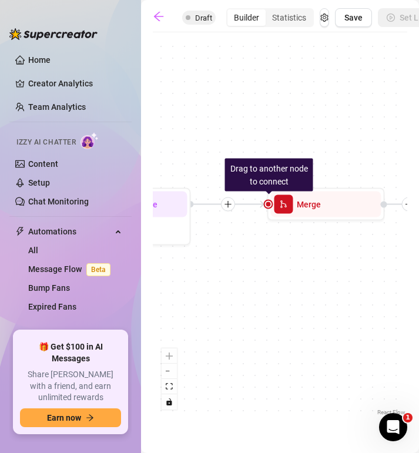
drag, startPoint x: 320, startPoint y: 320, endPoint x: 237, endPoint y: 317, distance: 83.4
click at [237, 317] on div "Drag to another node to connect Merge Send Message Menu Options Starting Event …" at bounding box center [280, 228] width 254 height 380
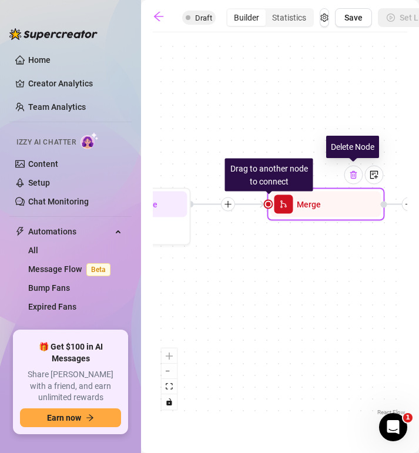
click at [356, 176] on img at bounding box center [353, 174] width 9 height 9
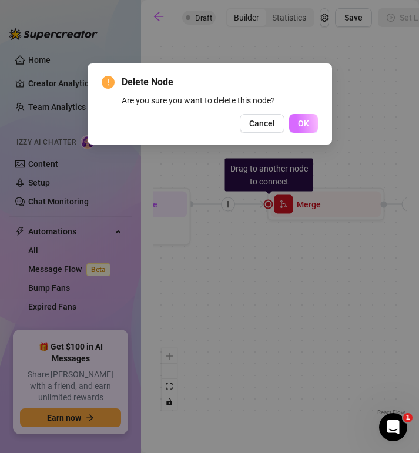
click at [307, 123] on span "OK" at bounding box center [303, 123] width 11 height 9
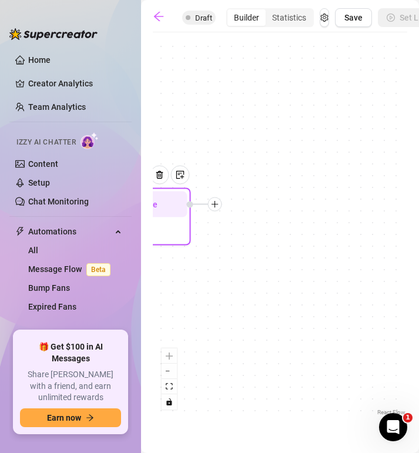
click at [218, 205] on icon "plus" at bounding box center [215, 204] width 8 height 8
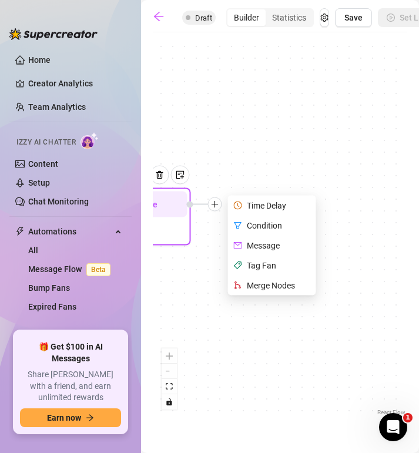
click at [253, 245] on div "Message" at bounding box center [273, 245] width 86 height 20
type textarea "Write your message here"
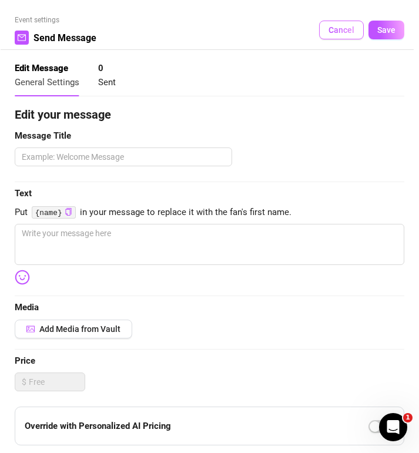
click at [342, 33] on span "Cancel" at bounding box center [341, 29] width 26 height 9
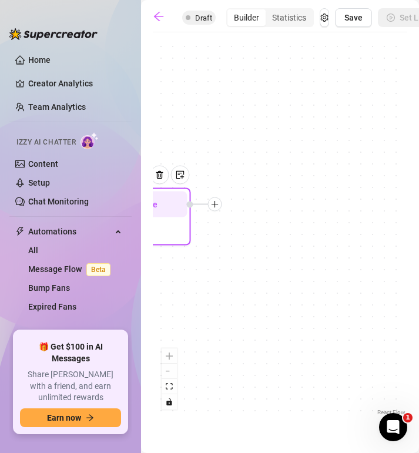
click at [218, 208] on icon "plus" at bounding box center [215, 204] width 8 height 8
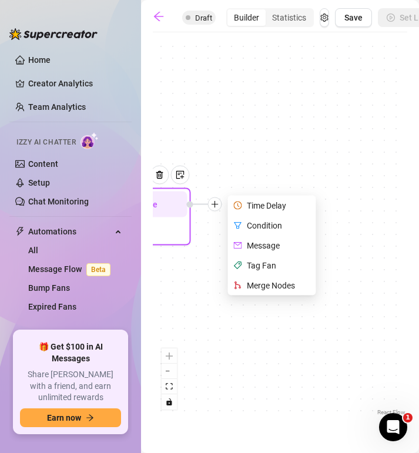
click at [258, 269] on div "Tag Fan" at bounding box center [273, 265] width 86 height 20
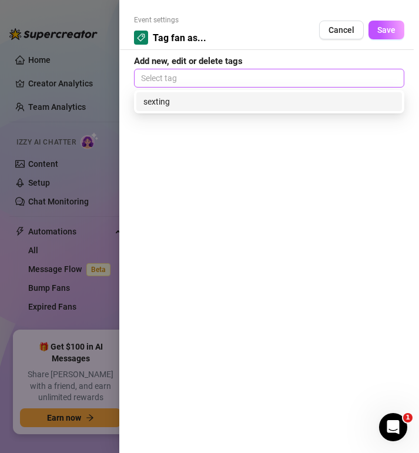
click at [241, 81] on div at bounding box center [268, 78] width 265 height 16
type input "1 Cowgirl"
click at [172, 104] on div "1 Cowgirl" at bounding box center [268, 101] width 251 height 13
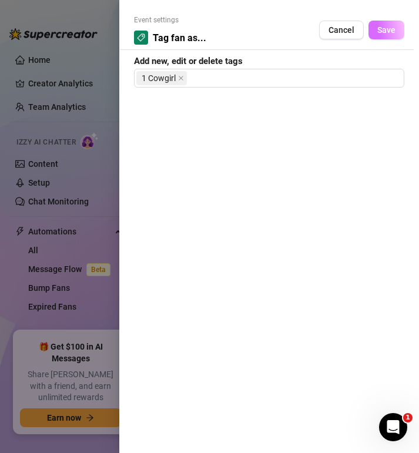
click at [389, 30] on span "Save" at bounding box center [386, 29] width 18 height 9
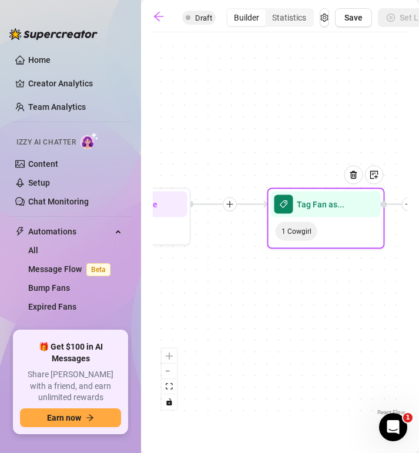
click at [231, 207] on icon "plus" at bounding box center [229, 204] width 8 height 8
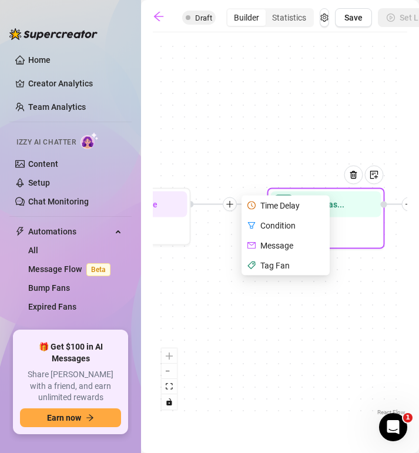
click at [274, 266] on div "Tag Fan" at bounding box center [287, 265] width 86 height 20
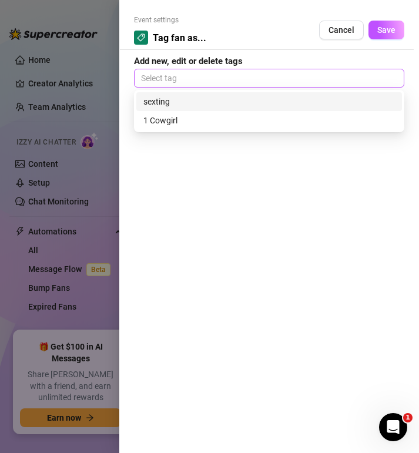
click at [176, 79] on div at bounding box center [268, 78] width 265 height 16
type input "@"
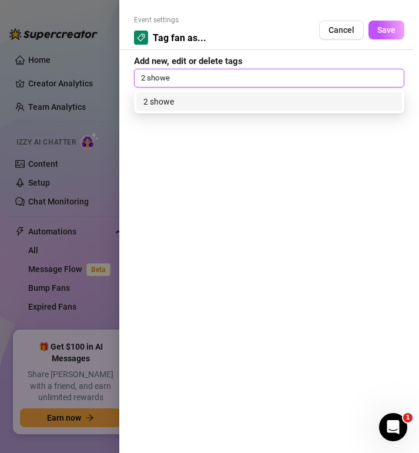
type input "2 shower"
click at [159, 104] on div "2 shower" at bounding box center [268, 101] width 251 height 13
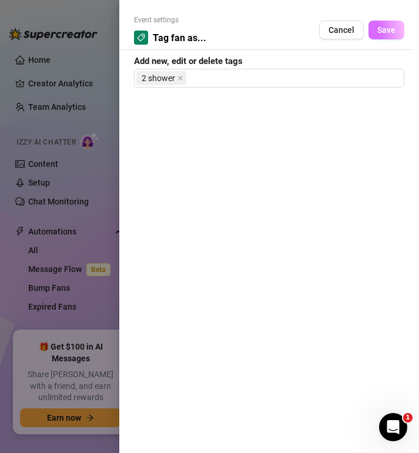
click at [391, 31] on span "Save" at bounding box center [386, 29] width 18 height 9
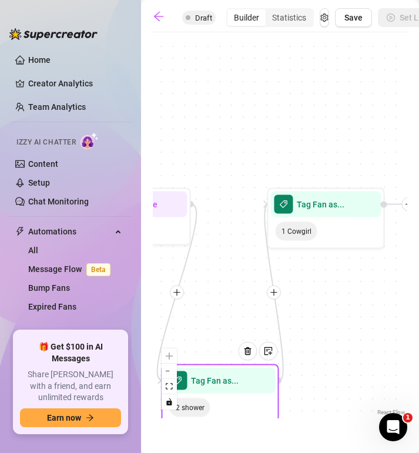
click at [178, 294] on icon "plus" at bounding box center [177, 292] width 8 height 8
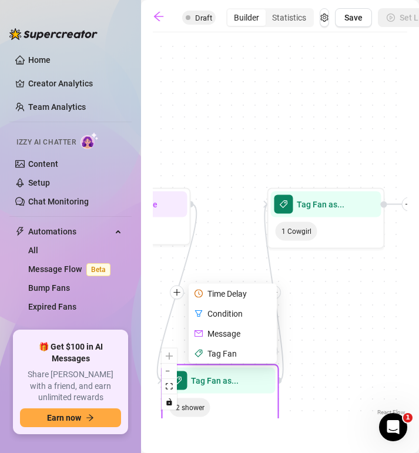
click at [220, 353] on div "Tag Fan" at bounding box center [234, 353] width 86 height 20
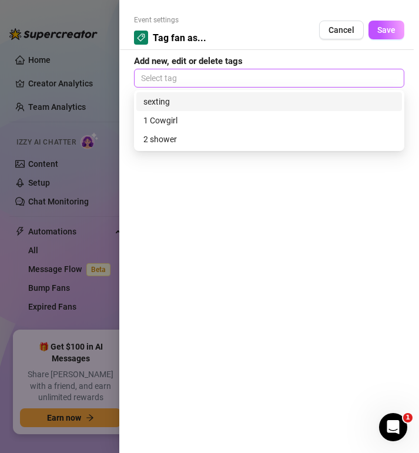
click at [183, 81] on div at bounding box center [268, 78] width 265 height 16
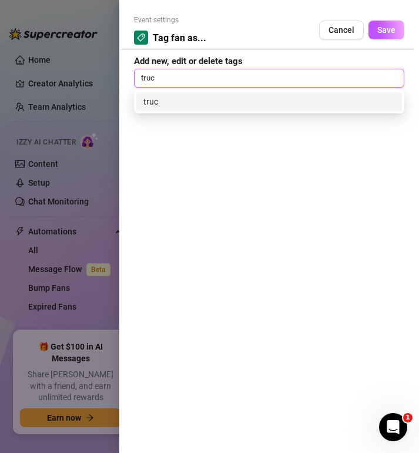
type input "truck"
click at [179, 103] on div "truck" at bounding box center [268, 101] width 251 height 13
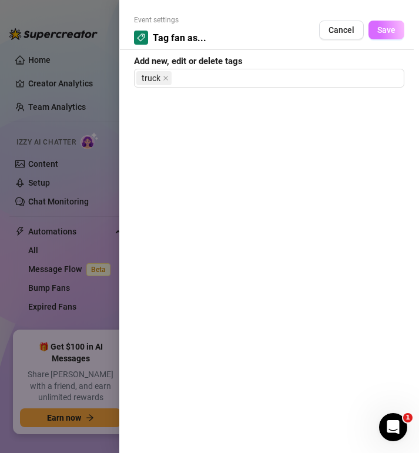
click at [385, 31] on span "Save" at bounding box center [386, 29] width 18 height 9
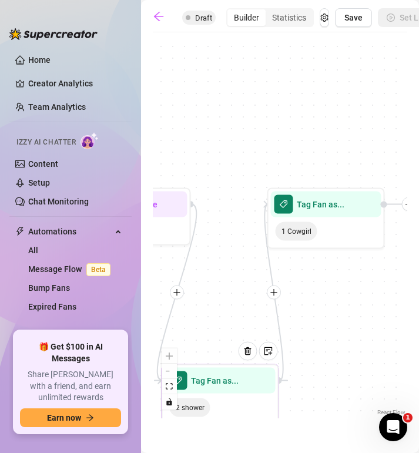
click at [177, 298] on div at bounding box center [177, 292] width 14 height 14
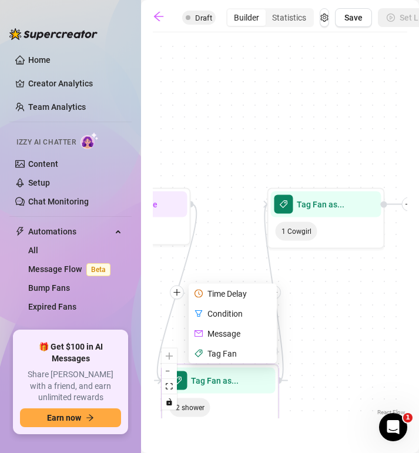
click at [219, 357] on div "Tag Fan" at bounding box center [234, 353] width 86 height 20
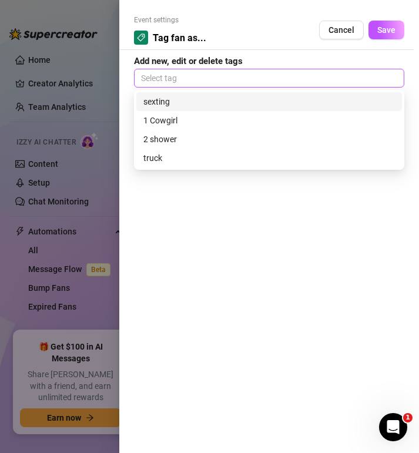
click at [160, 76] on div at bounding box center [268, 78] width 265 height 16
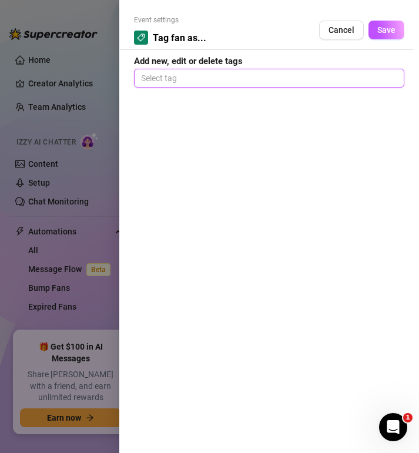
click at [158, 77] on div at bounding box center [268, 78] width 265 height 16
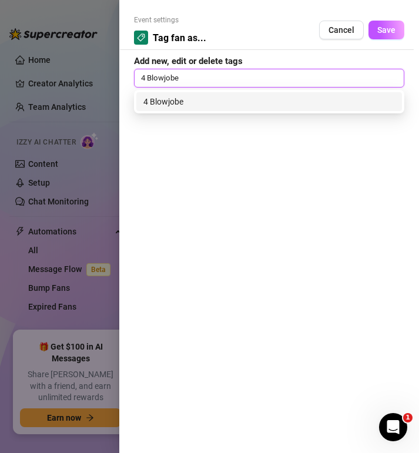
type input "4 Blowjob"
click at [171, 103] on div "4 Blowjob" at bounding box center [268, 101] width 251 height 13
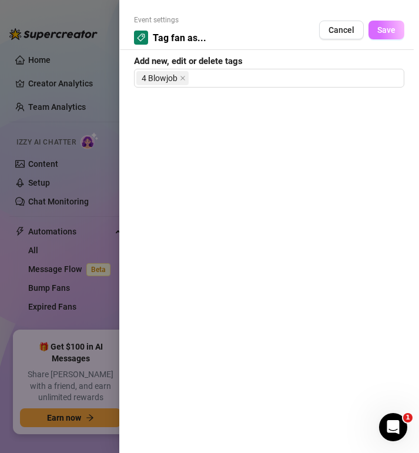
click at [383, 32] on span "Save" at bounding box center [386, 29] width 18 height 9
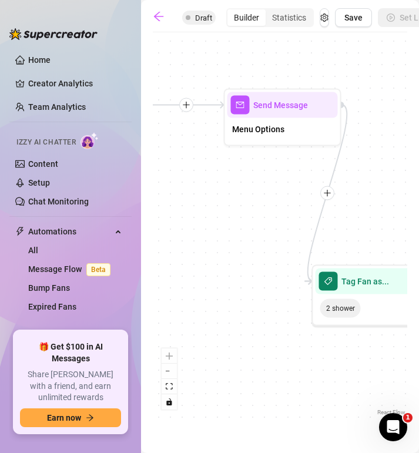
drag, startPoint x: 223, startPoint y: 299, endPoint x: 373, endPoint y: 200, distance: 179.9
click at [373, 200] on div "Tag Fan as... 4 Blowjob Tag Fan as... truck Tag Fan as... 2 shower Tag Fan as..…" at bounding box center [280, 228] width 254 height 380
click at [330, 194] on icon "plus" at bounding box center [326, 192] width 8 height 8
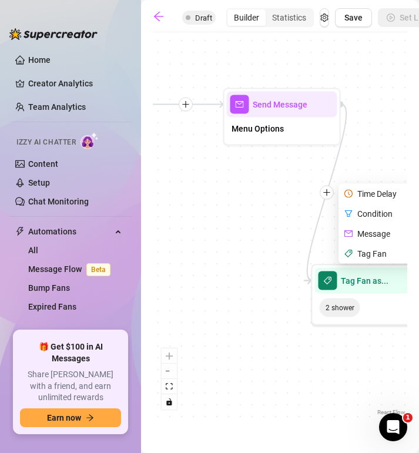
click at [372, 255] on div "Tag Fan" at bounding box center [383, 254] width 86 height 20
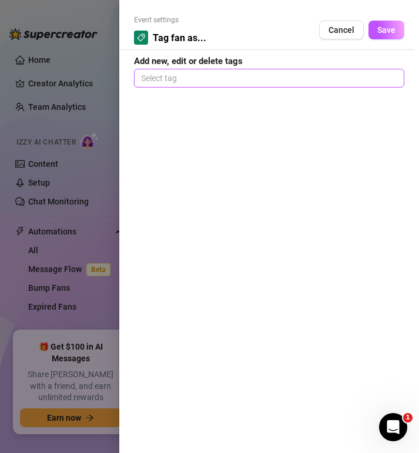
click at [214, 80] on div at bounding box center [268, 78] width 265 height 16
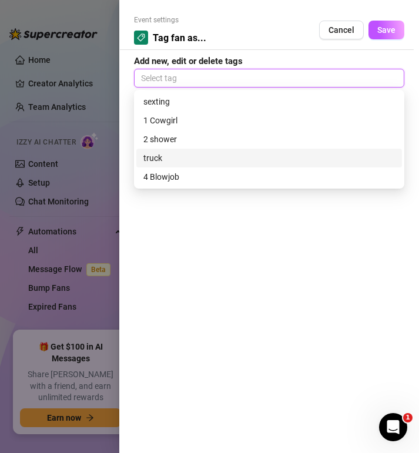
click at [163, 158] on div "truck" at bounding box center [268, 157] width 251 height 13
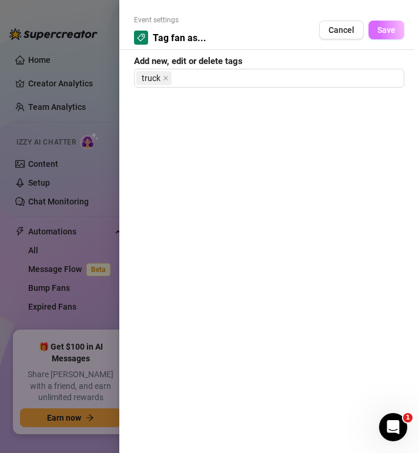
click at [386, 28] on span "Save" at bounding box center [386, 29] width 18 height 9
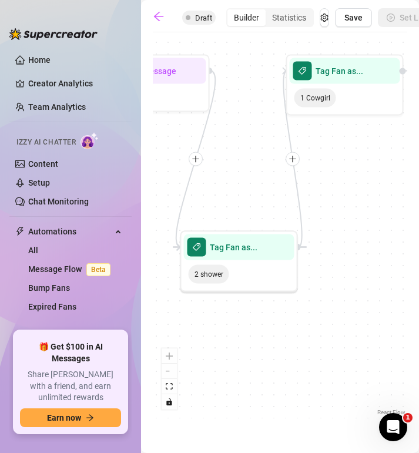
drag, startPoint x: 269, startPoint y: 237, endPoint x: 139, endPoint y: 203, distance: 135.1
click at [139, 203] on div "Home Creator Analytics Team Analytics Izzy AI Chatter Content Setup Chat Monito…" at bounding box center [209, 226] width 419 height 453
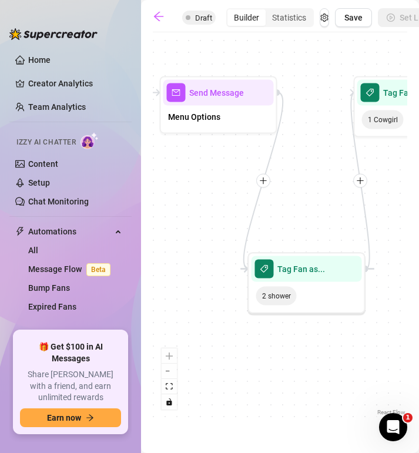
drag, startPoint x: 343, startPoint y: 227, endPoint x: 411, endPoint y: 248, distance: 70.9
click at [411, 248] on main "Untitled Draft Builder Statistics Save Set Live Tag Fan as... truck Tag Fan as.…" at bounding box center [280, 226] width 278 height 453
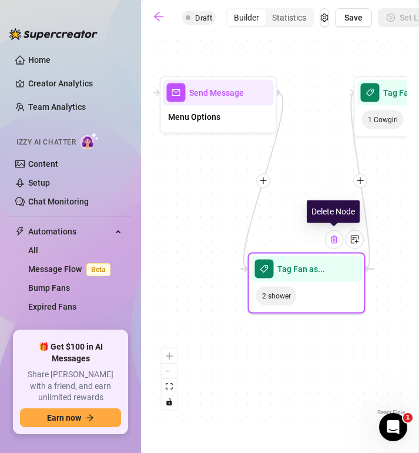
click at [334, 240] on img at bounding box center [333, 239] width 9 height 9
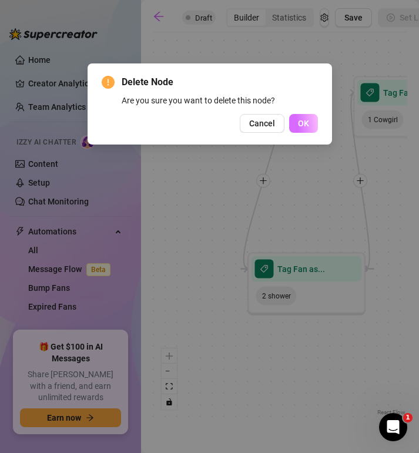
click at [302, 128] on button "OK" at bounding box center [303, 123] width 29 height 19
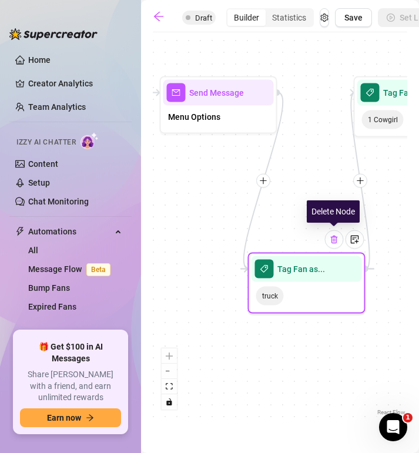
click at [336, 243] on img at bounding box center [333, 239] width 9 height 9
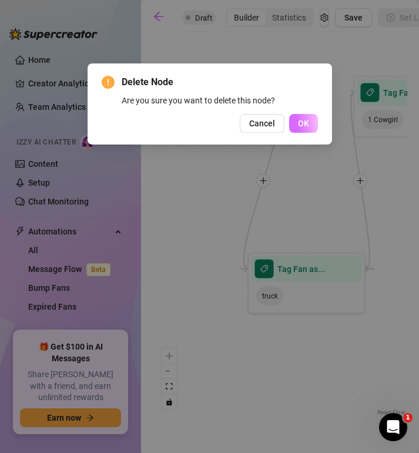
click at [305, 129] on button "OK" at bounding box center [303, 123] width 29 height 19
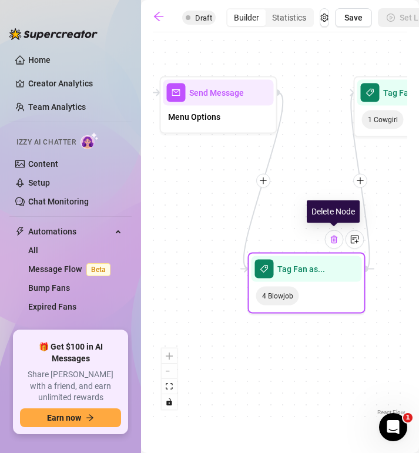
click at [337, 248] on div at bounding box center [334, 239] width 19 height 19
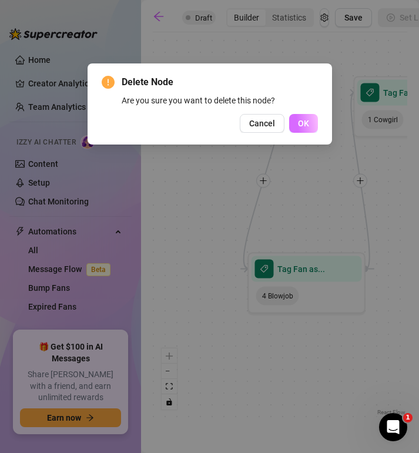
click at [305, 127] on span "OK" at bounding box center [303, 123] width 11 height 9
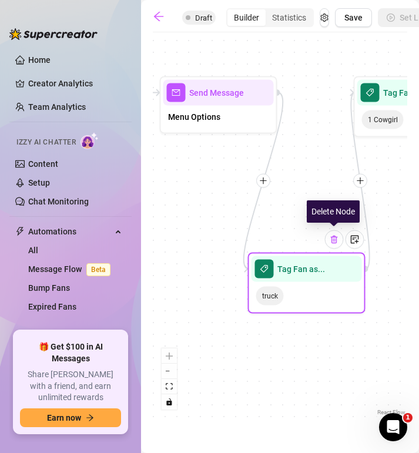
click at [335, 244] on div at bounding box center [334, 239] width 19 height 19
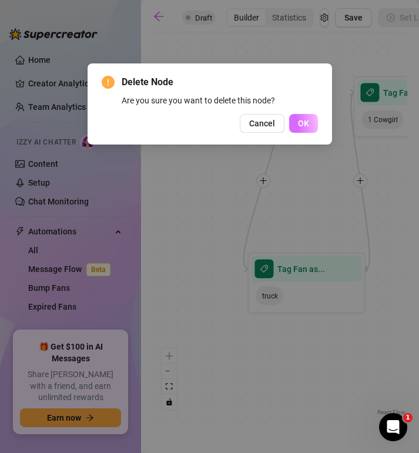
click at [306, 124] on span "OK" at bounding box center [303, 123] width 11 height 9
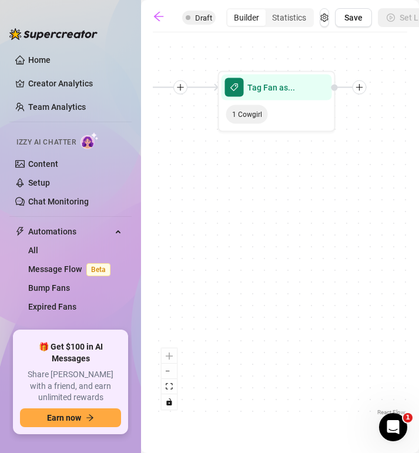
drag, startPoint x: 343, startPoint y: 237, endPoint x: 203, endPoint y: 232, distance: 140.4
click at [203, 232] on div "Tag Fan as... 1 Cowgirl Send Message Menu Options Starting Event Tag Fired" at bounding box center [280, 228] width 254 height 380
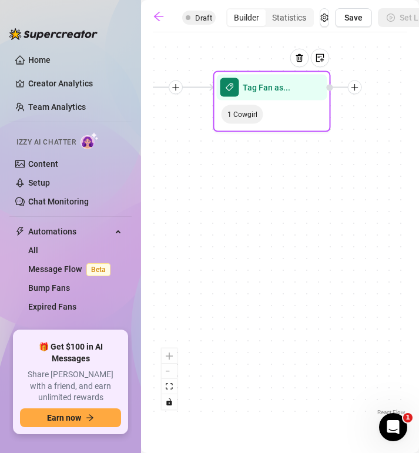
click at [288, 118] on div "1 Cowgirl" at bounding box center [272, 114] width 110 height 28
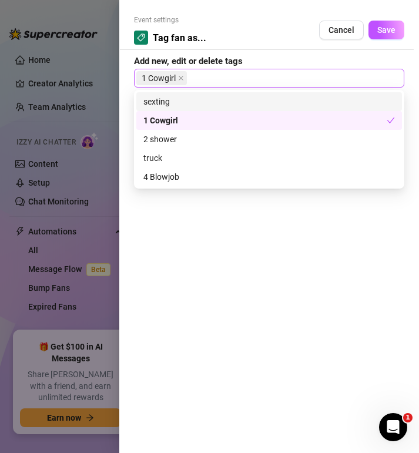
click at [216, 78] on div "1 Cowgirl" at bounding box center [268, 78] width 265 height 16
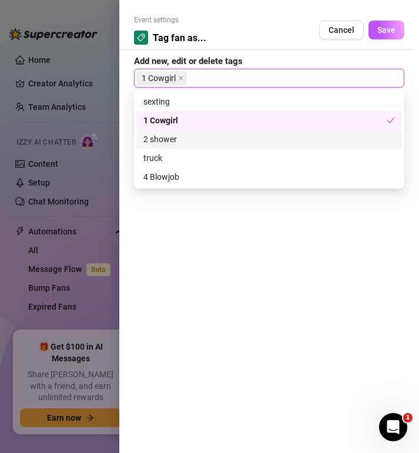
click at [173, 143] on div "2 shower" at bounding box center [268, 139] width 251 height 13
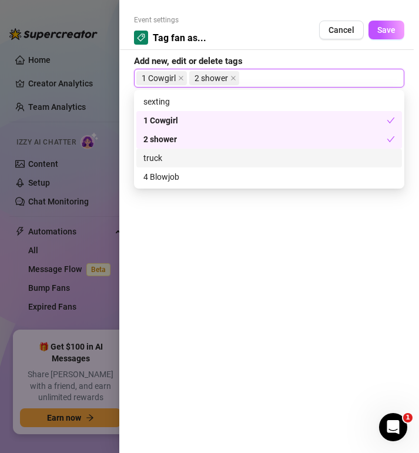
click at [165, 166] on div "truck" at bounding box center [268, 158] width 265 height 19
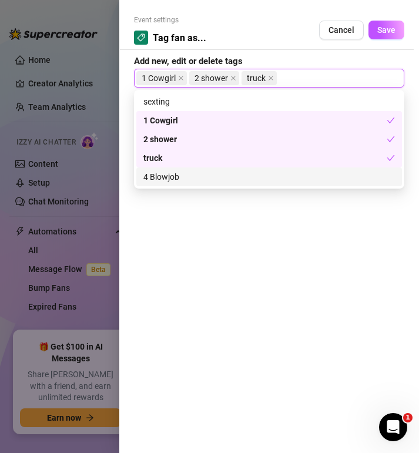
click at [171, 178] on div "4 Blowjob" at bounding box center [268, 176] width 251 height 13
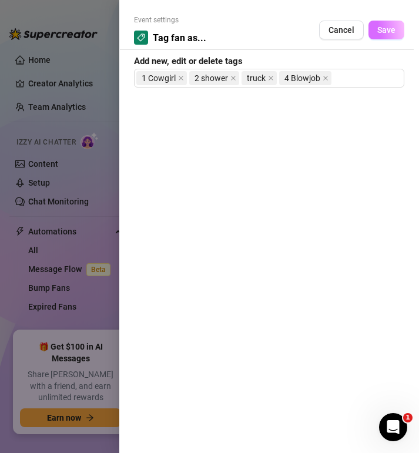
click at [389, 31] on span "Save" at bounding box center [386, 29] width 18 height 9
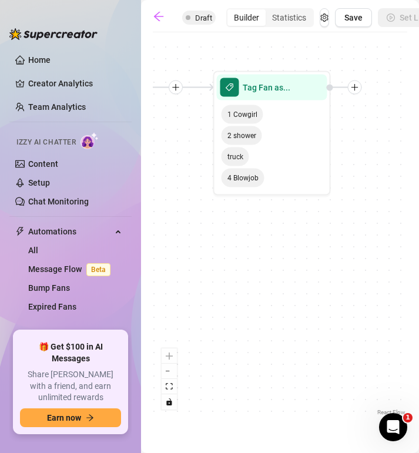
click at [178, 90] on icon "plus" at bounding box center [175, 87] width 8 height 8
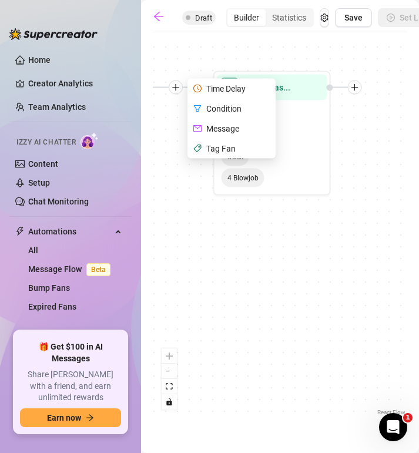
click at [230, 106] on div "Condition" at bounding box center [233, 109] width 86 height 20
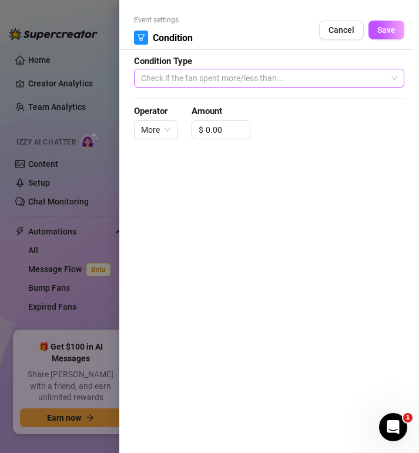
click at [293, 79] on span "Check if the fan spent more/less than..." at bounding box center [269, 78] width 256 height 18
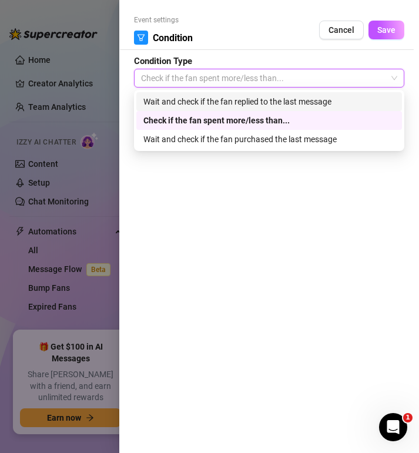
click at [293, 100] on div "Wait and check if the fan replied to the last message" at bounding box center [268, 101] width 251 height 13
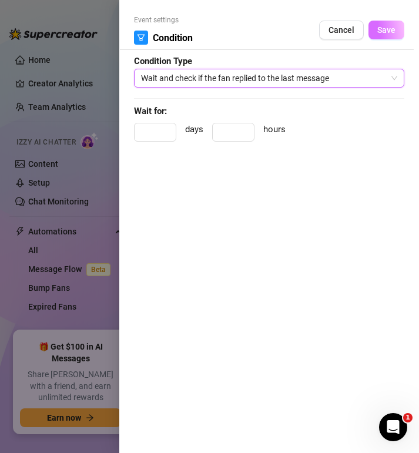
click at [391, 32] on span "Save" at bounding box center [386, 29] width 18 height 9
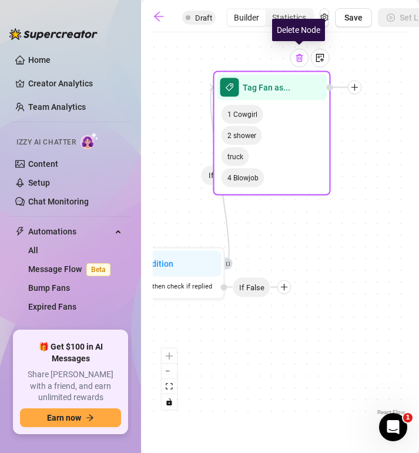
click at [301, 60] on img at bounding box center [299, 57] width 9 height 9
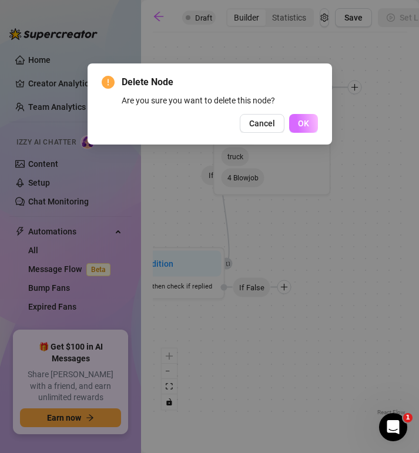
click at [306, 127] on span "OK" at bounding box center [303, 123] width 11 height 9
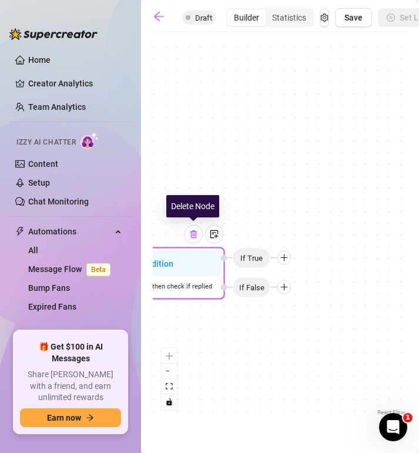
click at [195, 239] on div at bounding box center [193, 234] width 19 height 19
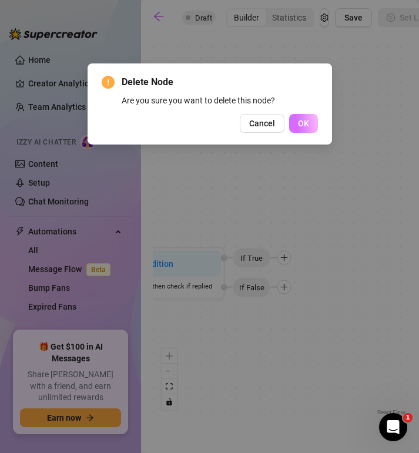
click at [305, 126] on span "OK" at bounding box center [303, 123] width 11 height 9
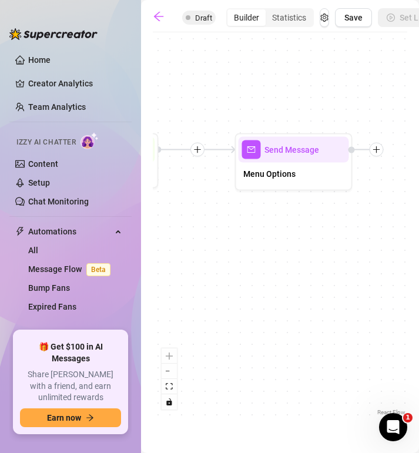
drag, startPoint x: 215, startPoint y: 310, endPoint x: 431, endPoint y: 371, distance: 223.9
click at [419, 371] on html "Home Creator Analytics Team Analytics Izzy AI Chatter Content Setup Chat Monito…" at bounding box center [209, 226] width 419 height 453
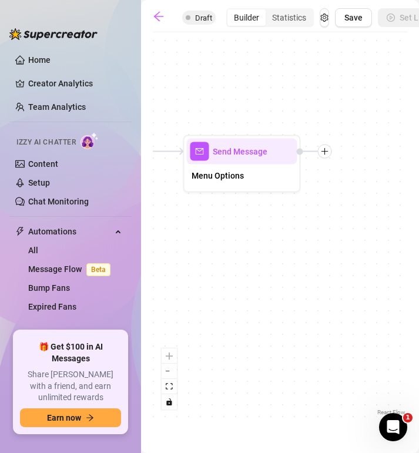
drag, startPoint x: 303, startPoint y: 326, endPoint x: 251, endPoint y: 329, distance: 51.7
click at [251, 329] on div "Send Message Menu Options Starting Event Tag Fired" at bounding box center [280, 228] width 254 height 380
click at [326, 153] on icon "plus" at bounding box center [324, 151] width 8 height 8
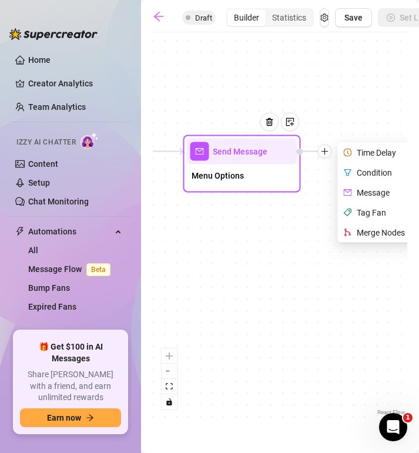
click at [359, 212] on div "Tag Fan" at bounding box center [383, 213] width 86 height 20
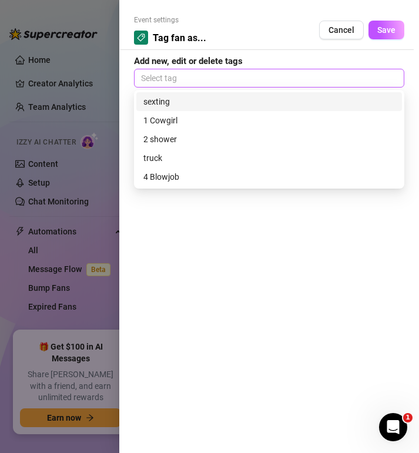
click at [168, 77] on div at bounding box center [268, 78] width 265 height 16
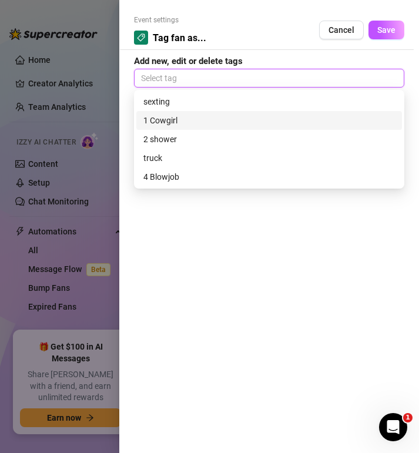
click at [176, 124] on div "1 Cowgirl" at bounding box center [268, 120] width 251 height 13
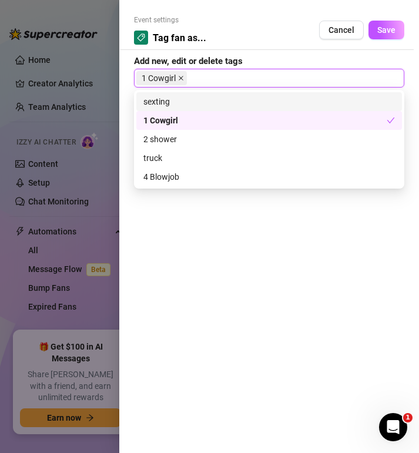
click at [181, 79] on icon "close" at bounding box center [180, 78] width 5 height 5
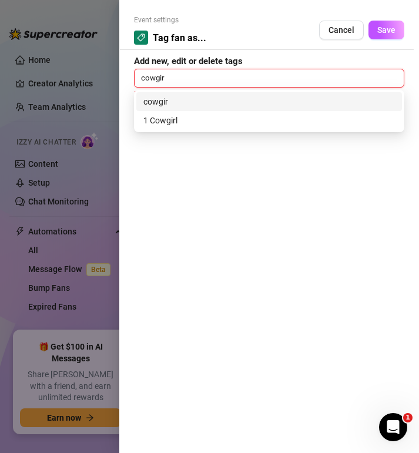
type input "cowgirl"
click at [166, 106] on div "cowgirl" at bounding box center [268, 101] width 251 height 13
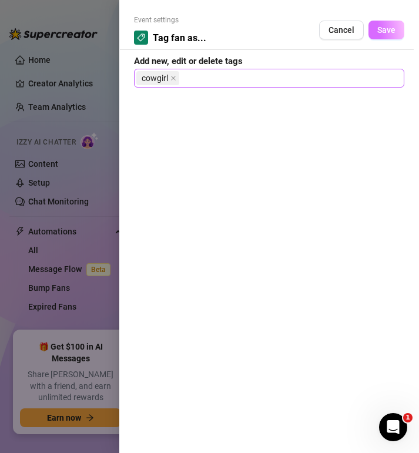
click at [391, 33] on span "Save" at bounding box center [386, 29] width 18 height 9
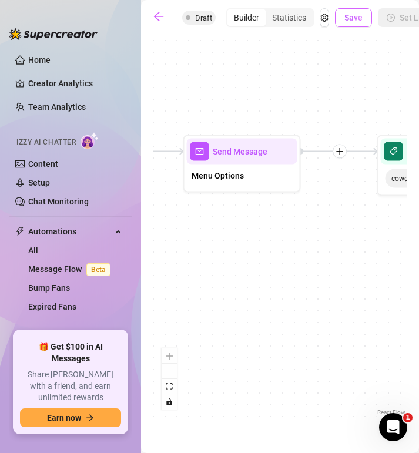
click at [356, 21] on span "Save" at bounding box center [353, 17] width 18 height 9
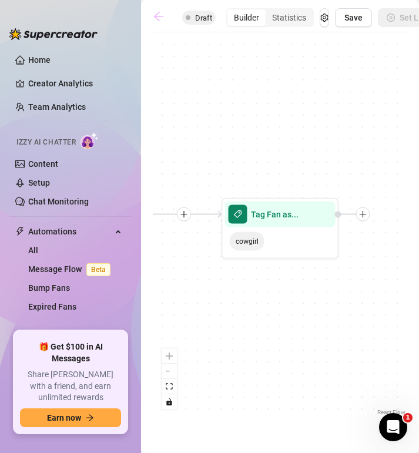
click at [158, 19] on icon "arrow-left" at bounding box center [159, 17] width 12 height 12
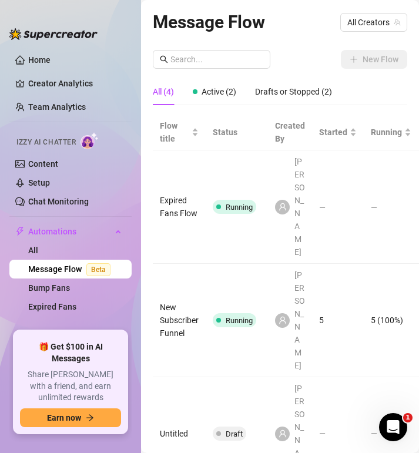
click at [414, 220] on td "—" at bounding box center [390, 206] width 55 height 113
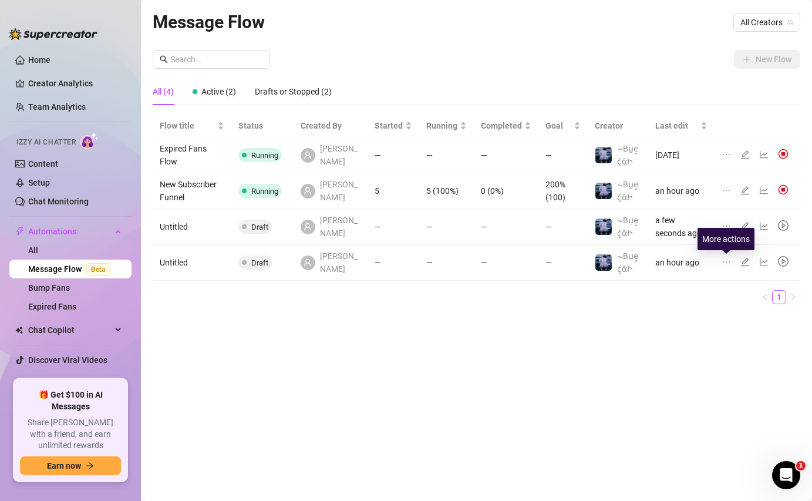
click at [727, 262] on icon "ellipsis" at bounding box center [725, 261] width 9 height 9
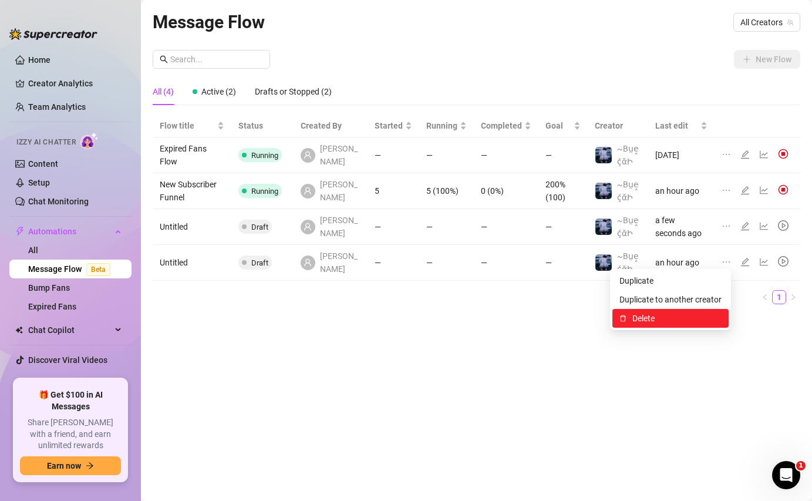
click at [651, 320] on span "Delete" at bounding box center [676, 318] width 89 height 13
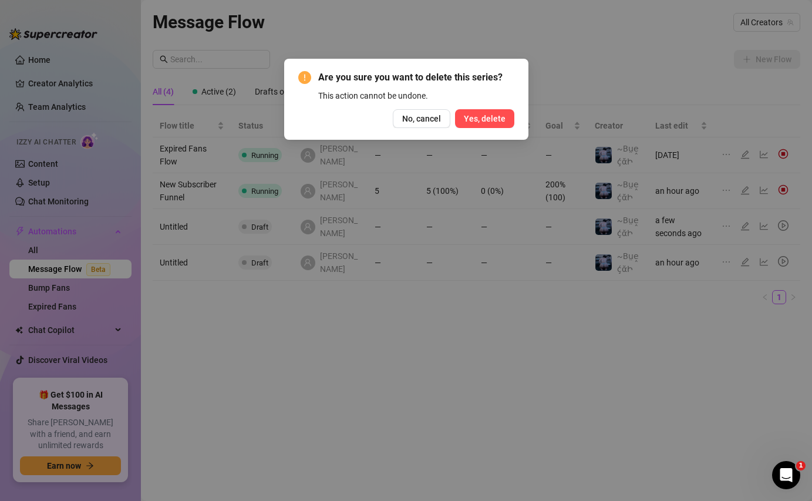
click at [492, 122] on span "Yes, delete" at bounding box center [485, 118] width 42 height 9
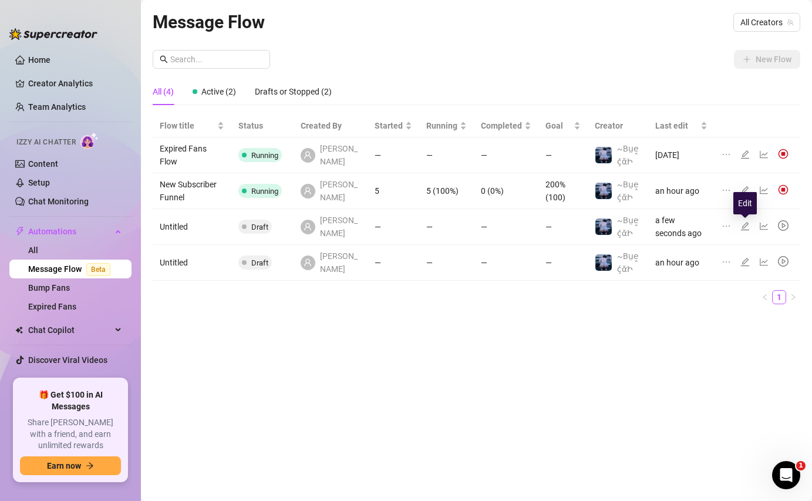
click at [746, 228] on icon "edit" at bounding box center [744, 225] width 9 height 9
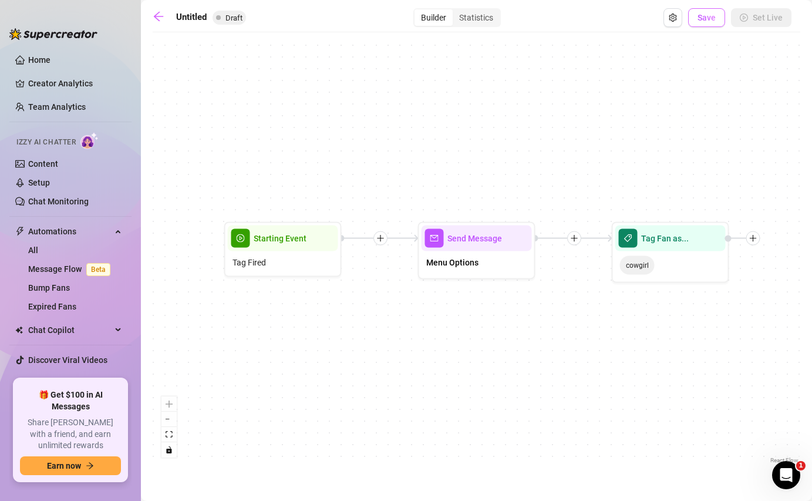
click at [714, 21] on span "Save" at bounding box center [706, 17] width 18 height 9
click at [221, 18] on input "Untitled" at bounding box center [235, 17] width 119 height 19
type input "U"
type input "paid sexting"
click at [159, 19] on icon "arrow-left" at bounding box center [159, 17] width 12 height 12
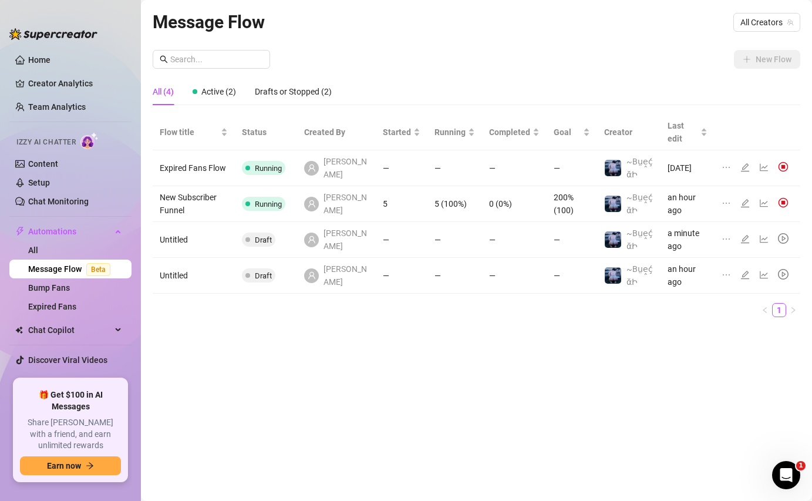
click at [183, 228] on td "Untitled" at bounding box center [194, 240] width 82 height 36
click at [740, 234] on icon "edit" at bounding box center [744, 238] width 9 height 9
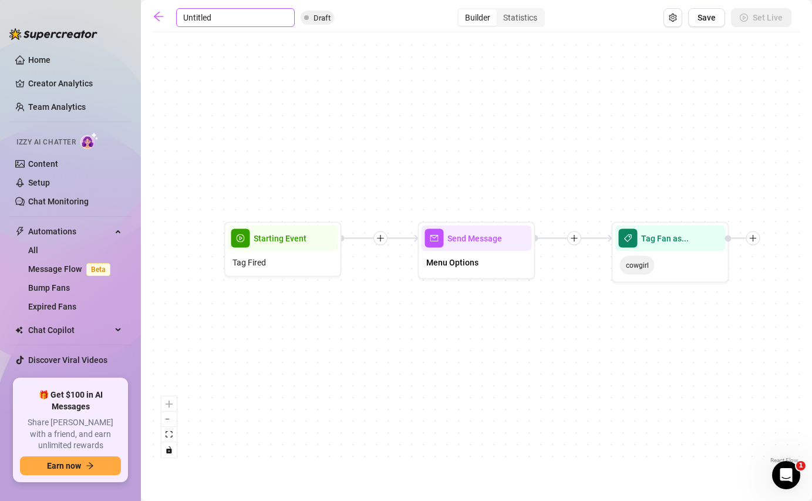
click at [218, 19] on input "Untitled" at bounding box center [235, 17] width 119 height 19
type input "U"
type input "Paid sexting"
click at [708, 21] on span "Save" at bounding box center [706, 17] width 18 height 9
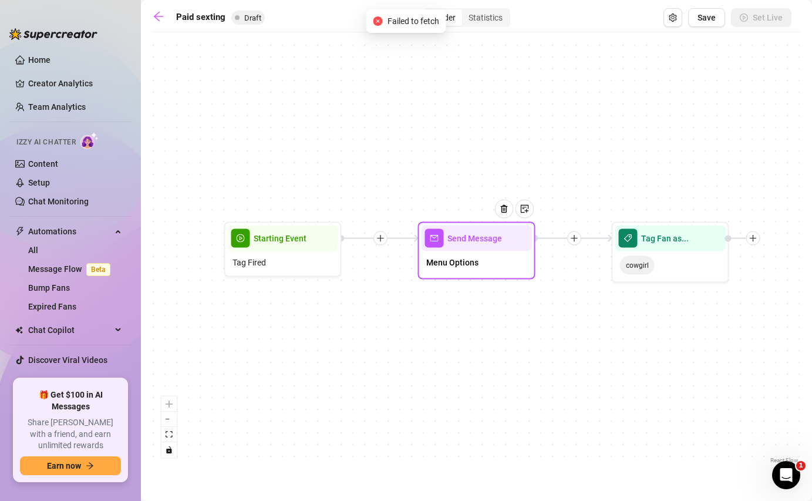
click at [483, 273] on div "Menu Options" at bounding box center [476, 263] width 110 height 25
type textarea "Good boy 💕 You’re mine for the night. Pick your poison, cowboy: 1️⃣ Cowgirl Rid…"
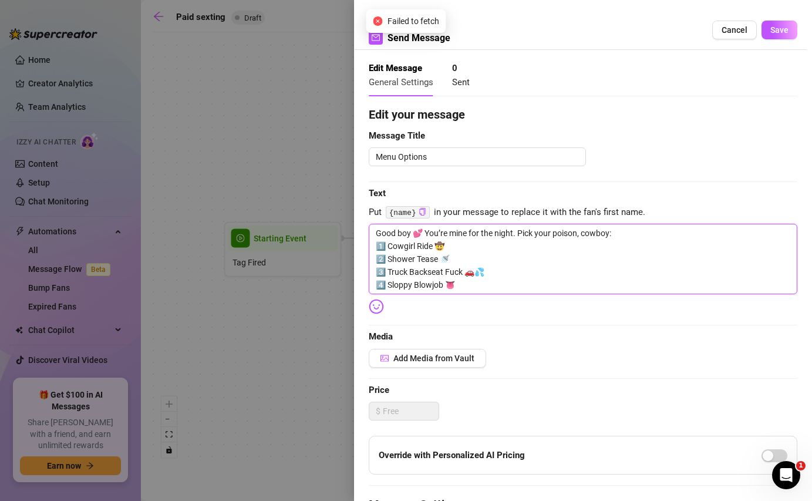
click at [388, 245] on textarea "Good boy 💕 You’re mine for the night. Pick your poison, cowboy: 1️⃣ Cowgirl Rid…" at bounding box center [583, 259] width 428 height 70
type textarea "Good boy 💕 You’re mine for the night. Pick your poison, cowboy: 1️⃣Cowgirl Ride…"
type textarea "Good boy 💕 You’re mine for the night. Pick your poison, cowboy: Cowgirl Ride 🤠 …"
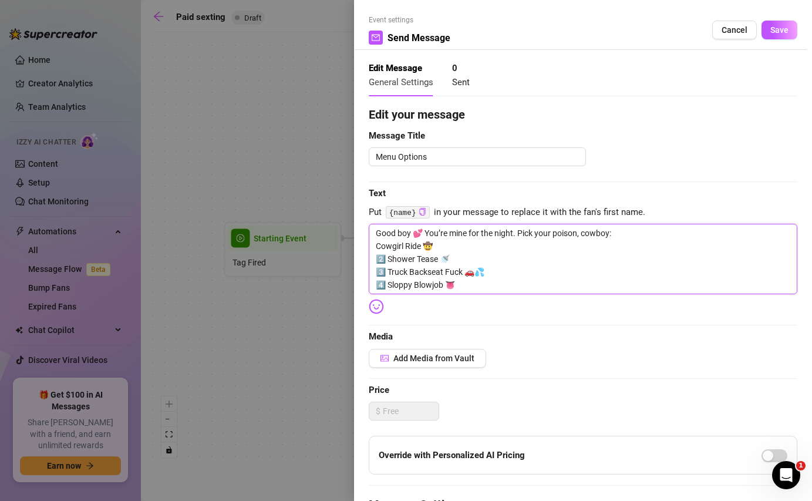
click at [386, 260] on textarea "Good boy 💕 You’re mine for the night. Pick your poison, cowboy: Cowgirl Ride 🤠 …" at bounding box center [583, 259] width 428 height 70
type textarea "Good boy 💕 You’re mine for the night. Pick your poison, cowboy: Cowgirl Ride 🤠 …"
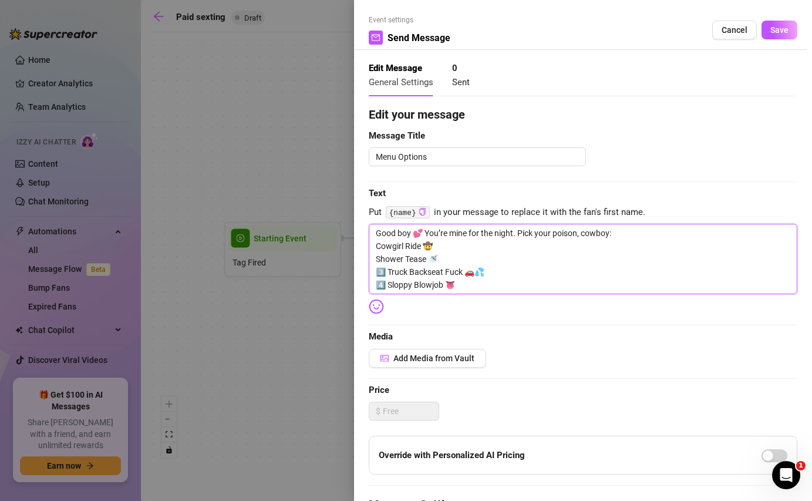
click at [387, 274] on textarea "Good boy 💕 You’re mine for the night. Pick your poison, cowboy: Cowgirl Ride 🤠 …" at bounding box center [583, 259] width 428 height 70
type textarea "Good boy 💕 You’re mine for the night. Pick your poison, cowboy: Cowgirl Ride 🤠 …"
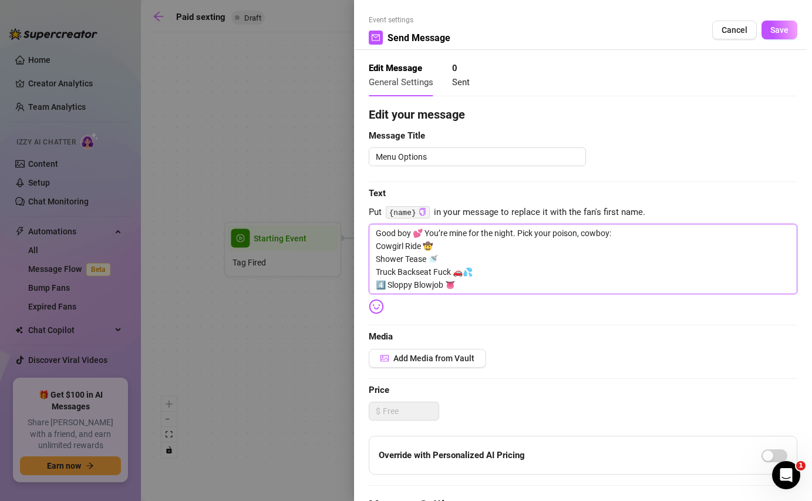
click at [386, 285] on textarea "Good boy 💕 You’re mine for the night. Pick your poison, cowboy: Cowgirl Ride 🤠 …" at bounding box center [583, 259] width 428 height 70
type textarea "Good boy 💕 You’re mine for the night. Pick your poison, cowboy: Cowgirl Ride 🤠 …"
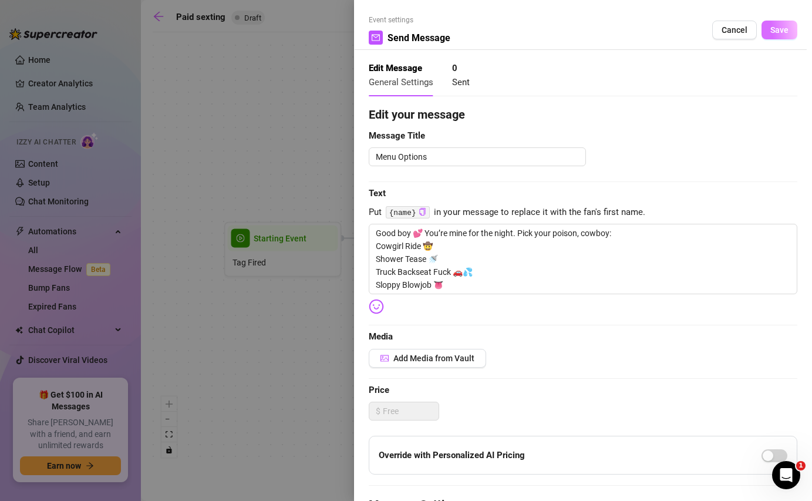
click at [785, 33] on span "Save" at bounding box center [779, 29] width 18 height 9
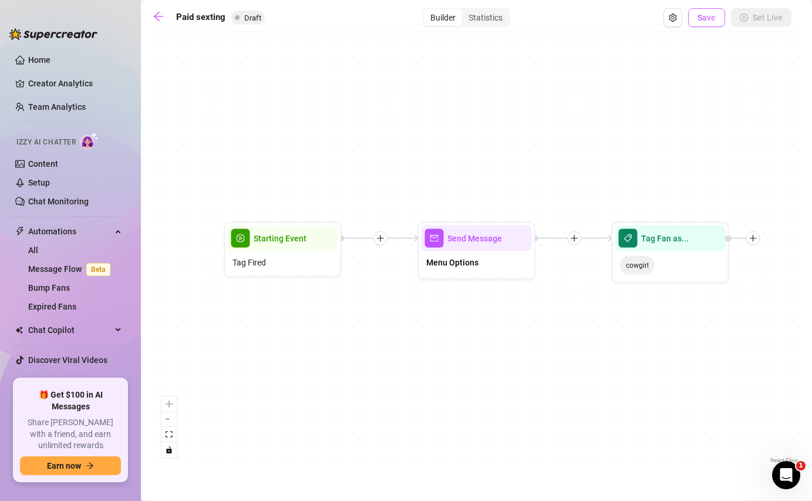
click at [705, 20] on span "Save" at bounding box center [706, 17] width 18 height 9
click at [160, 22] on icon "arrow-left" at bounding box center [159, 17] width 12 height 12
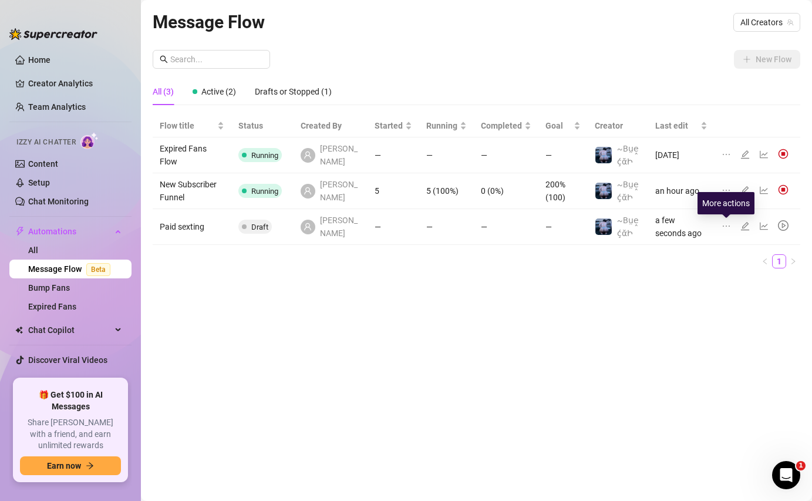
click at [730, 227] on icon "ellipsis" at bounding box center [725, 225] width 9 height 9
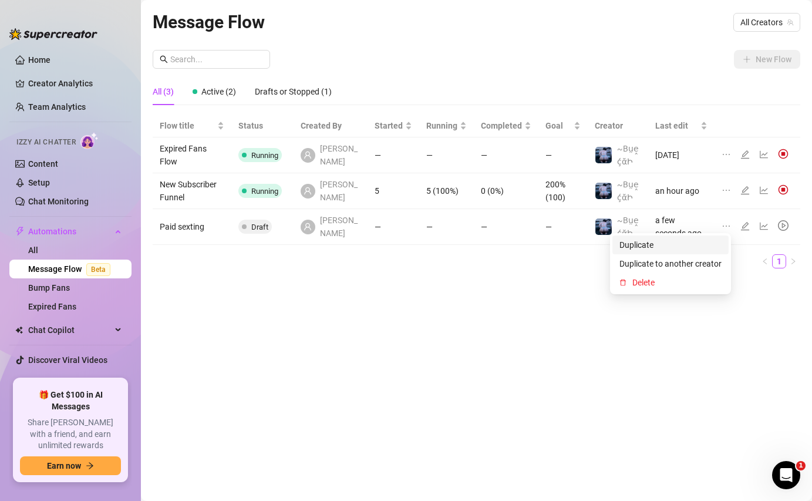
click at [697, 244] on span "Duplicate" at bounding box center [670, 244] width 102 height 13
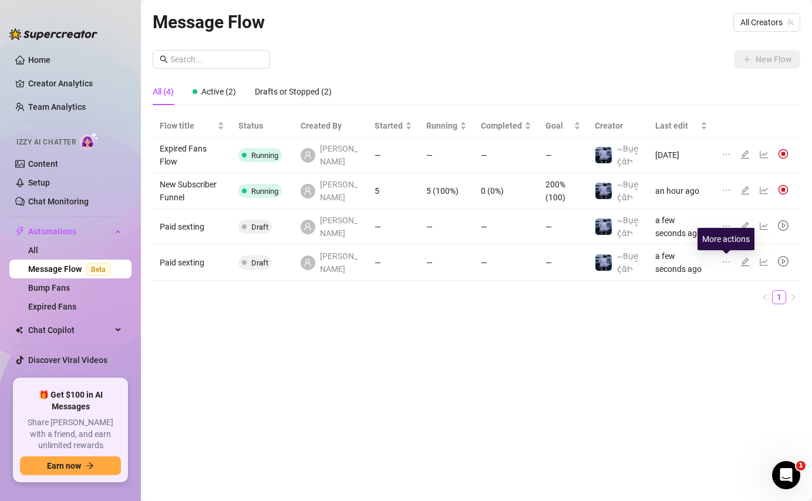
click at [728, 262] on icon "ellipsis" at bounding box center [725, 261] width 9 height 9
click at [746, 262] on icon "edit" at bounding box center [744, 261] width 9 height 9
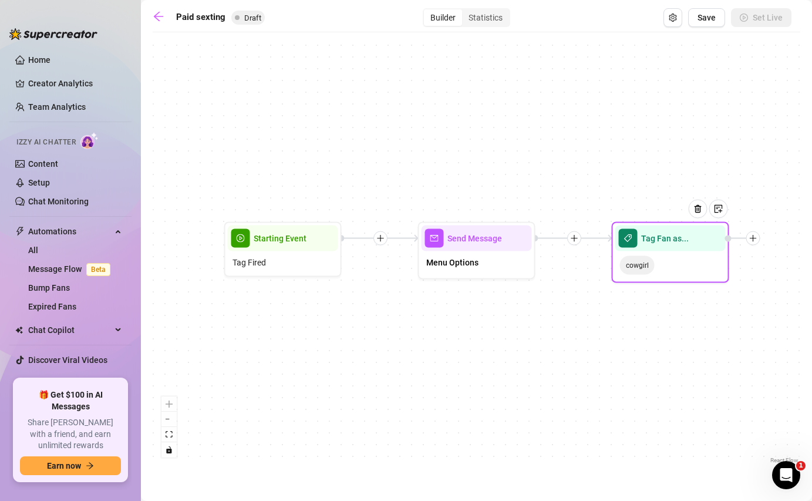
click at [644, 272] on span "cowgirl" at bounding box center [637, 265] width 35 height 19
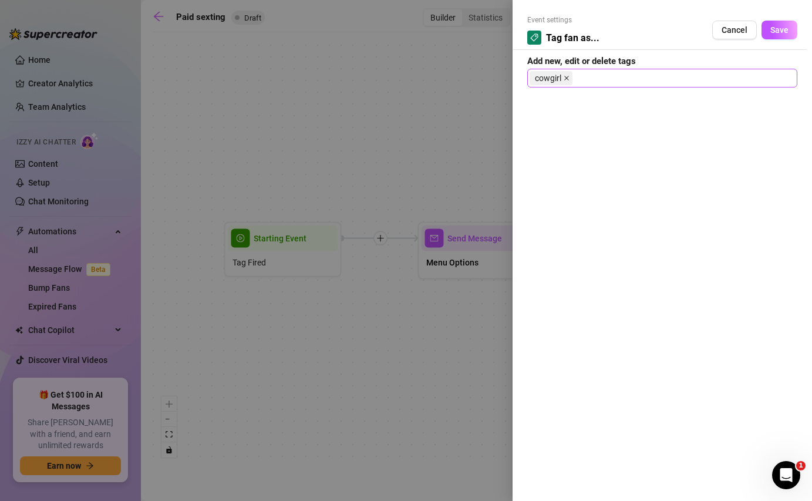
click at [566, 80] on icon "close" at bounding box center [566, 78] width 6 height 6
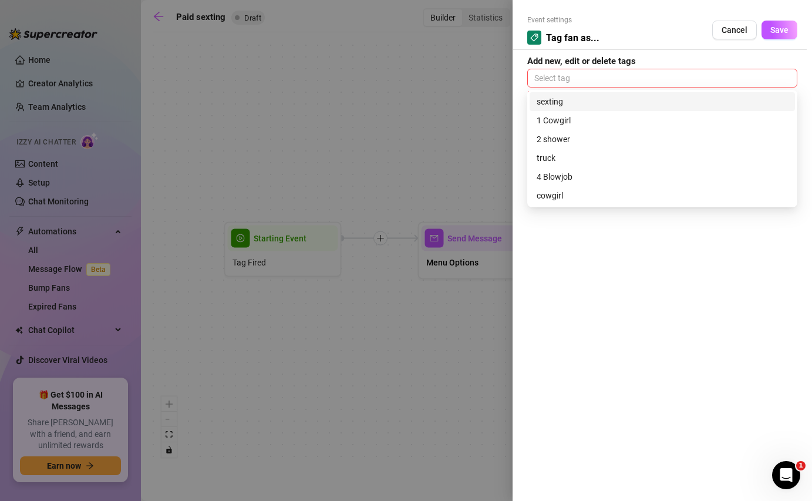
click at [565, 80] on div at bounding box center [661, 78] width 265 height 16
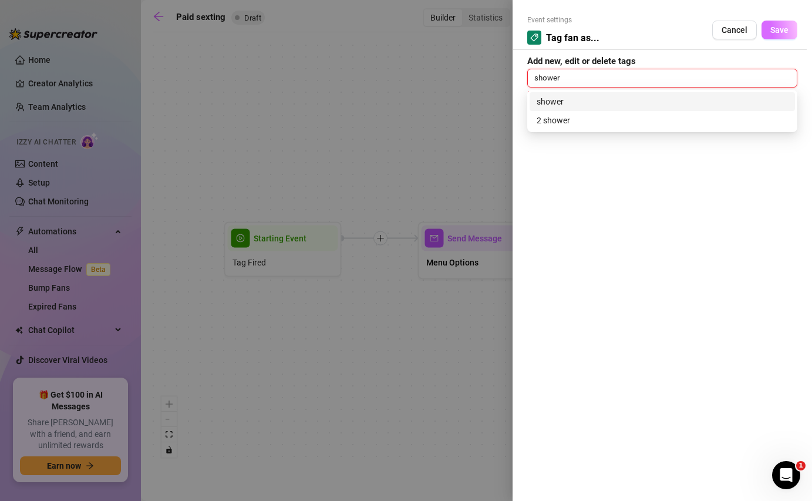
type input "shower"
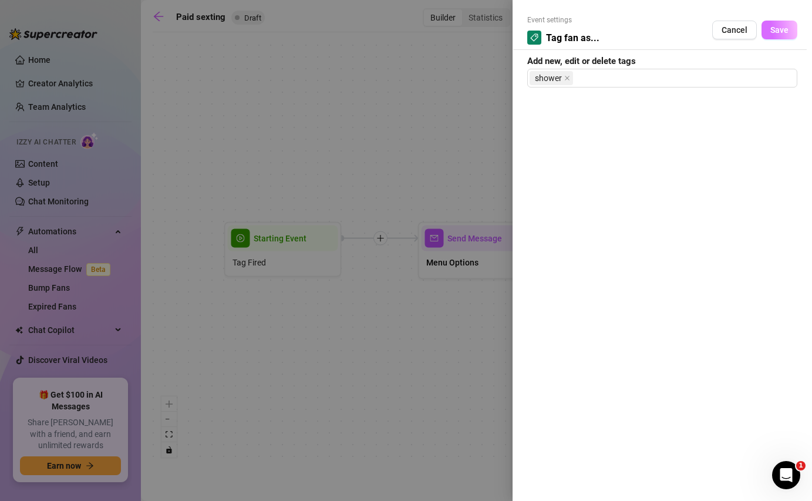
click at [784, 32] on span "Save" at bounding box center [779, 29] width 18 height 9
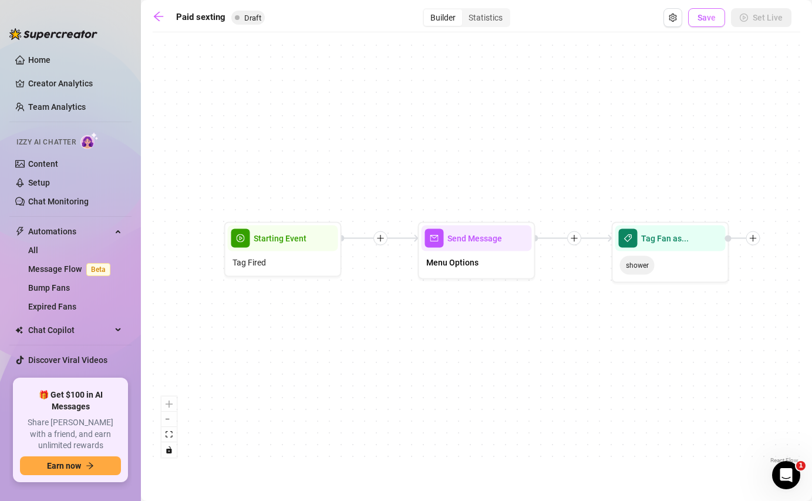
click at [711, 22] on button "Save" at bounding box center [706, 17] width 37 height 19
click at [161, 19] on icon "arrow-left" at bounding box center [159, 17] width 12 height 12
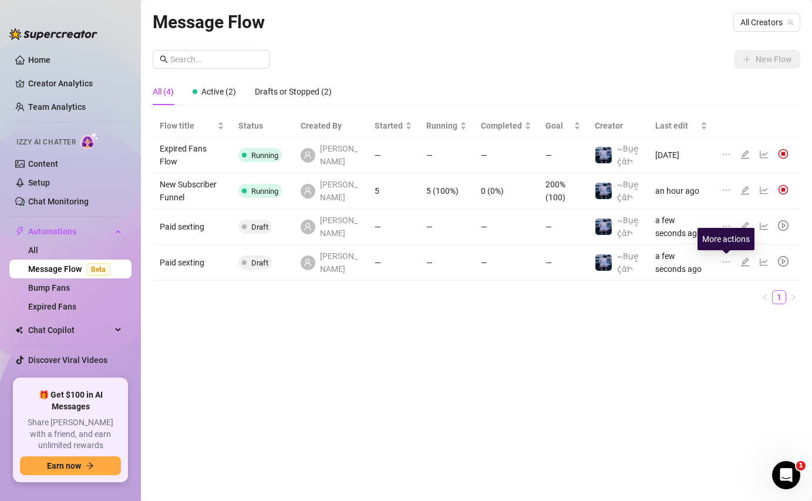
click at [726, 265] on icon "ellipsis" at bounding box center [725, 261] width 9 height 9
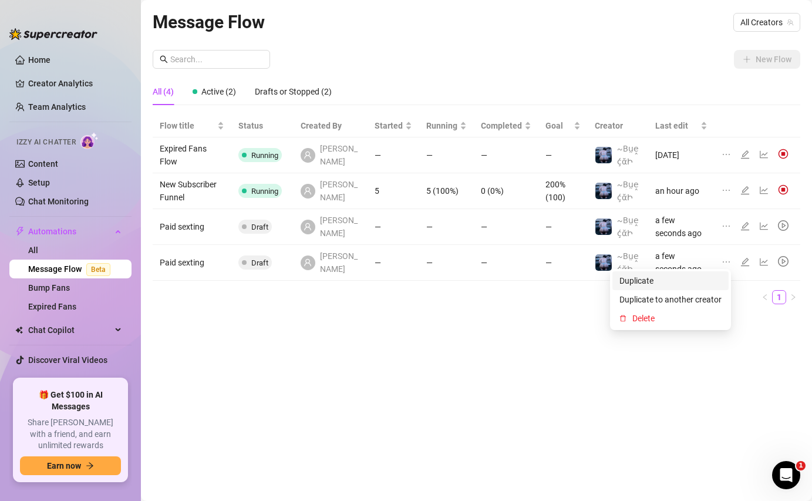
click at [677, 285] on span "Duplicate" at bounding box center [670, 280] width 102 height 13
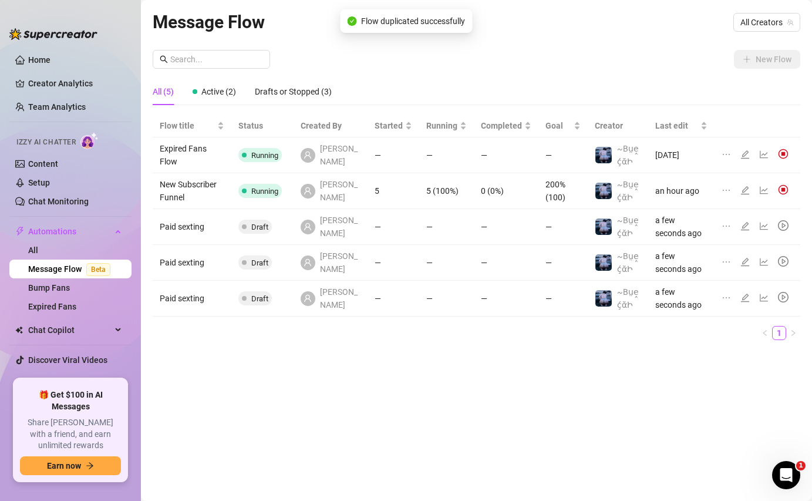
click at [745, 302] on div at bounding box center [747, 298] width 14 height 13
click at [747, 298] on icon "edit" at bounding box center [744, 297] width 9 height 9
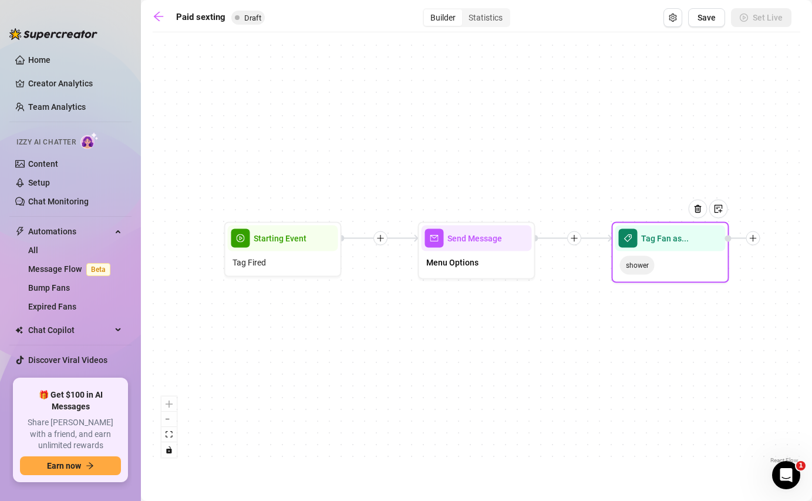
click at [650, 271] on span "shower" at bounding box center [637, 265] width 35 height 19
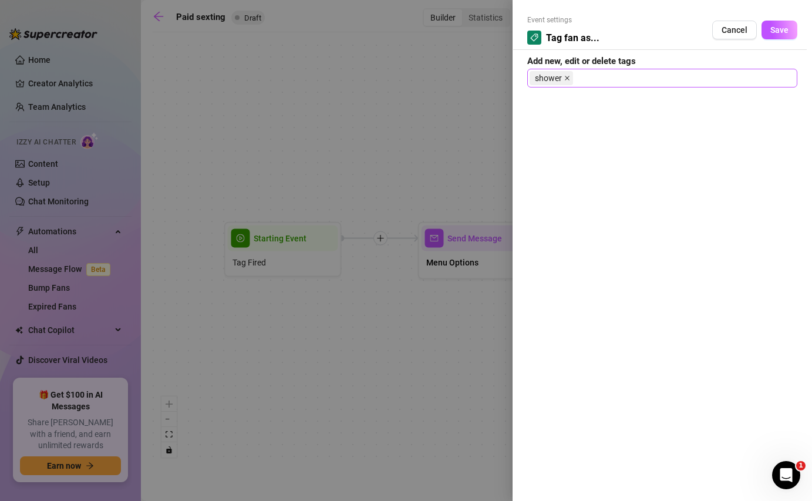
click at [568, 77] on icon "close" at bounding box center [567, 78] width 6 height 6
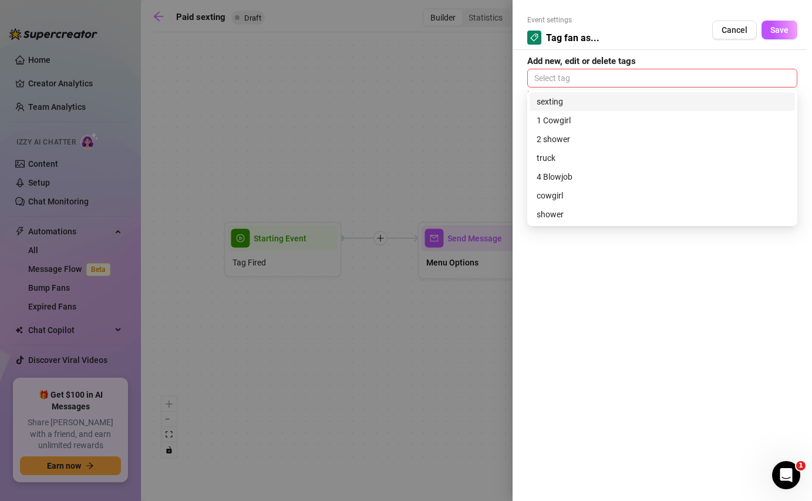
click at [564, 76] on div at bounding box center [661, 78] width 265 height 16
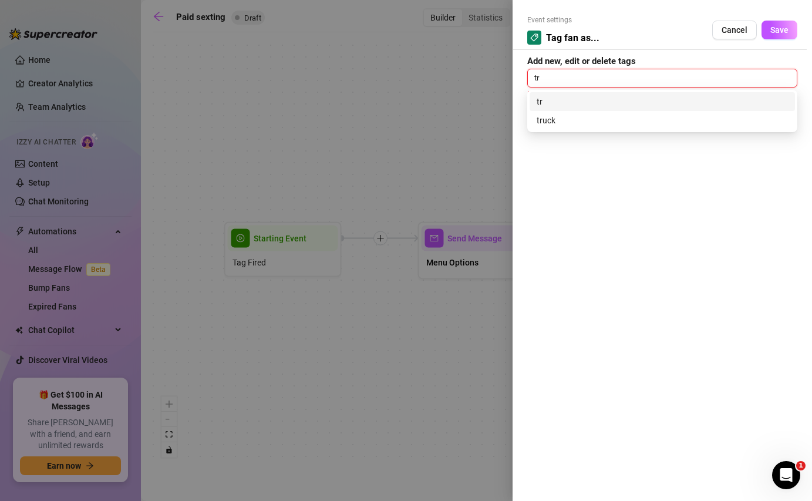
type input "tru"
click at [554, 123] on div "truck" at bounding box center [661, 120] width 251 height 13
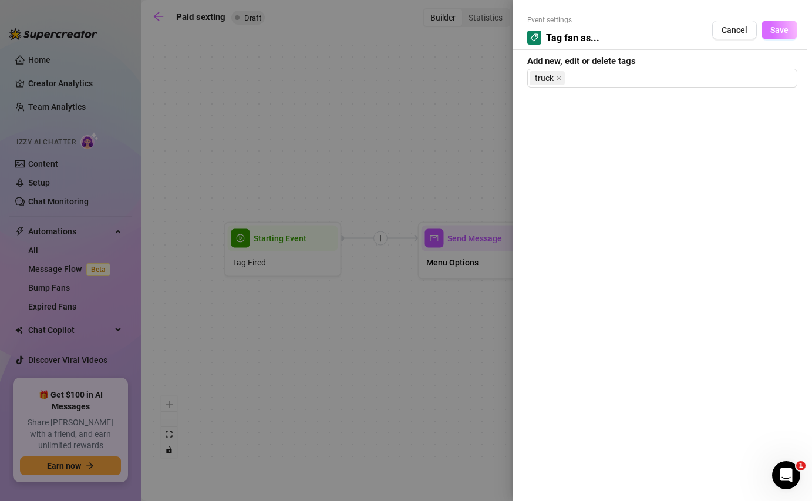
click at [782, 33] on span "Save" at bounding box center [779, 29] width 18 height 9
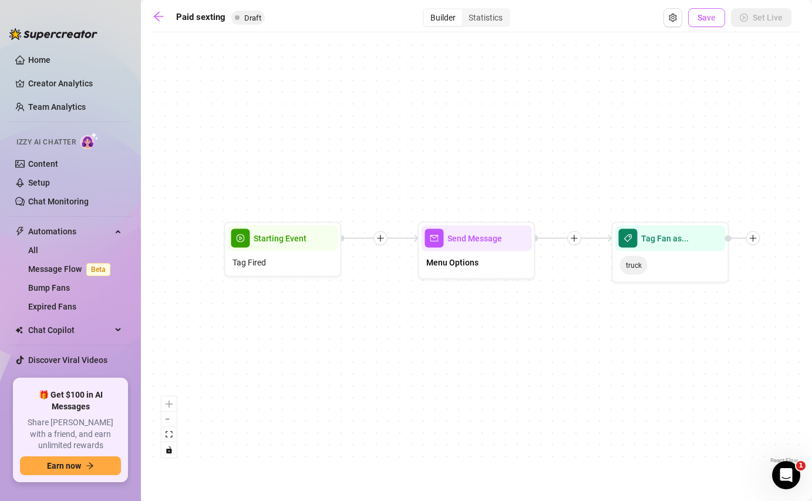
click at [707, 19] on span "Save" at bounding box center [706, 17] width 18 height 9
click at [575, 240] on icon "plus" at bounding box center [574, 238] width 8 height 8
click at [624, 260] on div "Condition" at bounding box center [631, 259] width 86 height 20
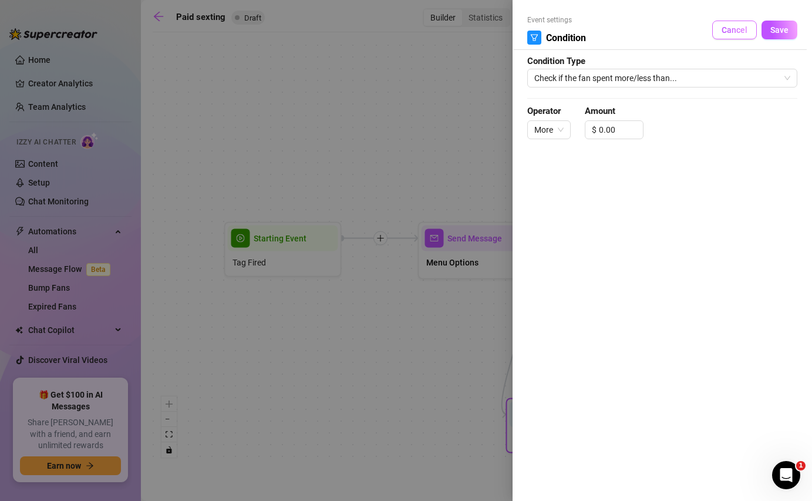
click at [738, 32] on span "Cancel" at bounding box center [734, 29] width 26 height 9
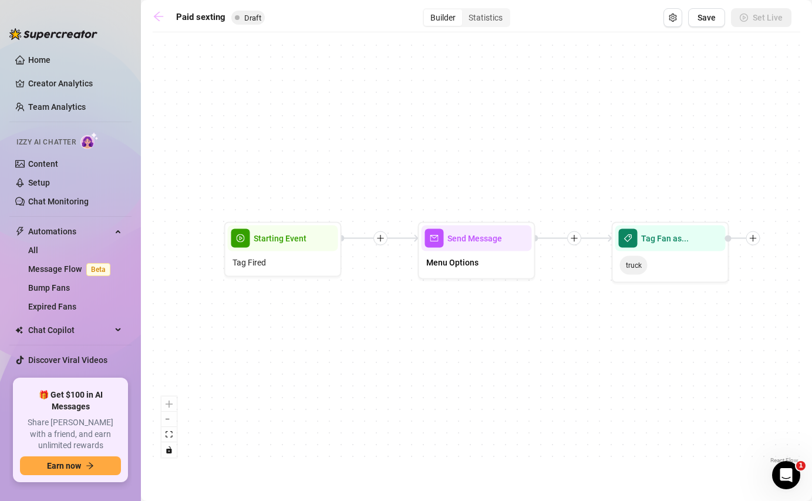
click at [161, 16] on icon "arrow-left" at bounding box center [158, 16] width 9 height 9
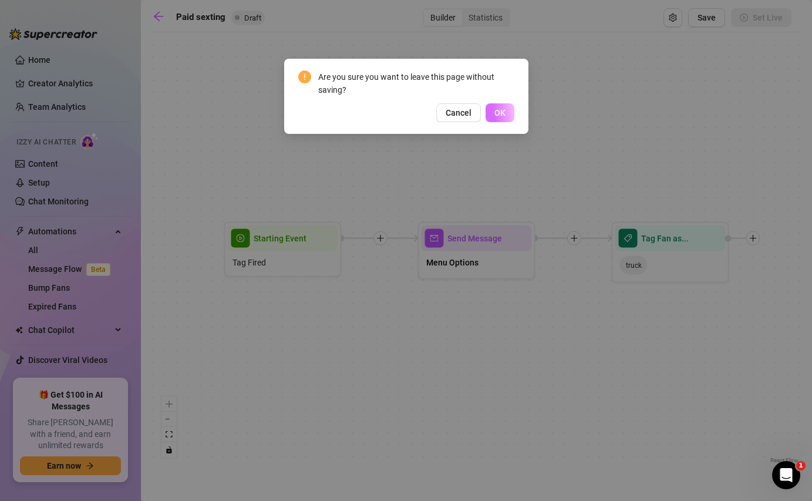
click at [503, 113] on span "OK" at bounding box center [499, 112] width 11 height 9
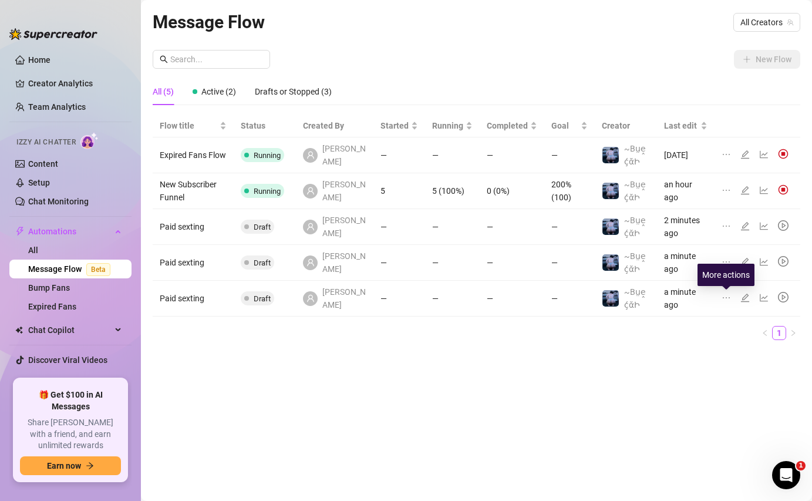
click at [728, 298] on icon "ellipsis" at bounding box center [725, 297] width 9 height 9
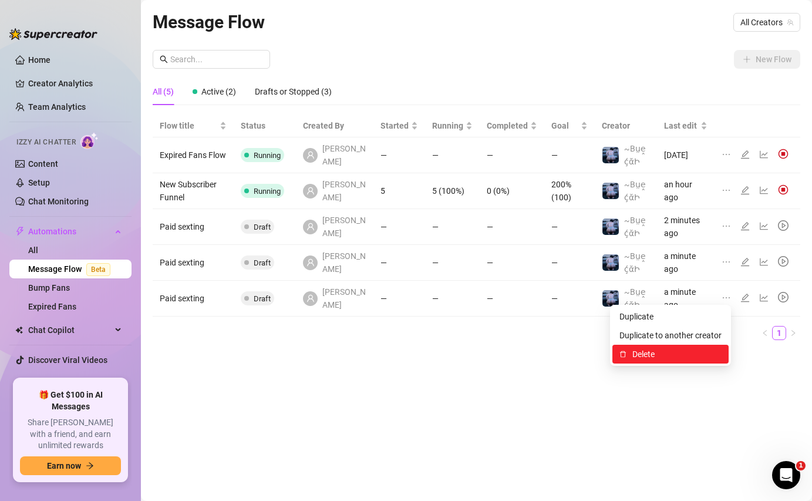
click at [682, 350] on span "Delete" at bounding box center [676, 353] width 89 height 13
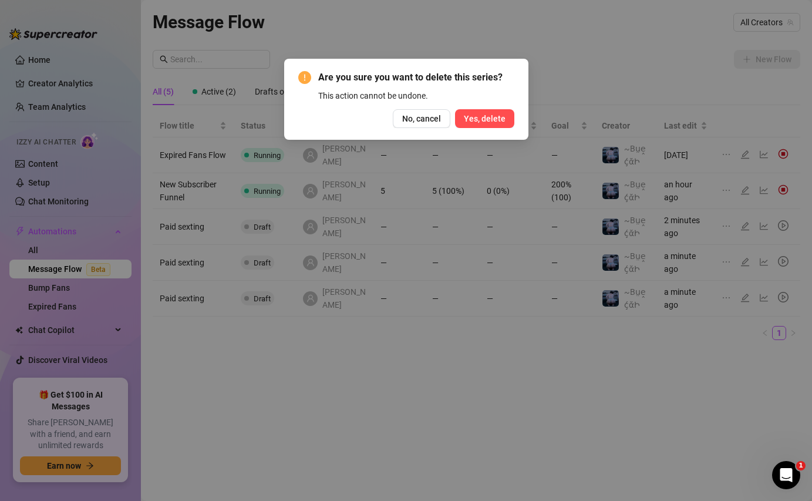
click at [494, 123] on span "Yes, delete" at bounding box center [485, 118] width 42 height 9
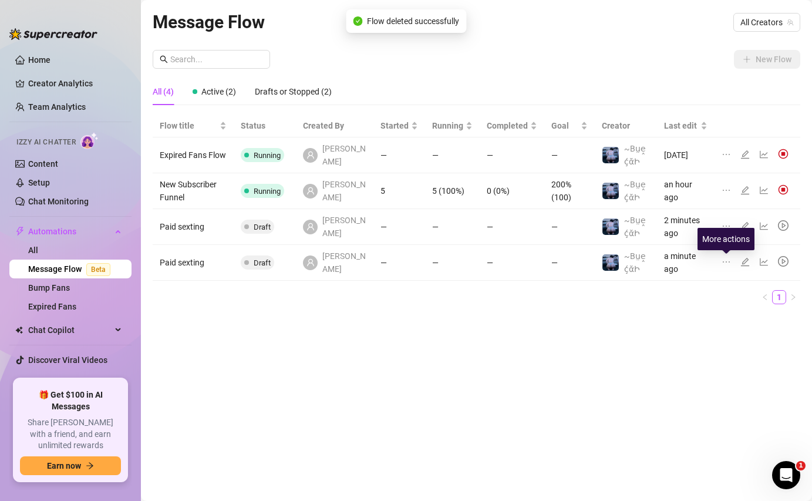
click at [723, 264] on icon "ellipsis" at bounding box center [725, 261] width 9 height 9
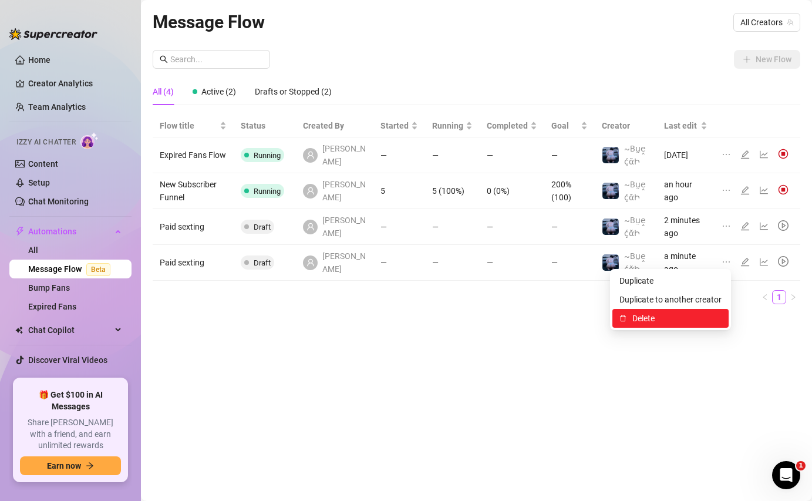
click at [642, 318] on span "Delete" at bounding box center [676, 318] width 89 height 13
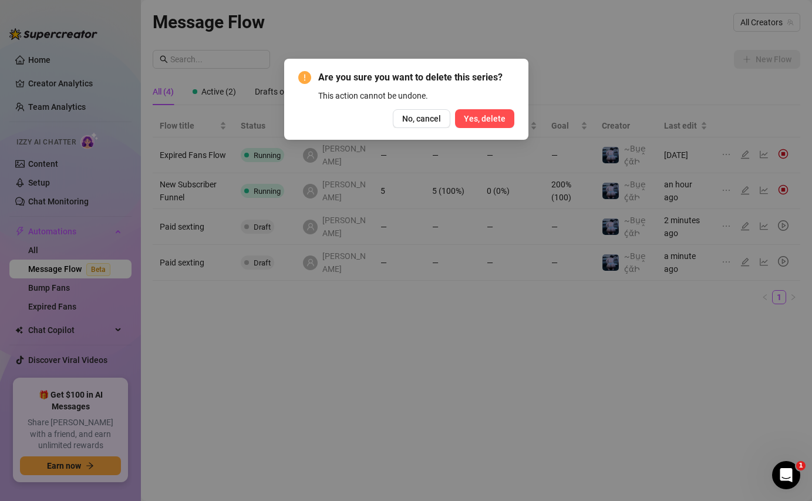
click at [487, 120] on span "Yes, delete" at bounding box center [485, 118] width 42 height 9
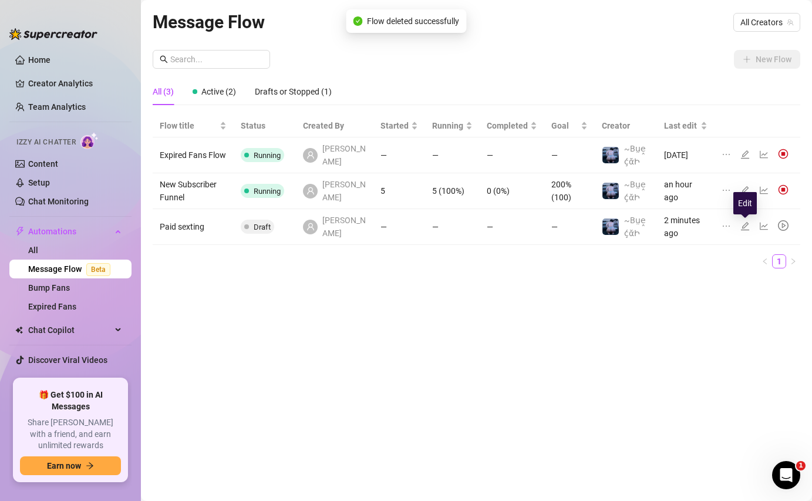
click at [744, 229] on icon "edit" at bounding box center [745, 226] width 8 height 8
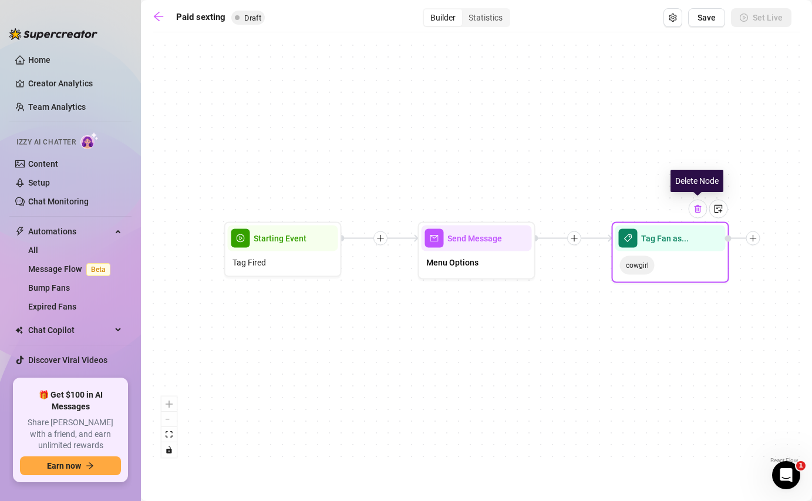
click at [700, 211] on img at bounding box center [697, 208] width 9 height 9
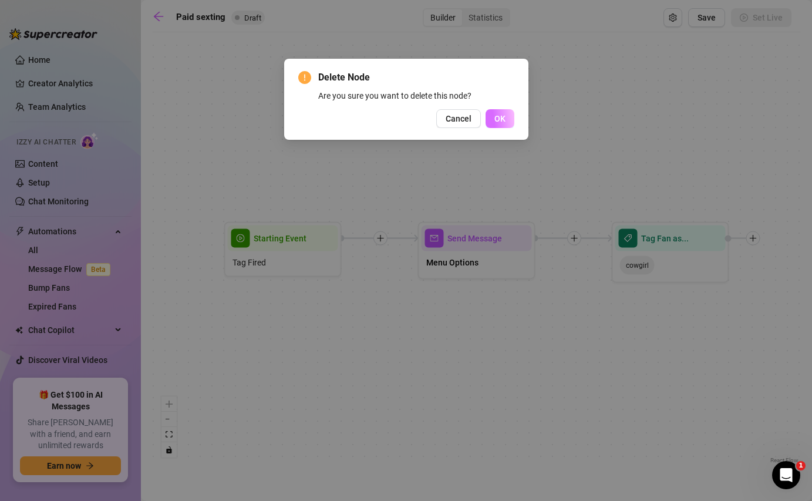
click at [506, 121] on button "OK" at bounding box center [499, 118] width 29 height 19
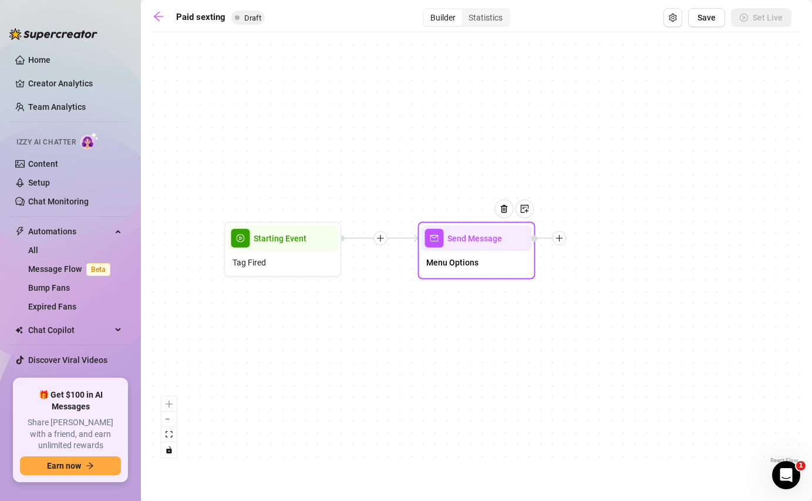
click at [561, 240] on icon "plus" at bounding box center [559, 238] width 8 height 8
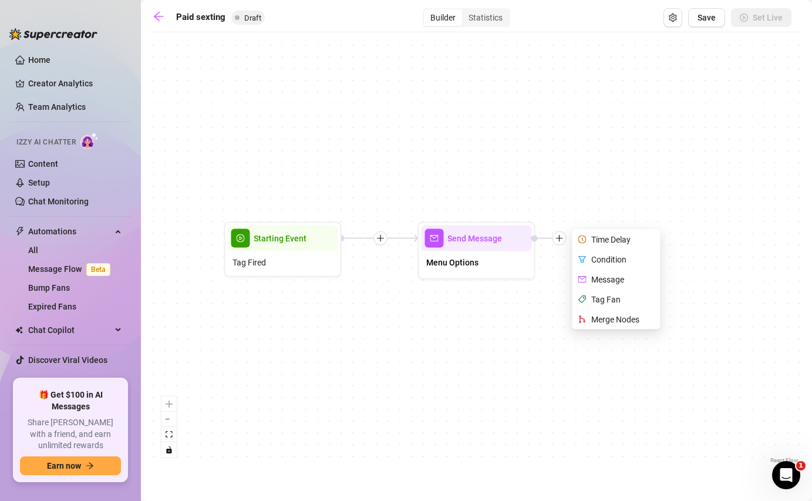
click at [480, 329] on div "Send Message Menu Options Time Delay Condition Message Tag Fan Merge Nodes Star…" at bounding box center [476, 252] width 647 height 428
click at [711, 22] on button "Save" at bounding box center [706, 17] width 37 height 19
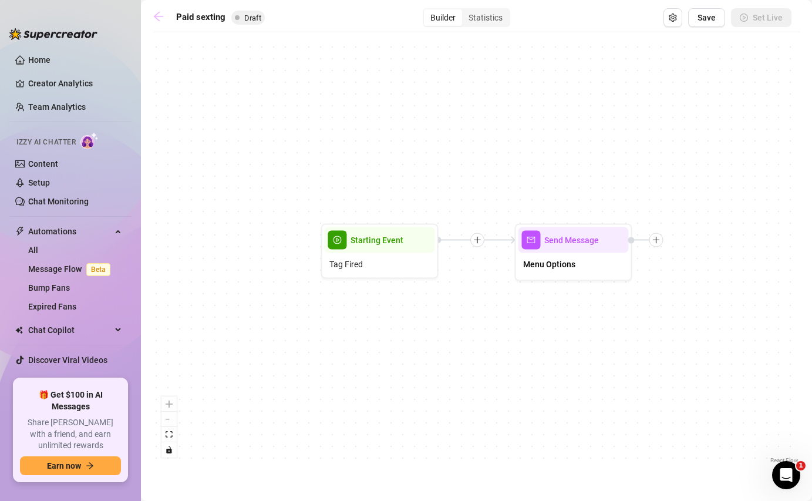
click at [158, 20] on icon "arrow-left" at bounding box center [158, 16] width 9 height 9
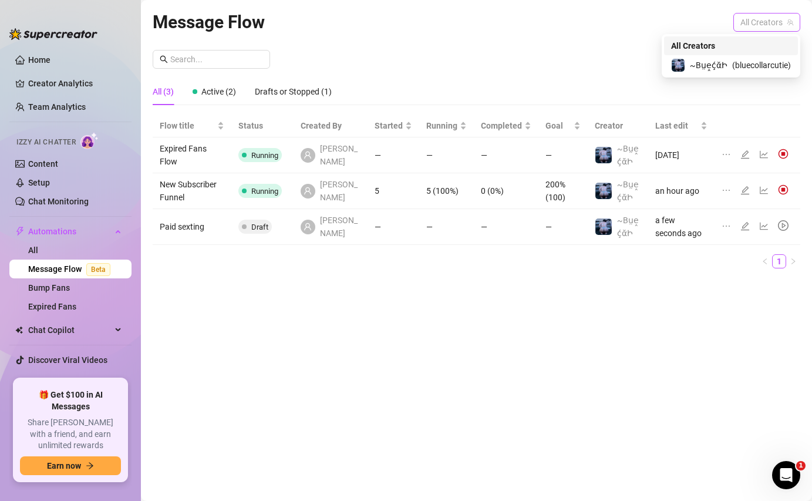
click at [779, 21] on span "All Creators" at bounding box center [766, 23] width 53 height 18
click at [751, 67] on span "( bluecollarcutie )" at bounding box center [761, 65] width 59 height 13
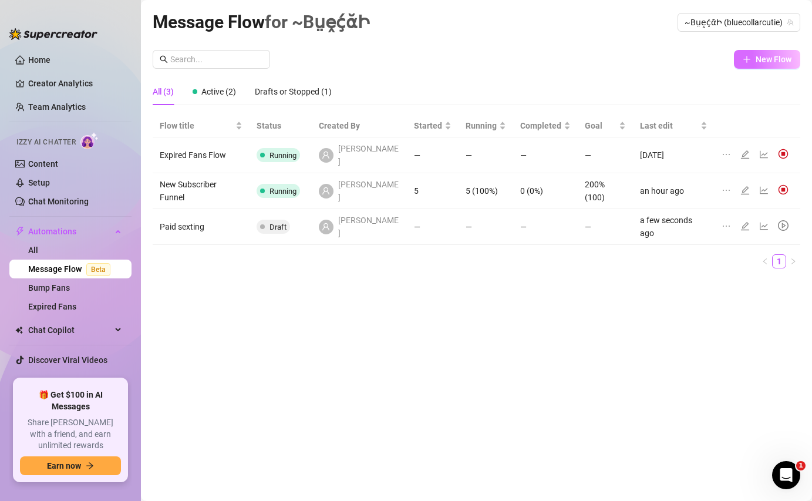
click at [760, 59] on span "New Flow" at bounding box center [773, 59] width 36 height 9
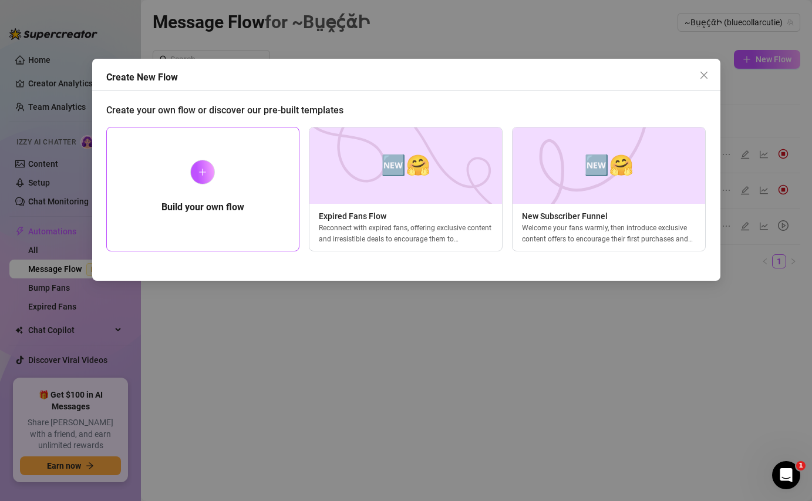
click at [210, 176] on div at bounding box center [202, 172] width 25 height 25
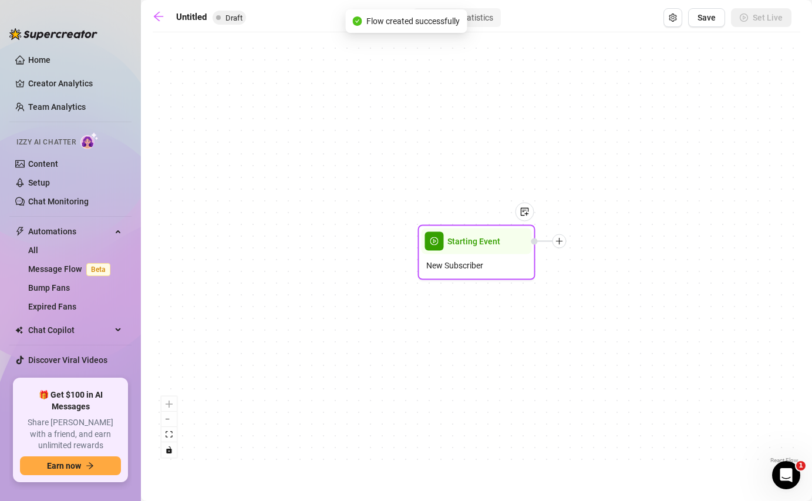
click at [472, 268] on span "New Subscriber" at bounding box center [454, 265] width 57 height 13
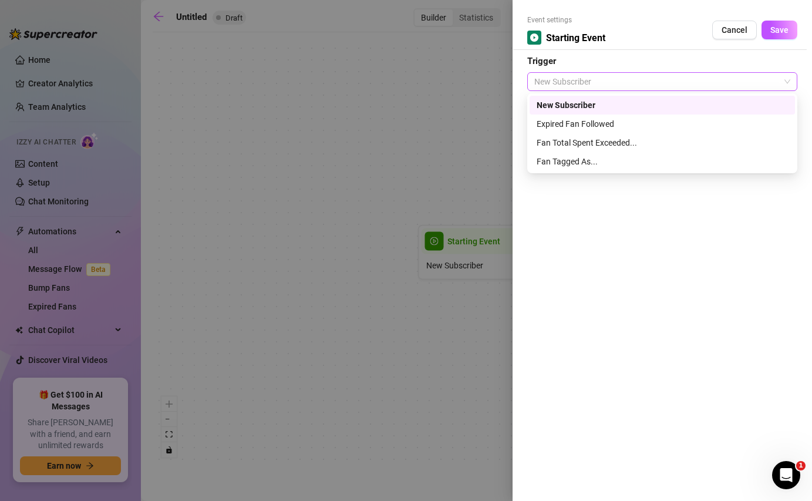
click at [601, 88] on span "New Subscriber" at bounding box center [662, 82] width 256 height 18
click at [582, 162] on div "Fan Tagged As..." at bounding box center [661, 161] width 251 height 13
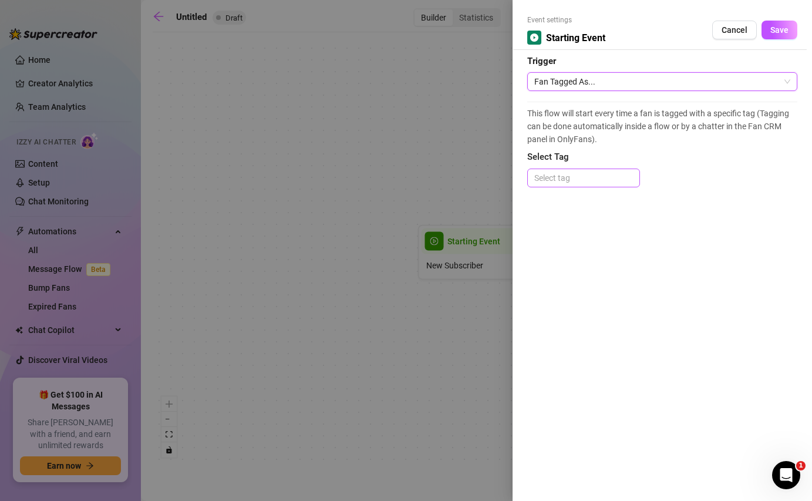
click at [566, 175] on div at bounding box center [583, 178] width 108 height 16
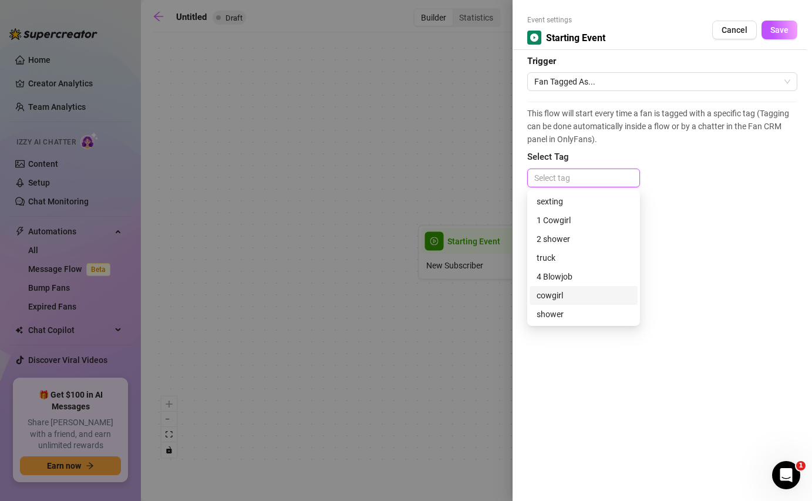
click at [553, 297] on div "cowgirl" at bounding box center [583, 295] width 94 height 13
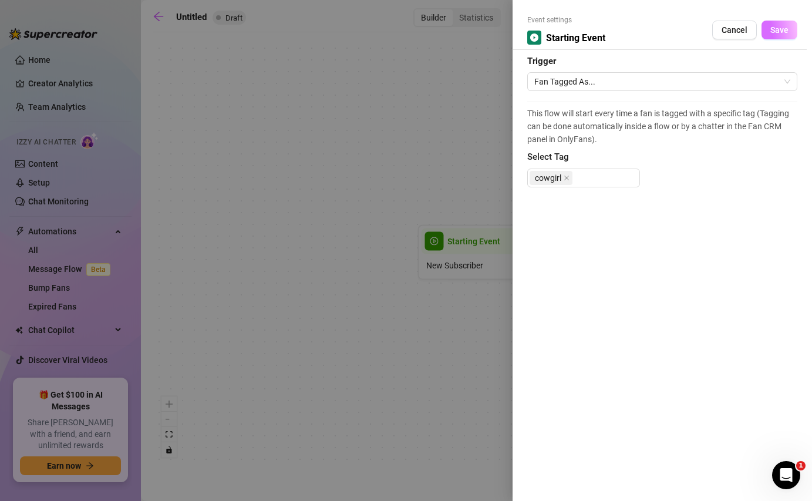
click at [779, 33] on span "Save" at bounding box center [779, 29] width 18 height 9
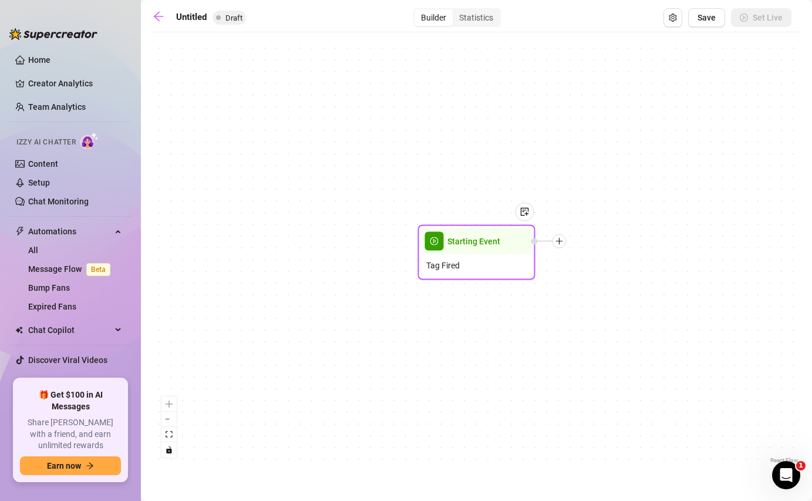
click at [561, 242] on icon "plus" at bounding box center [559, 241] width 8 height 8
click at [596, 282] on div "Message" at bounding box center [618, 282] width 86 height 20
type textarea "Write your message here"
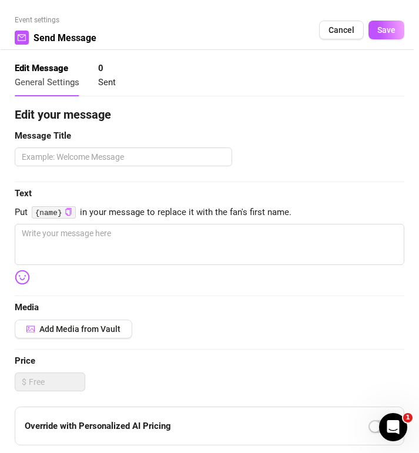
type textarea "Write your message here"
click at [34, 159] on textarea at bounding box center [123, 156] width 217 height 19
paste textarea "Sexting – Cowgirl"
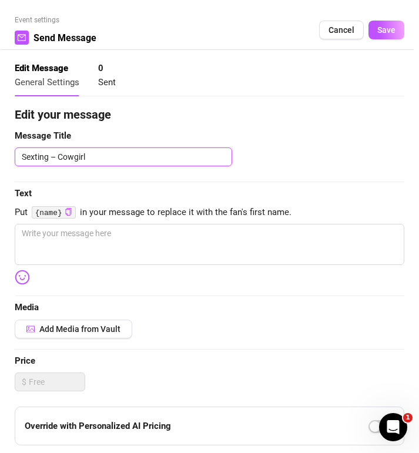
type textarea "Sexting – Cowgirl"
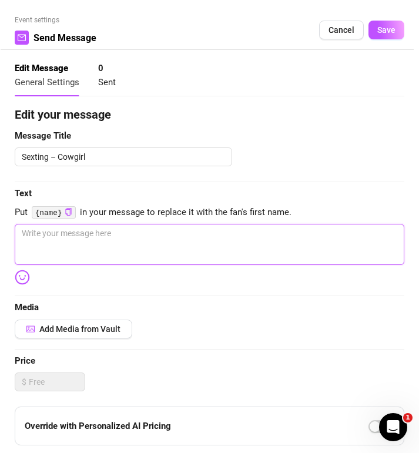
click at [38, 238] on textarea at bounding box center [209, 244] width 389 height 41
paste textarea "I’d climb on top of you slow, sundress sliding up my thighs while you watch me …"
type textarea "I’d climb on top of you slow, sundress sliding up my thighs while you watch me …"
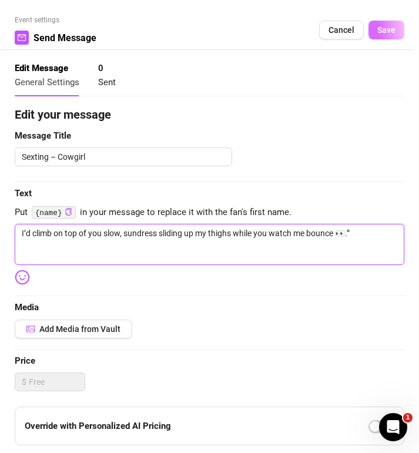
type textarea "I’d climb on top of you slow, sundress sliding up my thighs while you watch me …"
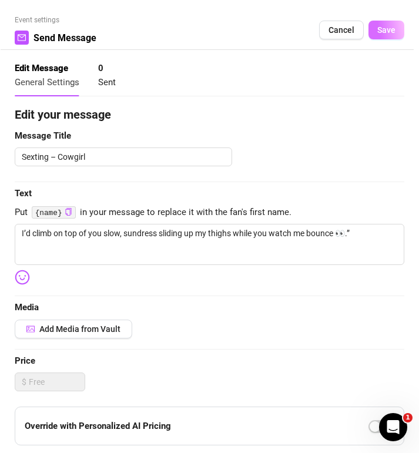
click at [389, 34] on span "Save" at bounding box center [386, 29] width 18 height 9
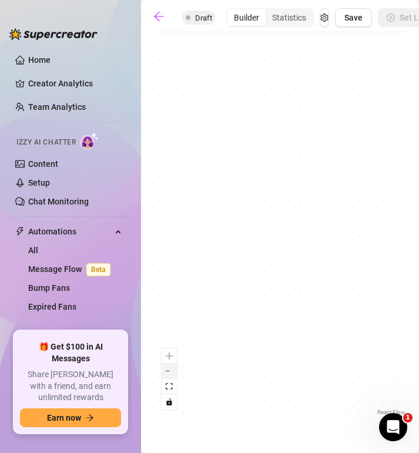
click at [168, 372] on button "zoom out" at bounding box center [168, 370] width 15 height 15
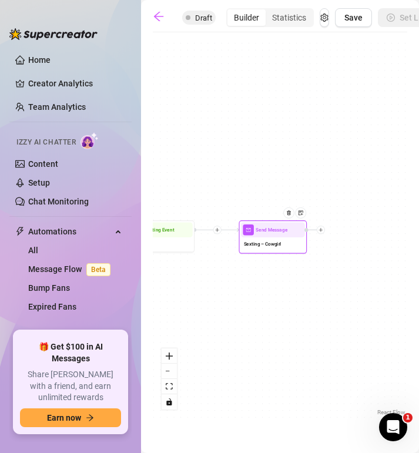
drag, startPoint x: 395, startPoint y: 320, endPoint x: 162, endPoint y: 315, distance: 233.1
click at [162, 315] on div "Send Message Sexting – Cowgirl Starting Event Tag Fired" at bounding box center [280, 228] width 254 height 380
click at [322, 235] on div "Send Message Sexting – Cowgirl Starting Event Tag Fired" at bounding box center [280, 228] width 254 height 380
click at [322, 231] on icon "plus" at bounding box center [320, 229] width 5 height 5
click at [355, 255] on div "Message" at bounding box center [353, 254] width 49 height 12
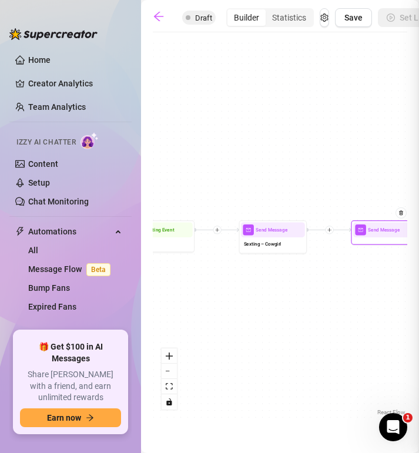
type textarea "Write your message here"
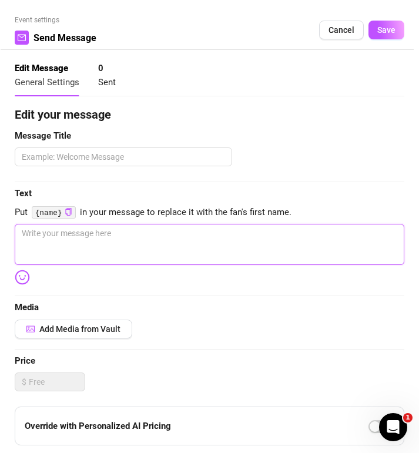
click at [50, 238] on textarea at bounding box center [209, 244] width 389 height 41
click at [26, 234] on textarea at bounding box center [209, 244] width 389 height 41
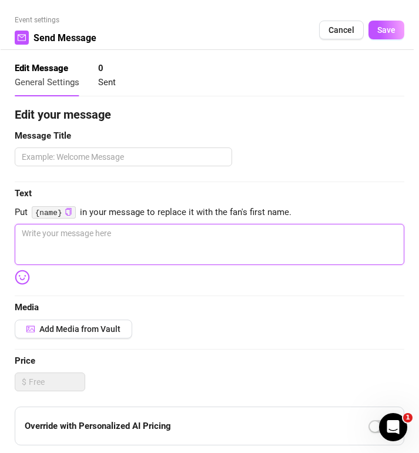
paste textarea "You’d grab my hips, force me to ride harder till I’m moaning your name 😩.” “I’m…"
type textarea "You’d grab my hips, force me to ride harder till I’m moaning your name 😩.” “I’m…"
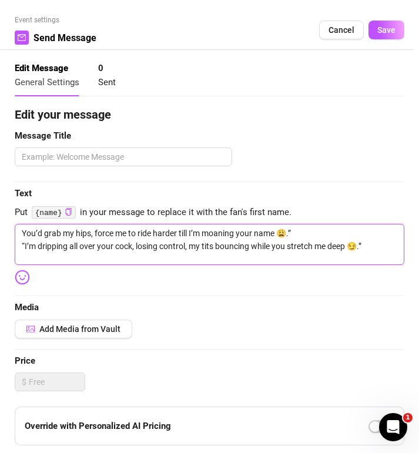
type textarea "You’d grab my hips, force me to ride harder till I’m moaning your name 😩.” “I’m…"
